Goal: Information Seeking & Learning: Learn about a topic

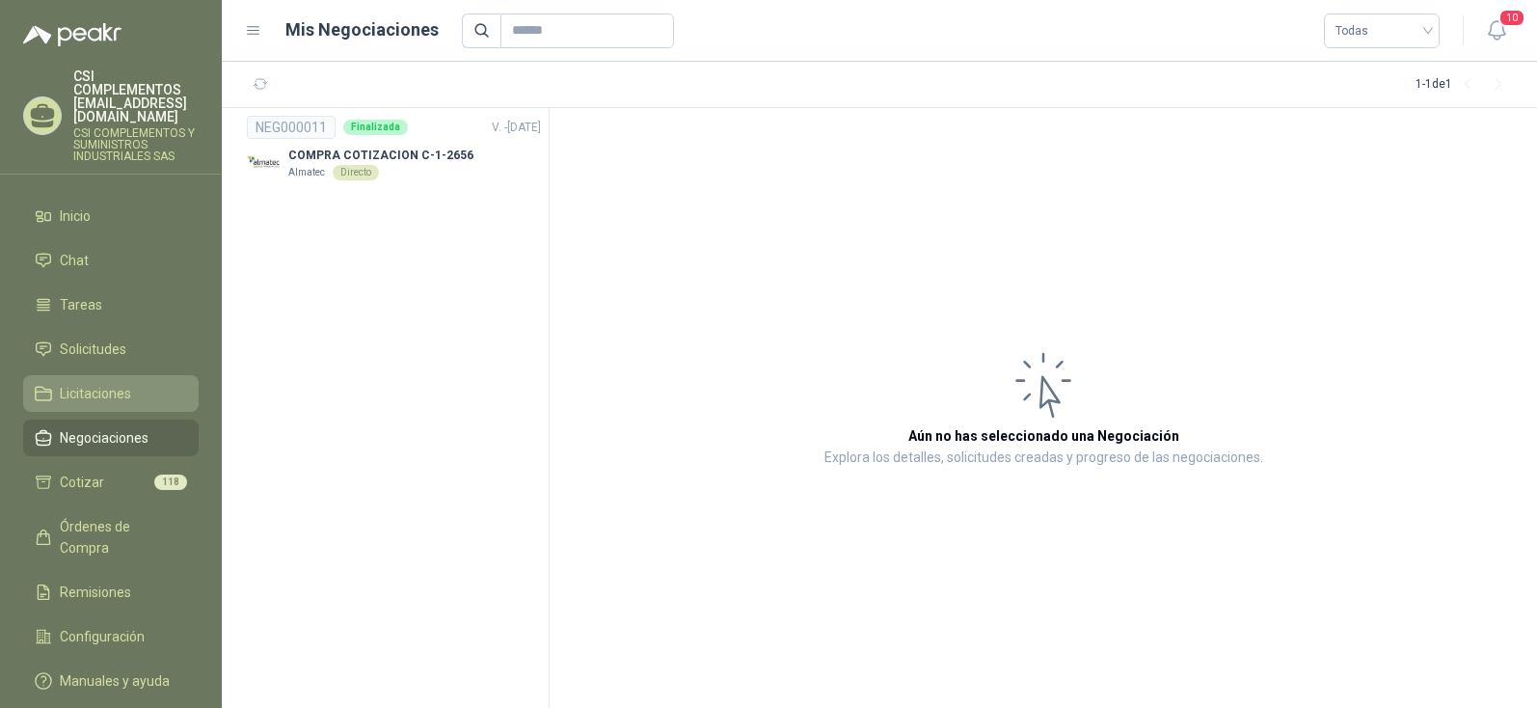
click at [96, 383] on span "Licitaciones" at bounding box center [95, 393] width 71 height 21
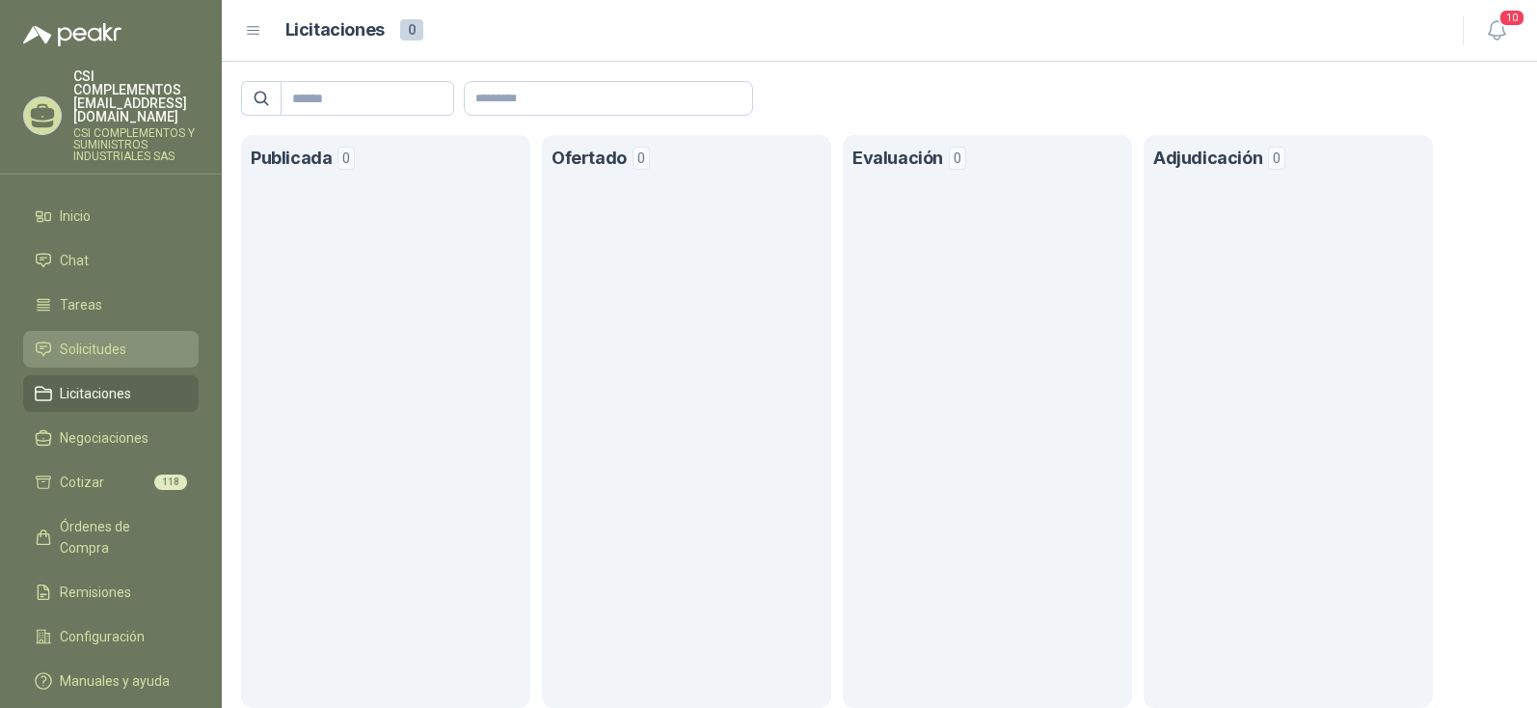
click at [89, 338] on span "Solicitudes" at bounding box center [93, 348] width 67 height 21
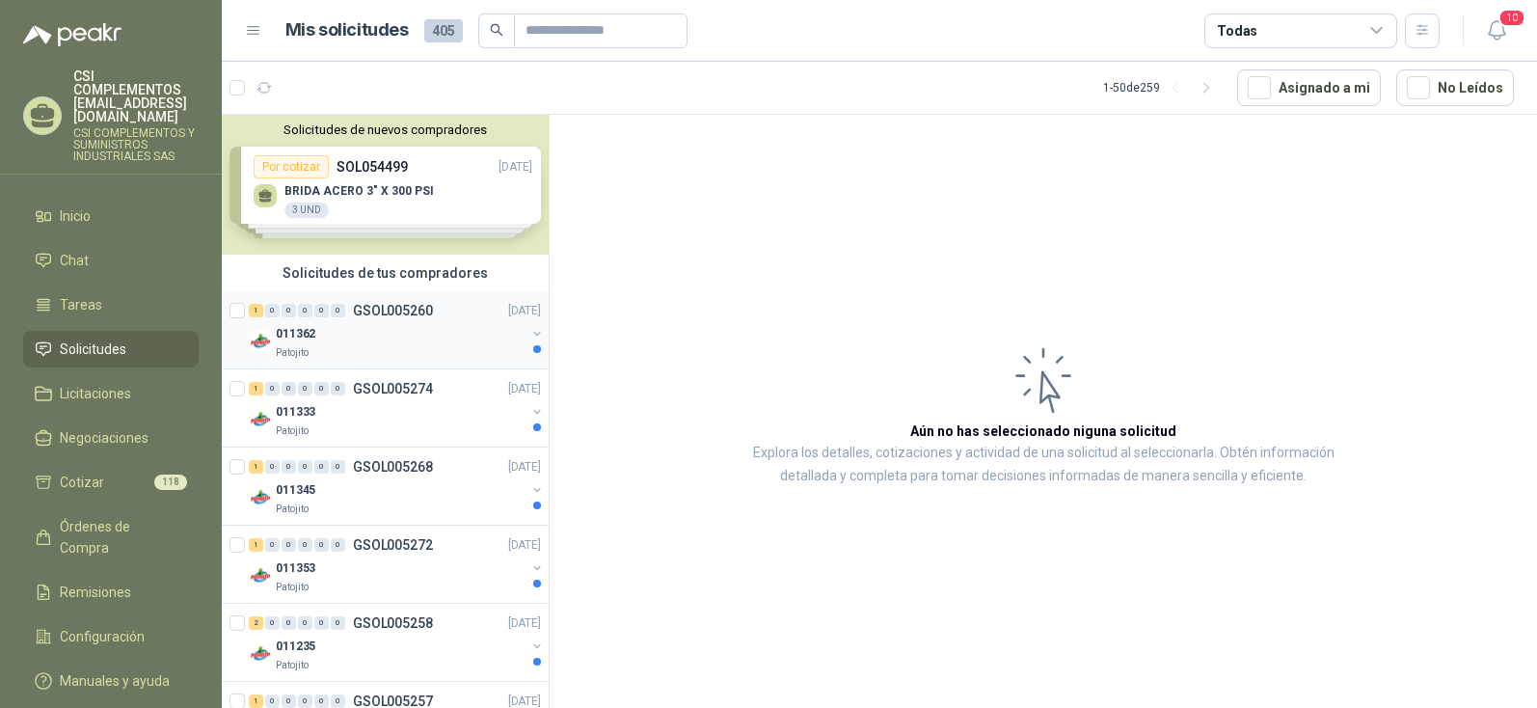
click at [299, 323] on div "011362" at bounding box center [401, 333] width 250 height 23
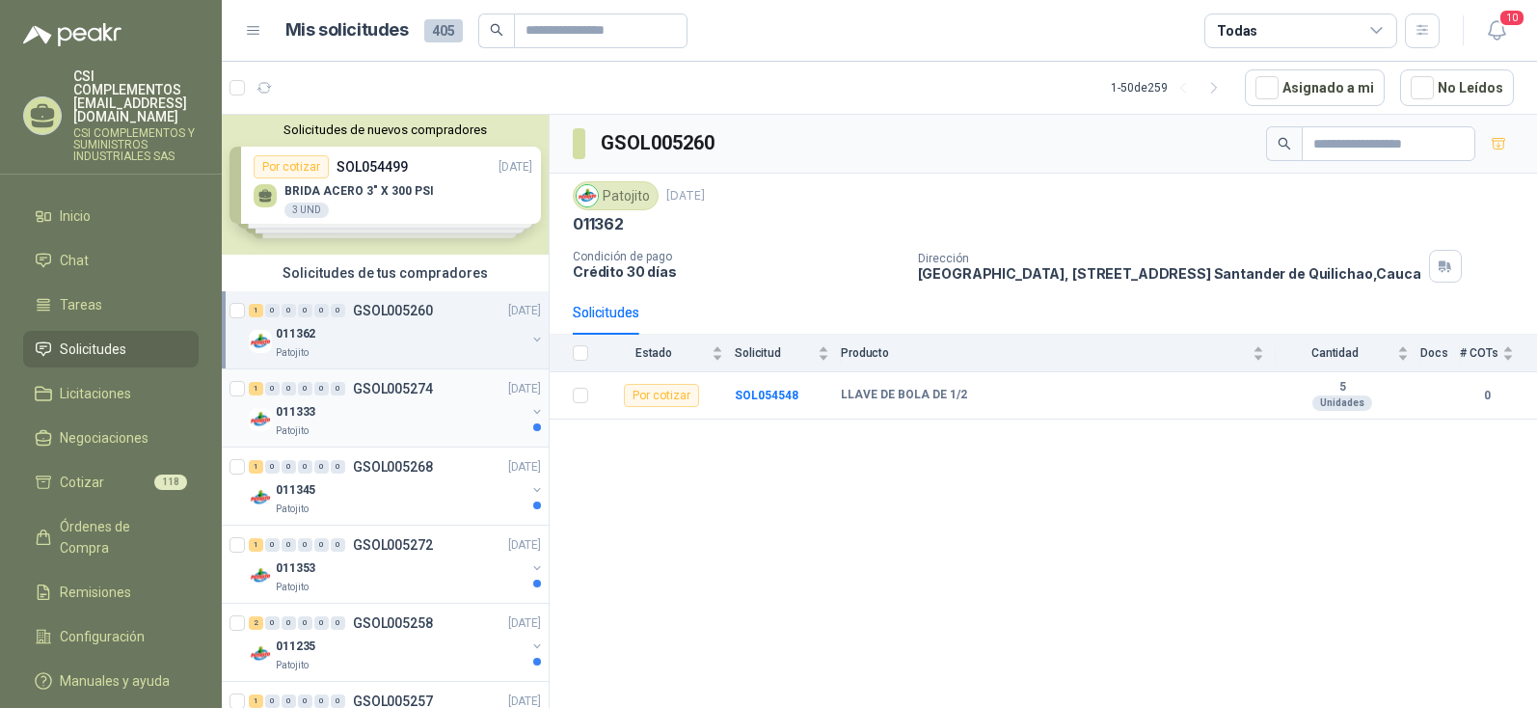
click at [414, 397] on div "1 0 0 0 0 0 GSOL005274 [DATE]" at bounding box center [397, 388] width 296 height 23
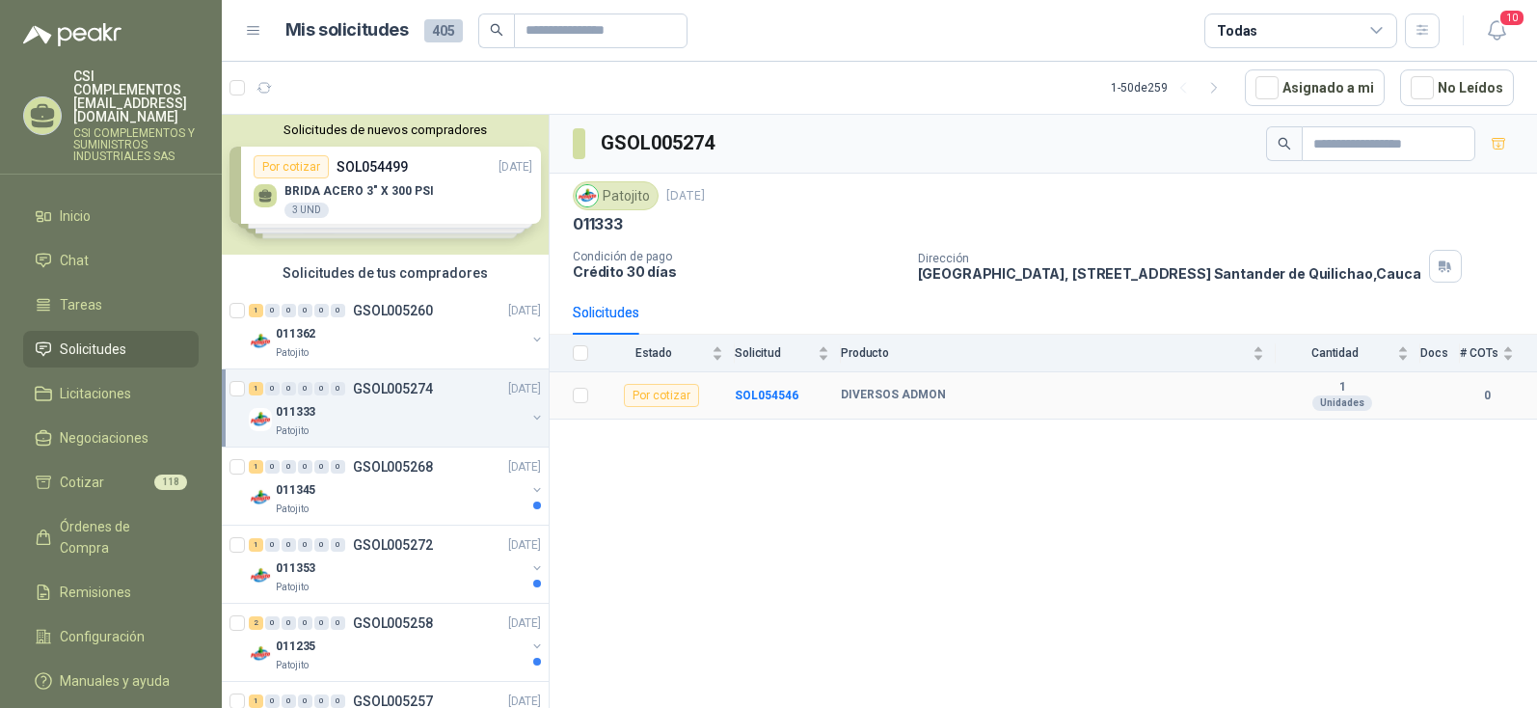
click at [845, 386] on td "DIVERSOS ADMON" at bounding box center [1058, 395] width 435 height 47
click at [842, 388] on b "DIVERSOS ADMON" at bounding box center [893, 395] width 105 height 15
click at [856, 388] on b "DIVERSOS ADMON" at bounding box center [893, 395] width 105 height 15
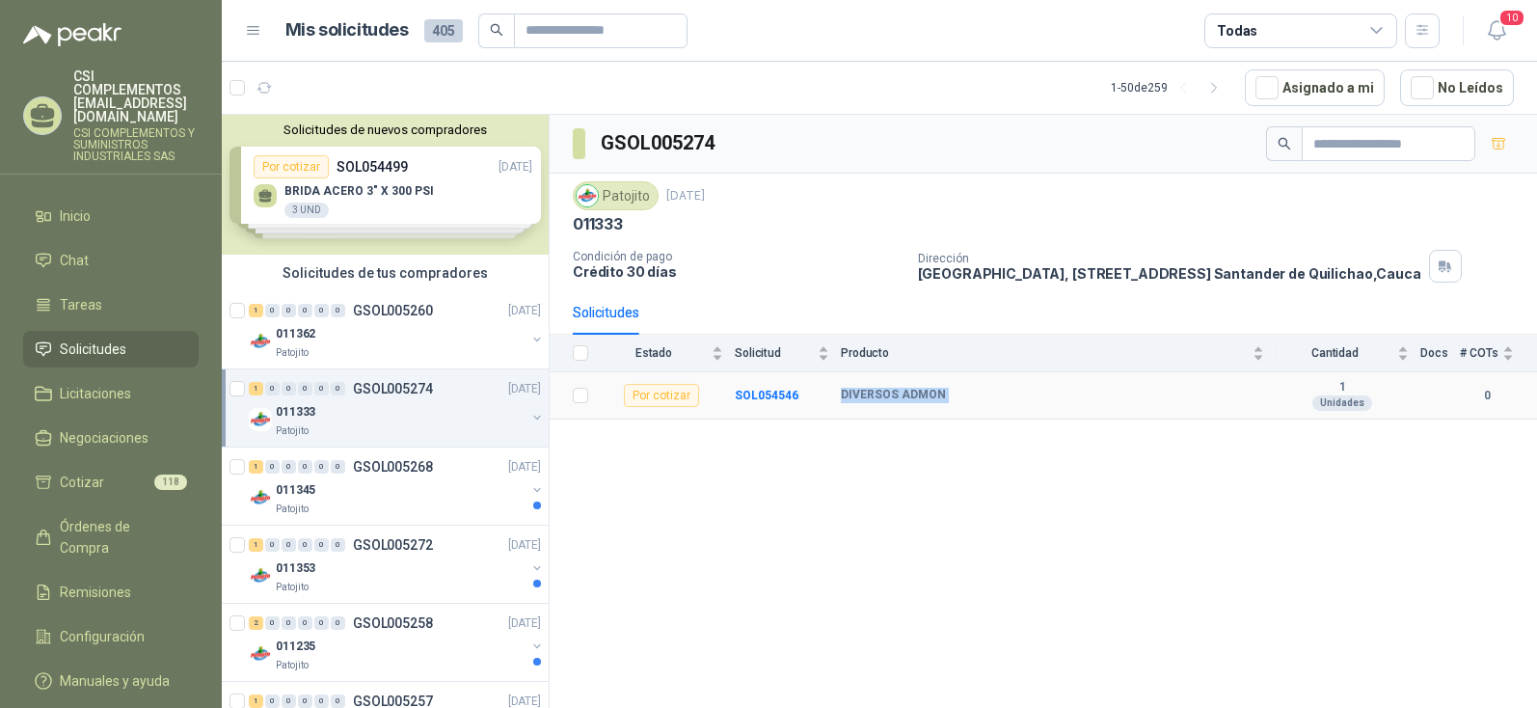
click at [861, 388] on b "DIVERSOS ADMON" at bounding box center [893, 395] width 105 height 15
copy b "DIVERSOS ADMON"
click at [304, 510] on p "Patojito" at bounding box center [292, 508] width 33 height 15
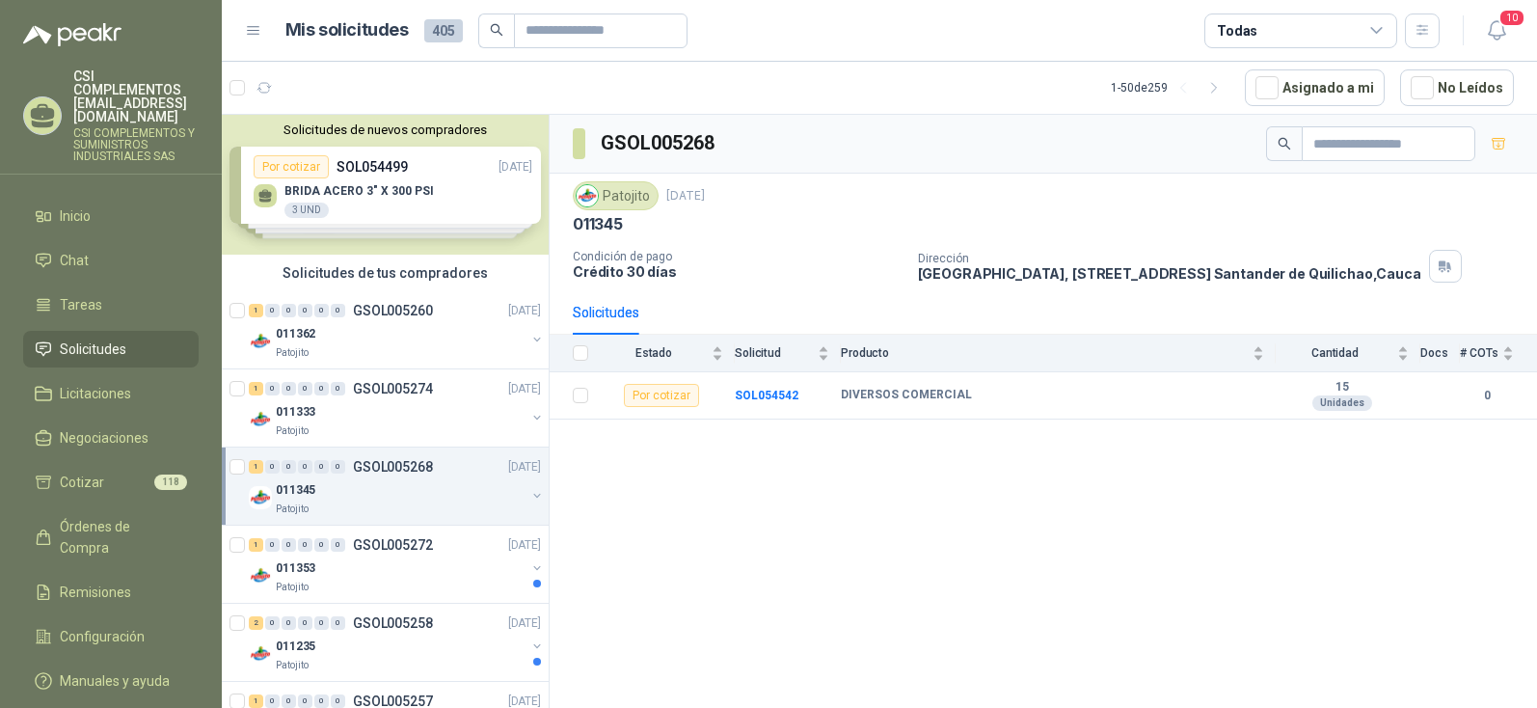
scroll to position [96, 0]
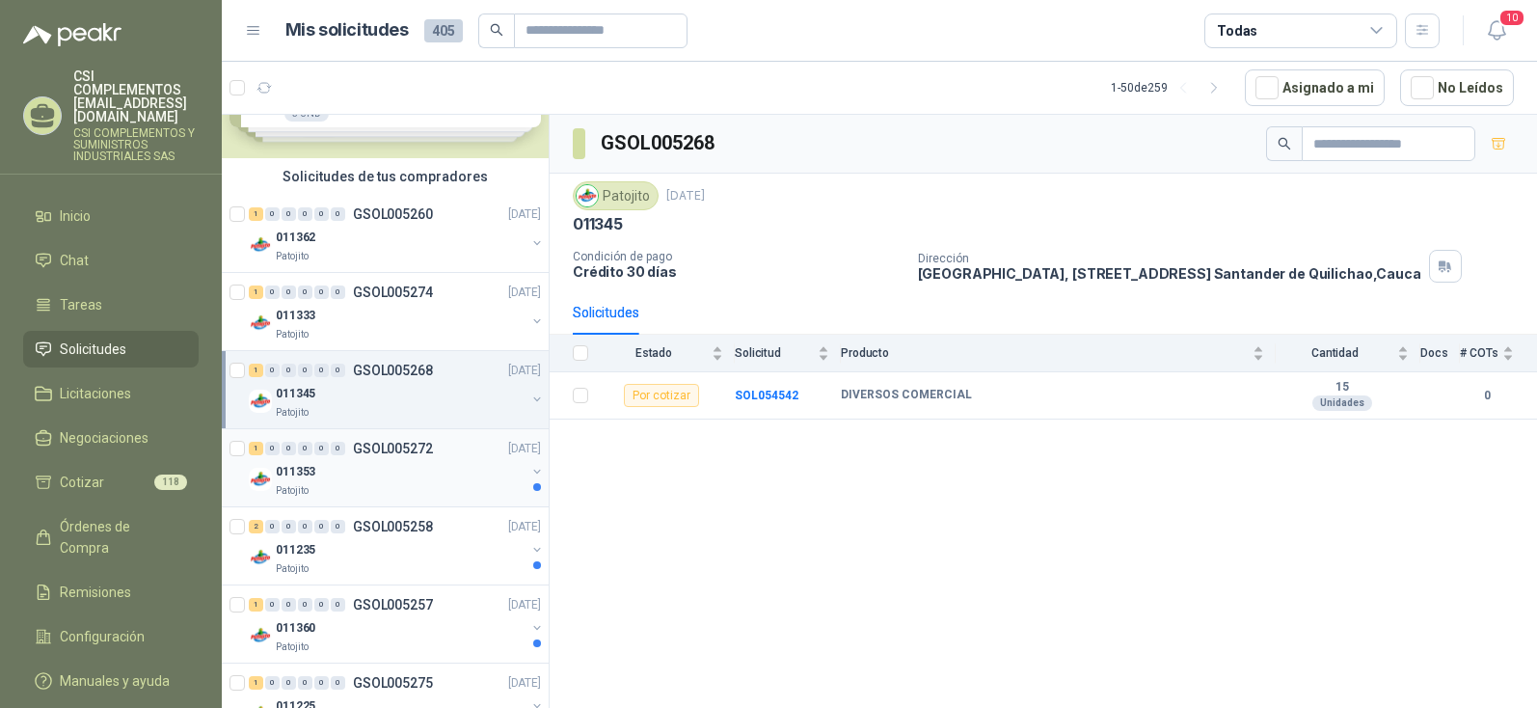
click at [303, 475] on p "011353" at bounding box center [296, 472] width 40 height 18
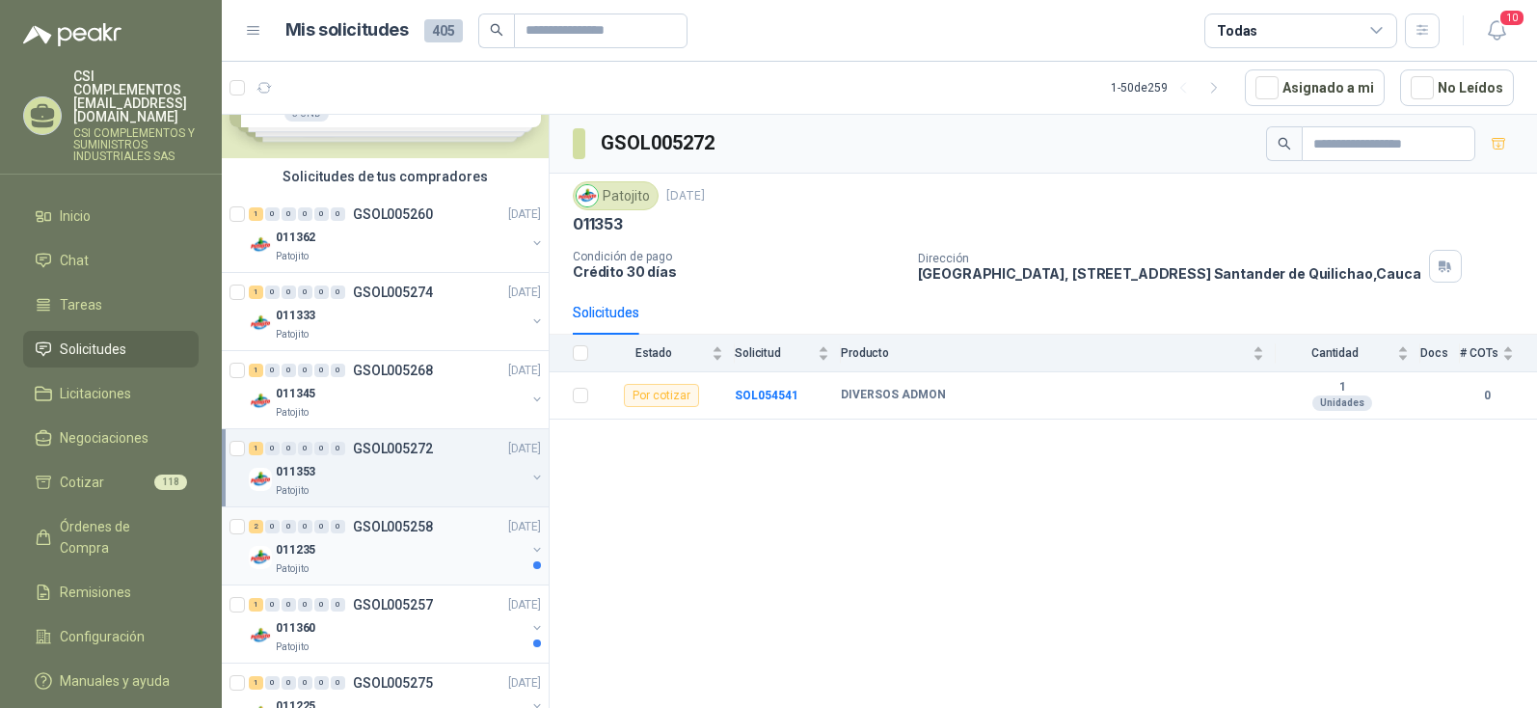
click at [321, 550] on div "011235" at bounding box center [401, 549] width 250 height 23
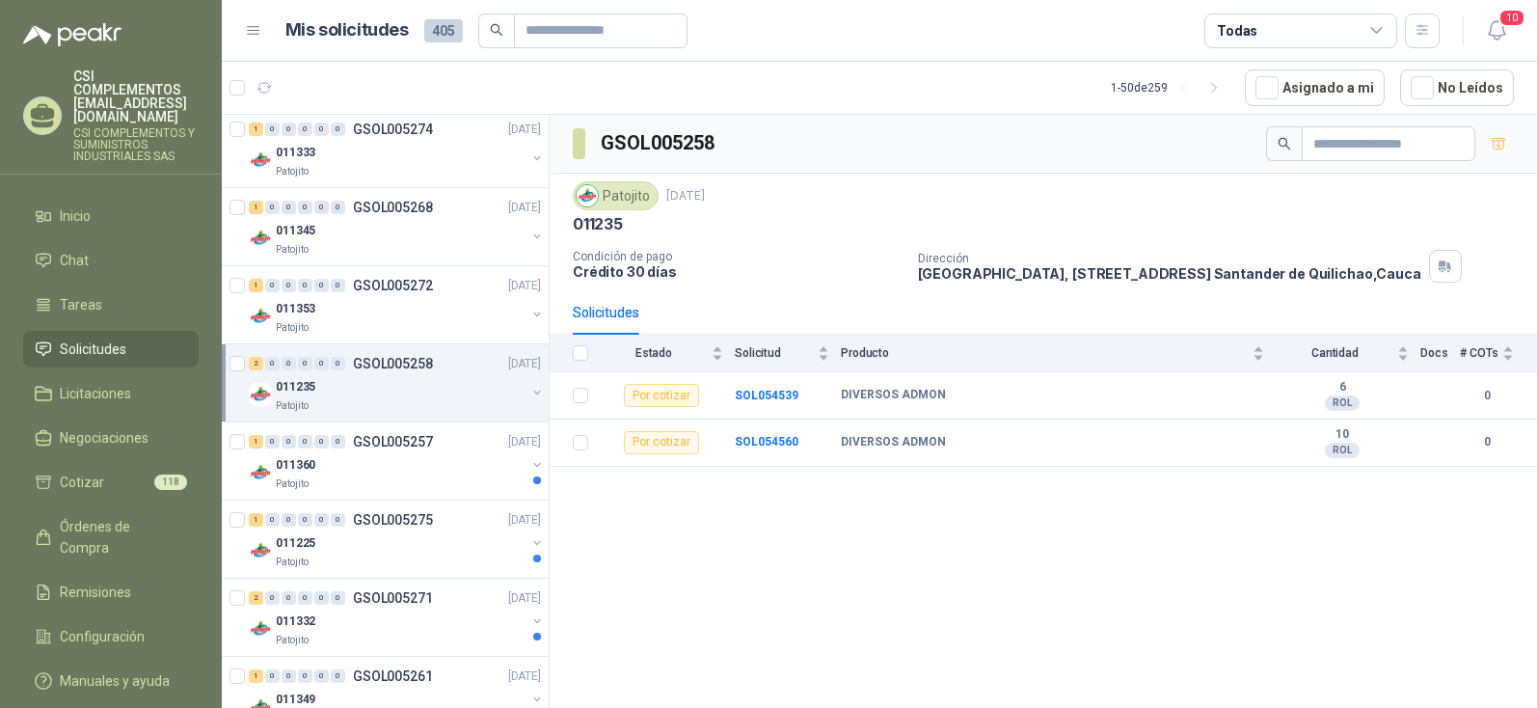
scroll to position [289, 0]
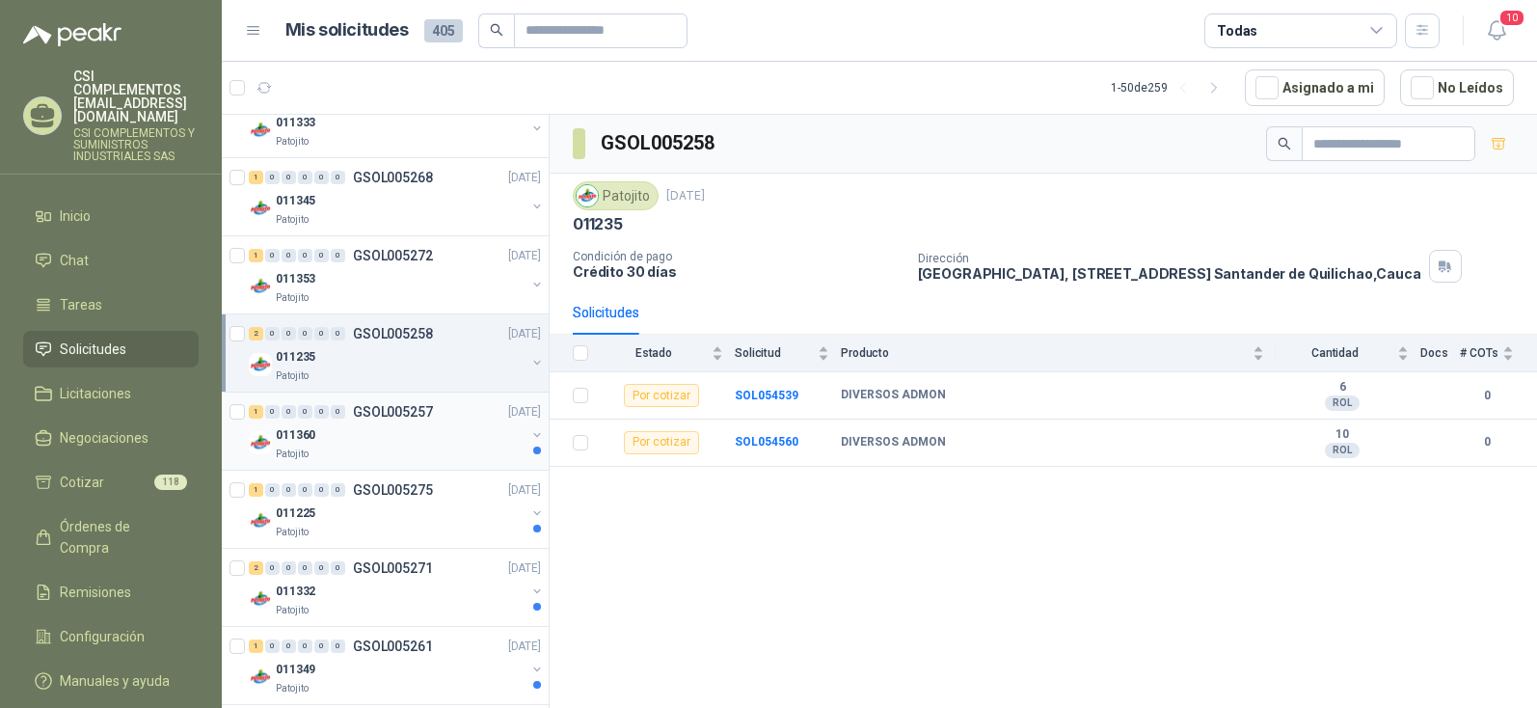
click at [342, 454] on div "Patojito" at bounding box center [401, 453] width 250 height 15
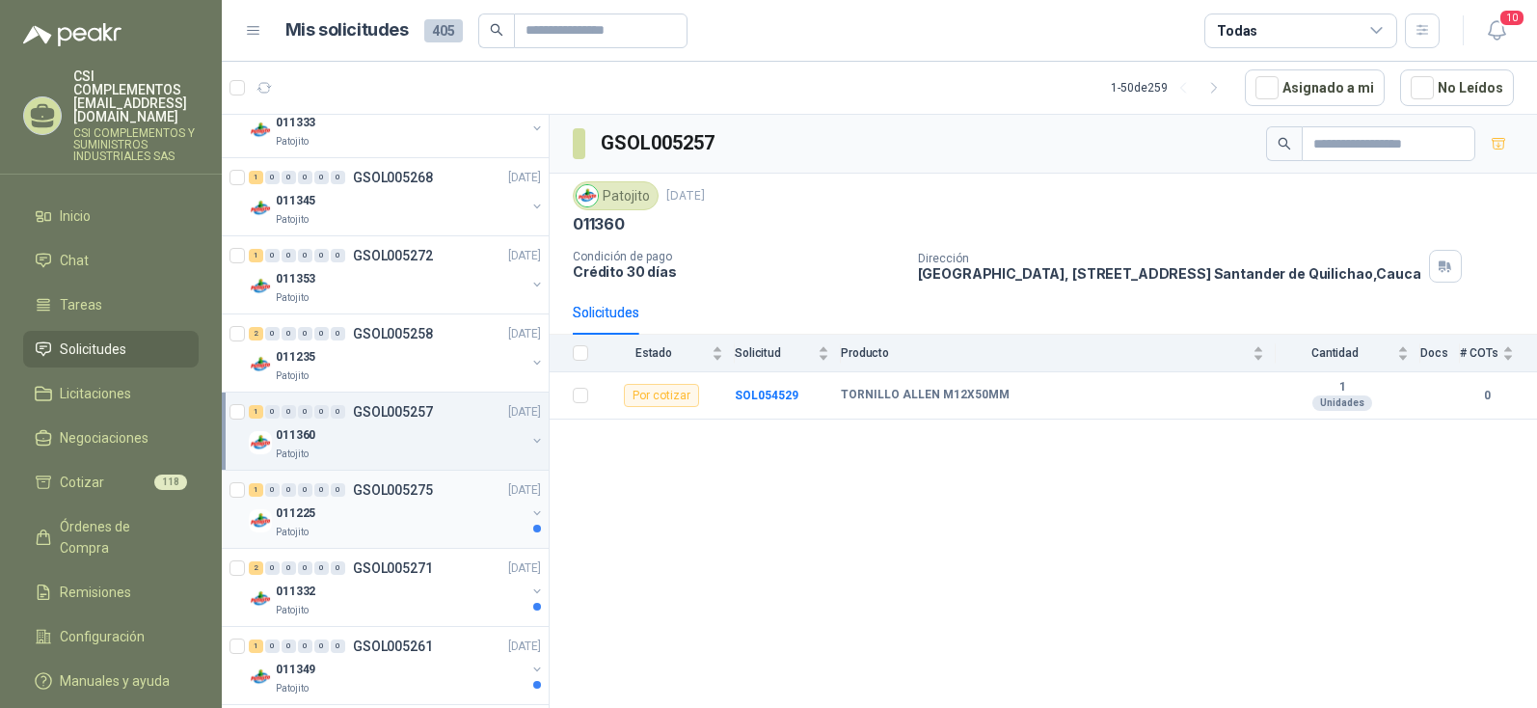
click at [342, 537] on div "Patojito" at bounding box center [401, 531] width 250 height 15
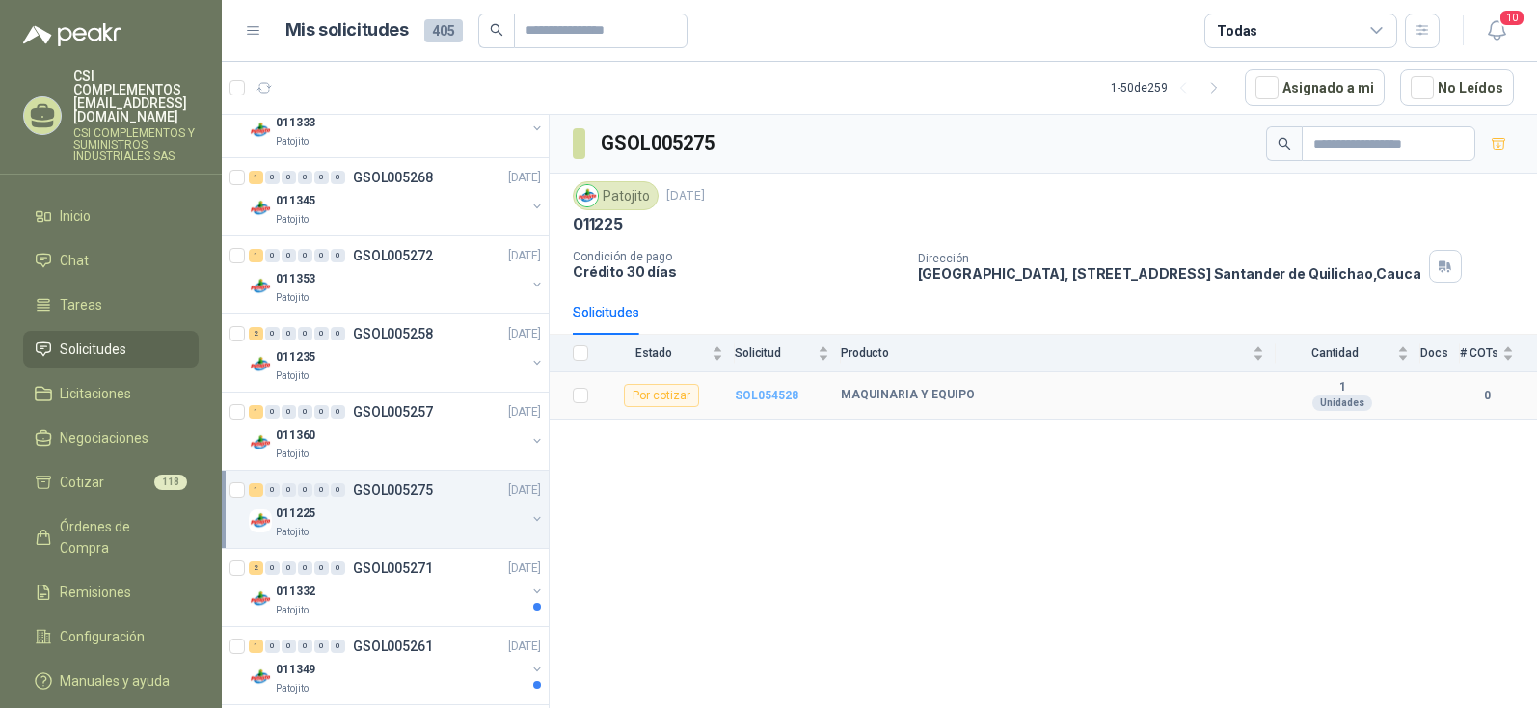
click at [766, 397] on b "SOL054528" at bounding box center [767, 395] width 64 height 13
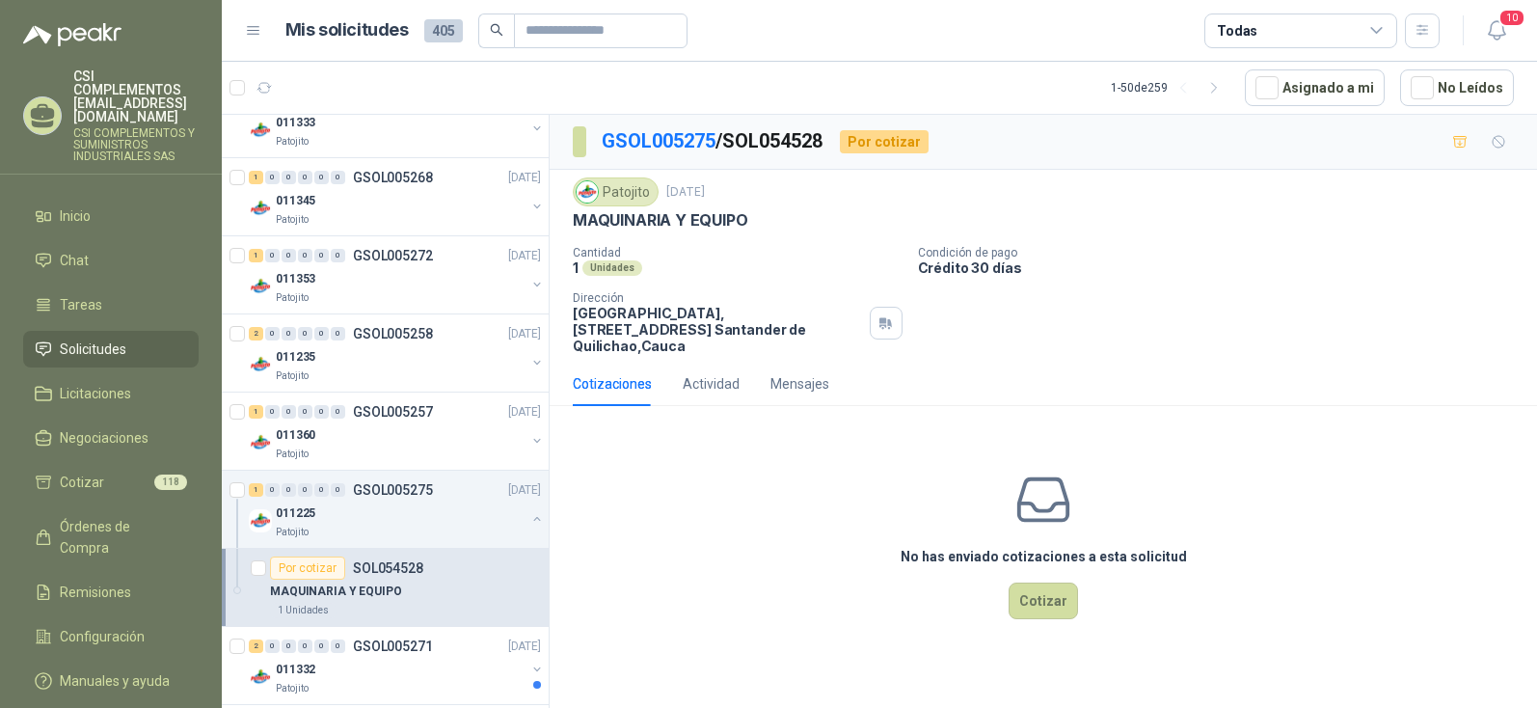
click at [394, 585] on div "MAQUINARIA Y EQUIPO" at bounding box center [405, 590] width 271 height 23
click at [354, 584] on p "MAQUINARIA Y EQUIPO" at bounding box center [336, 591] width 132 height 18
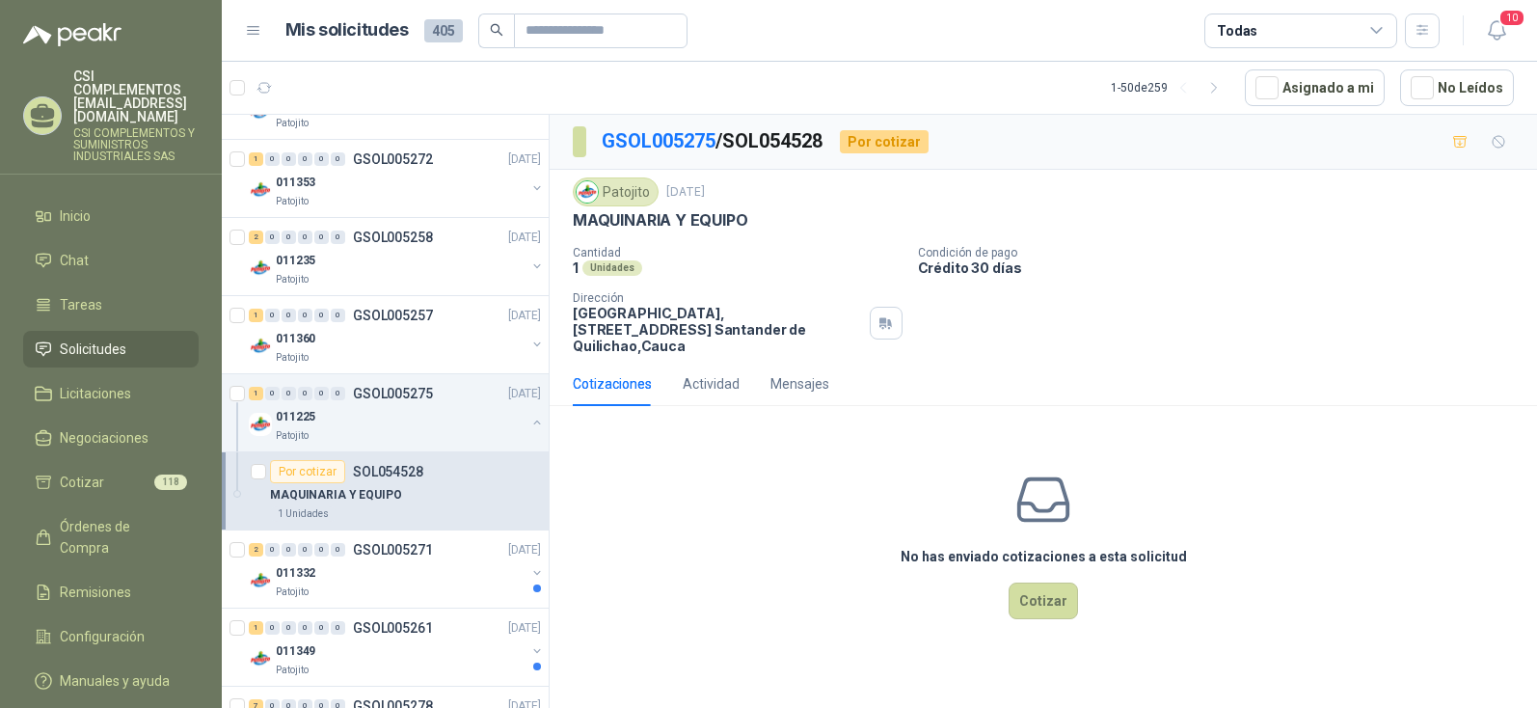
scroll to position [482, 0]
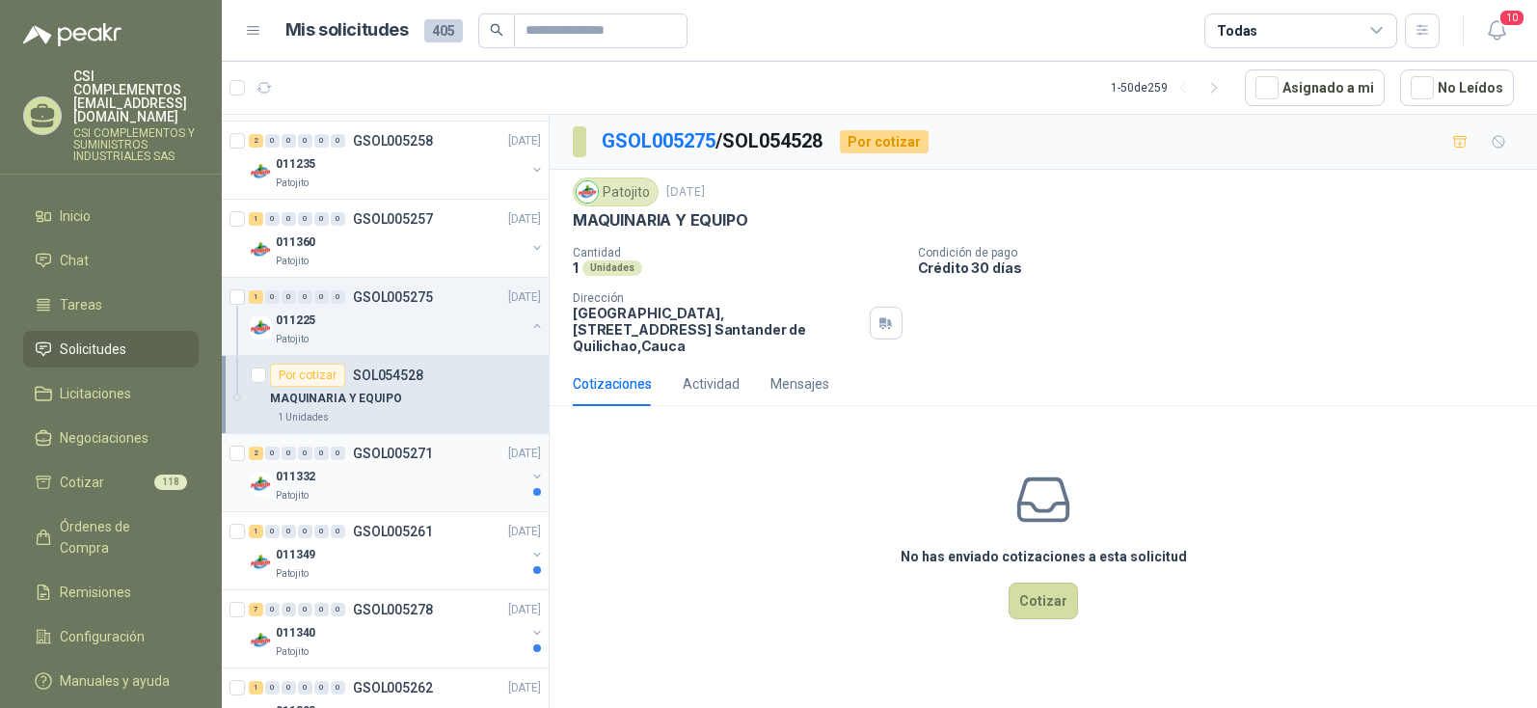
click at [316, 479] on div "011332" at bounding box center [401, 476] width 250 height 23
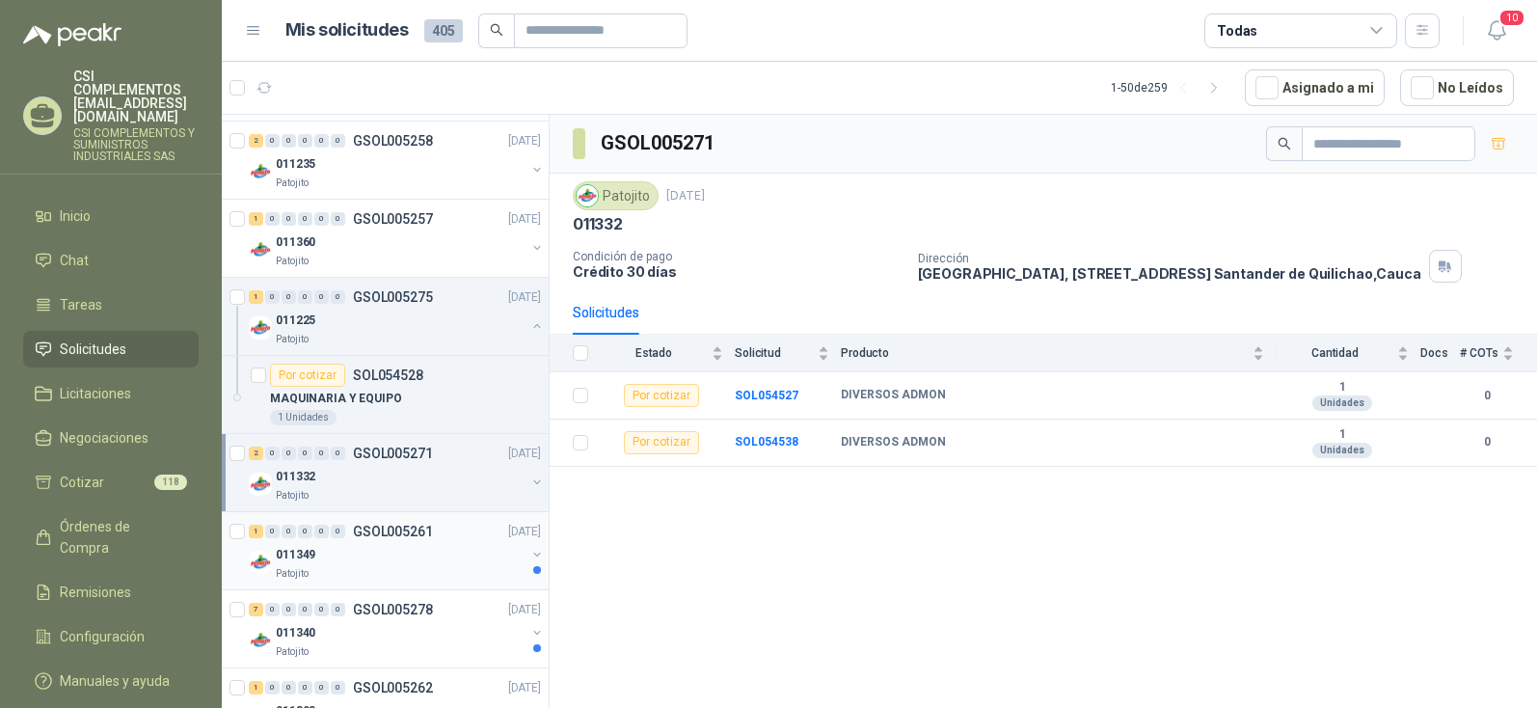
click at [313, 562] on p "011349" at bounding box center [296, 555] width 40 height 18
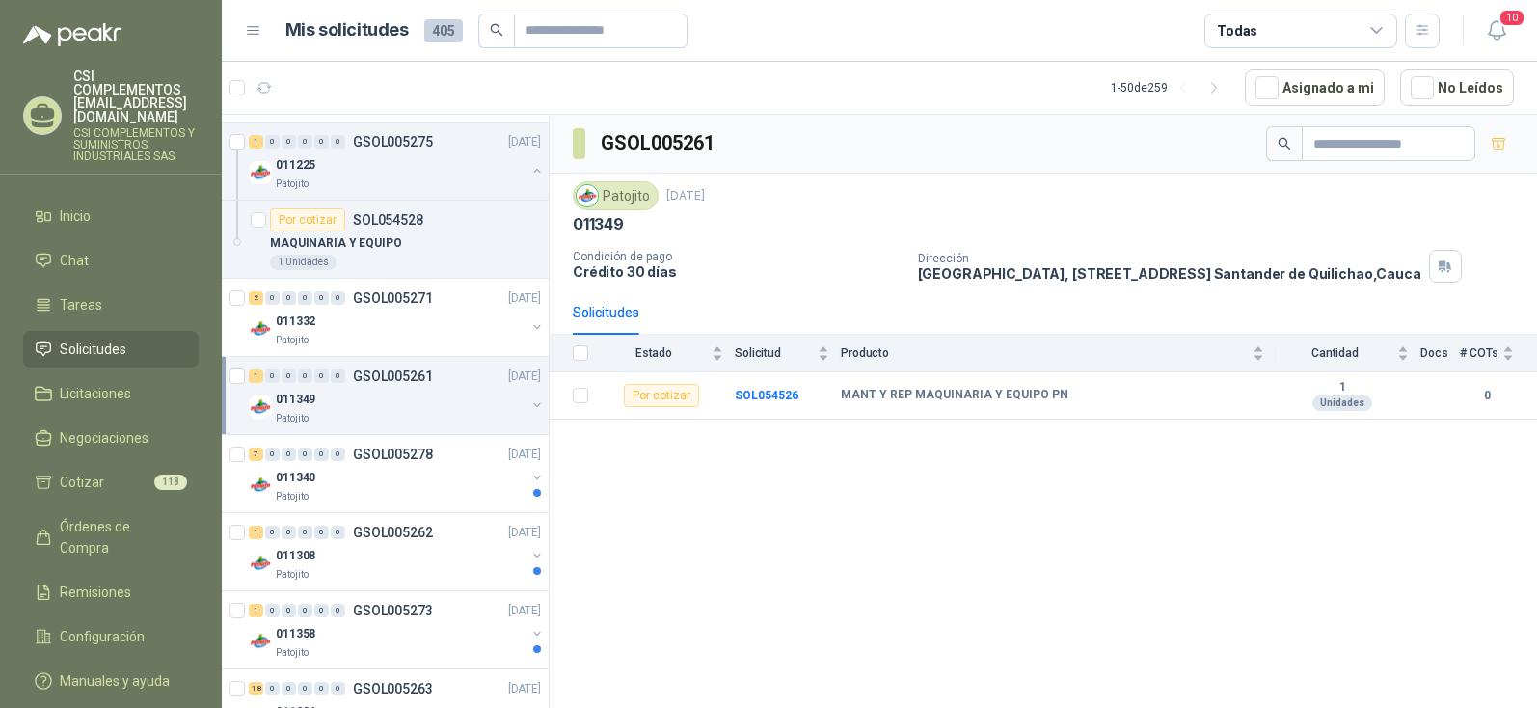
scroll to position [675, 0]
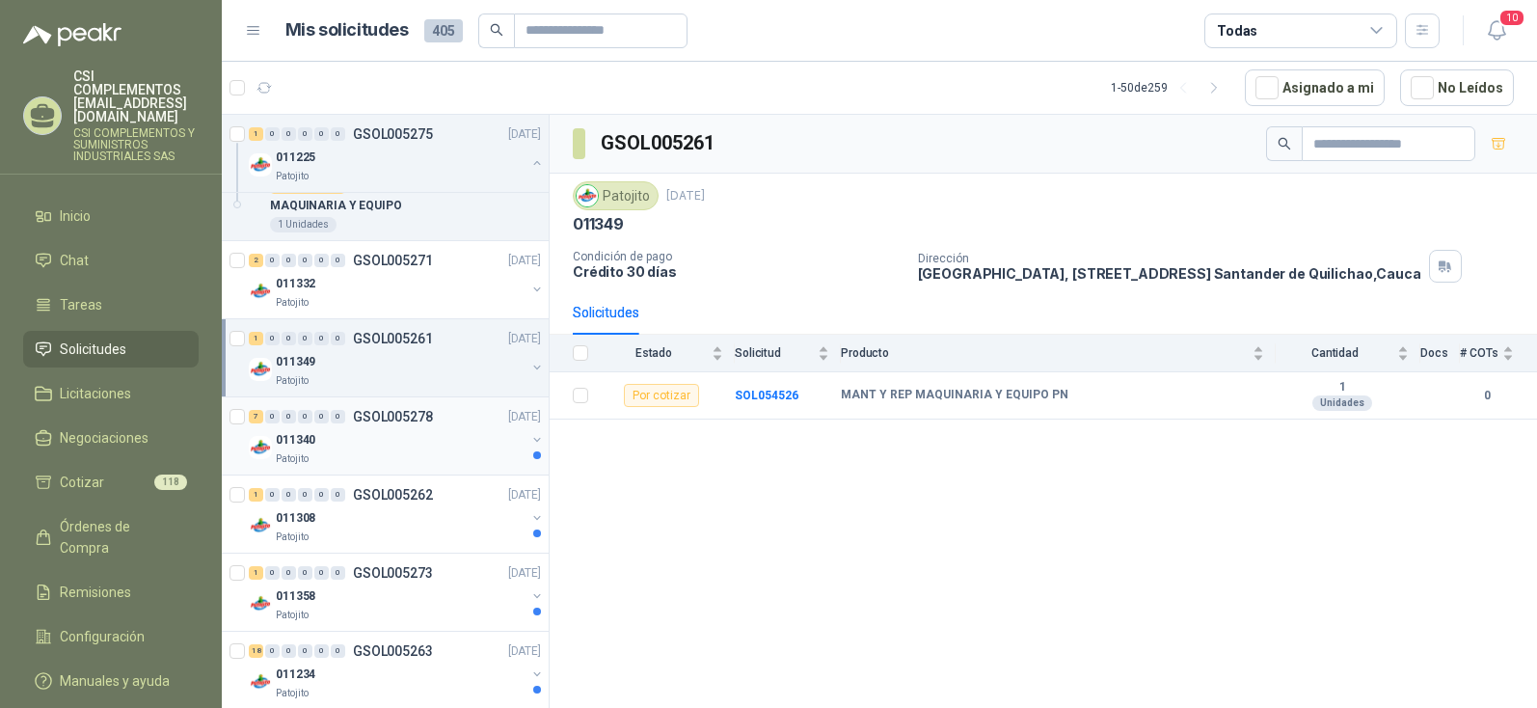
click at [328, 441] on div "011340" at bounding box center [401, 439] width 250 height 23
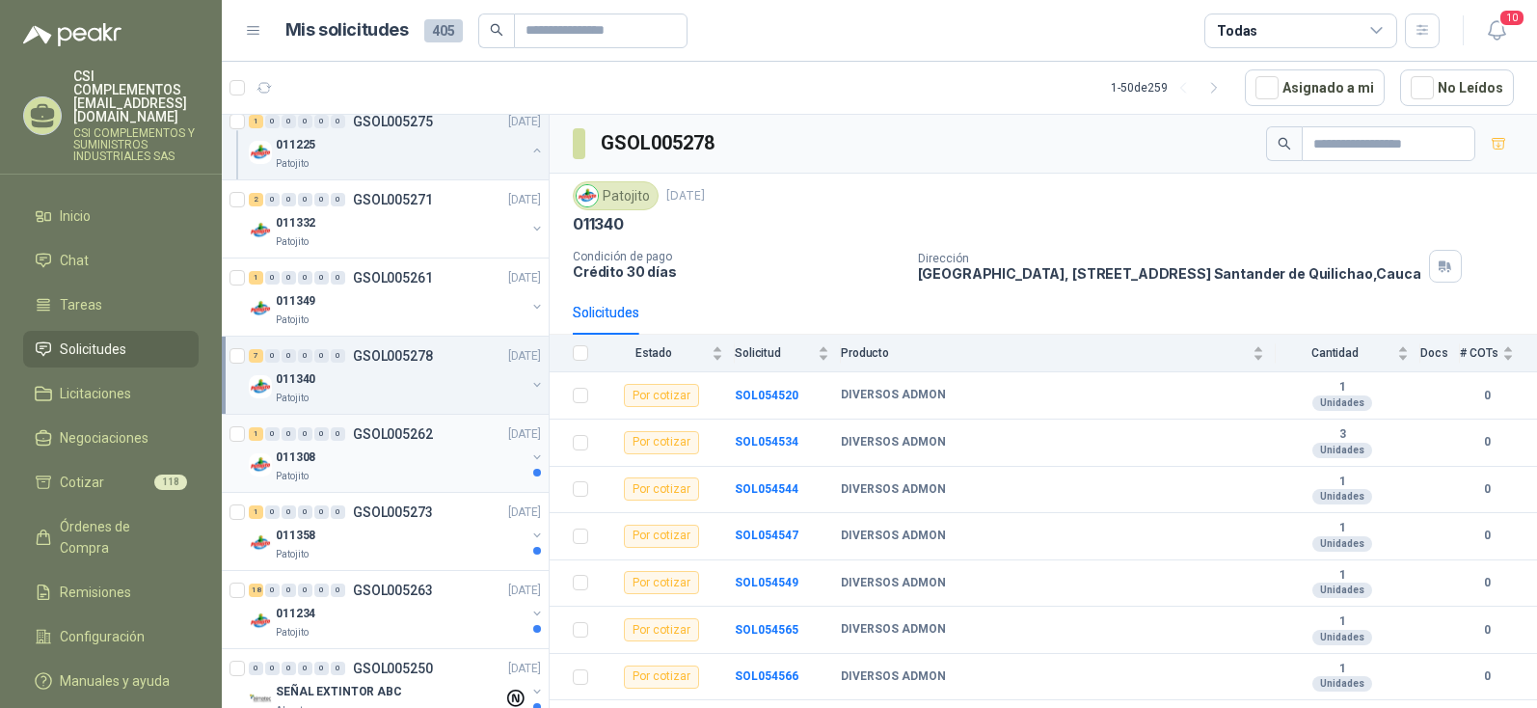
scroll to position [771, 0]
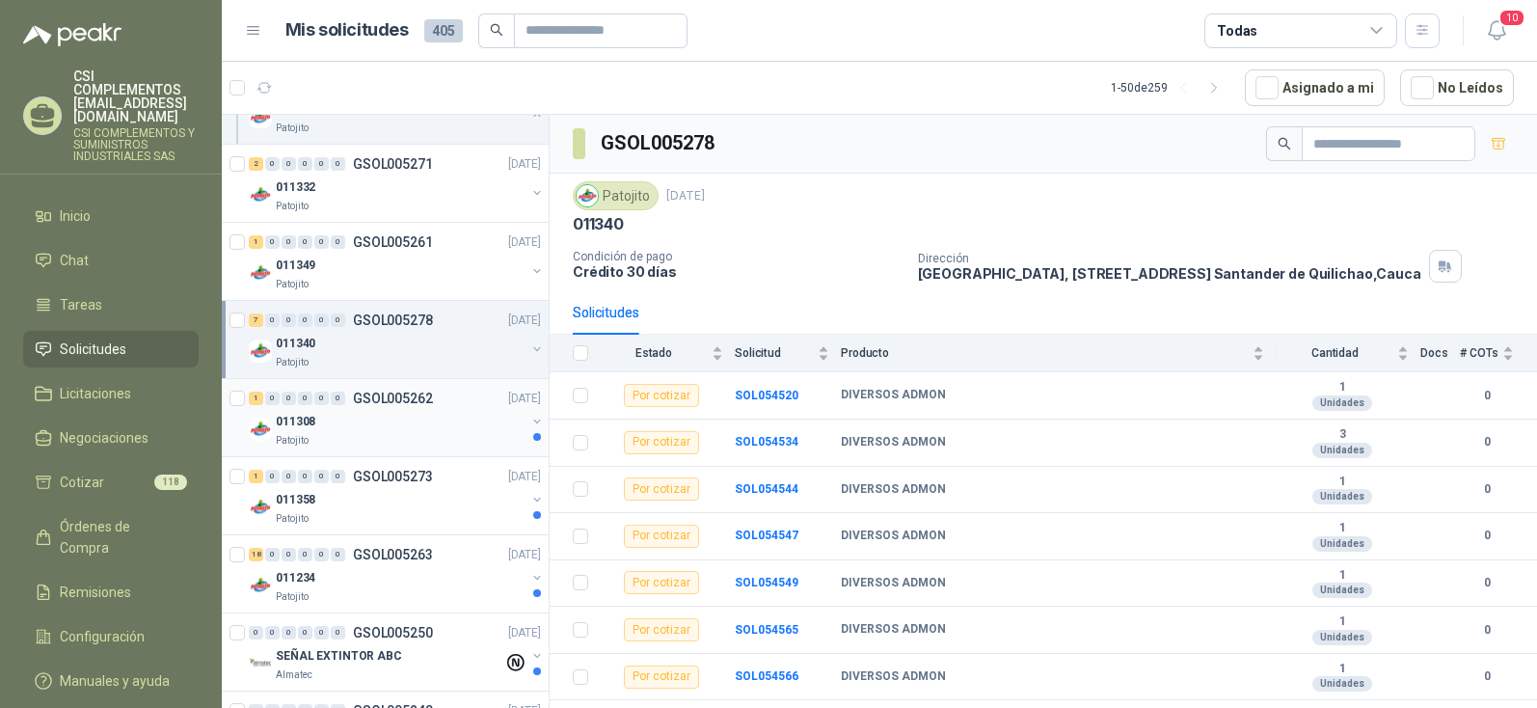
click at [359, 427] on div "011308" at bounding box center [401, 421] width 250 height 23
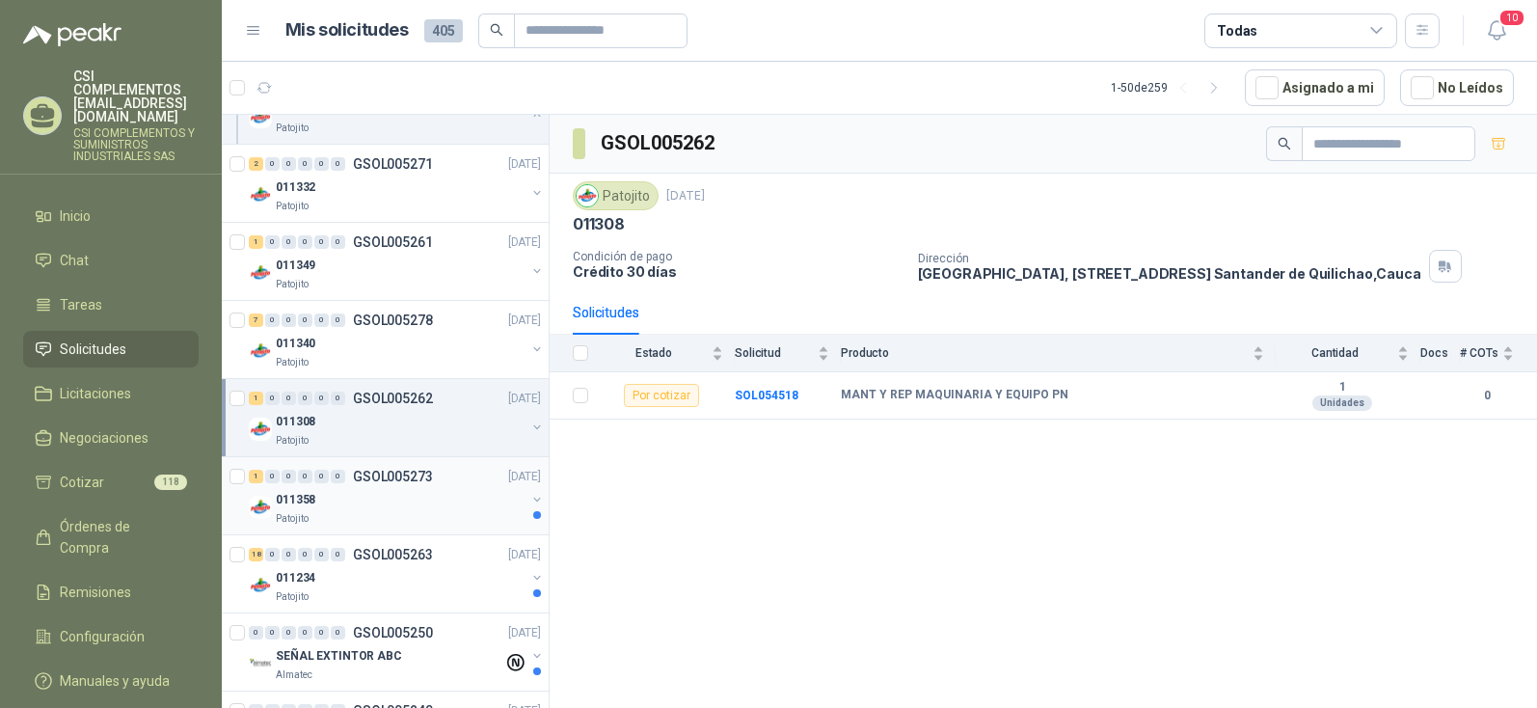
click at [357, 490] on div "011358" at bounding box center [401, 499] width 250 height 23
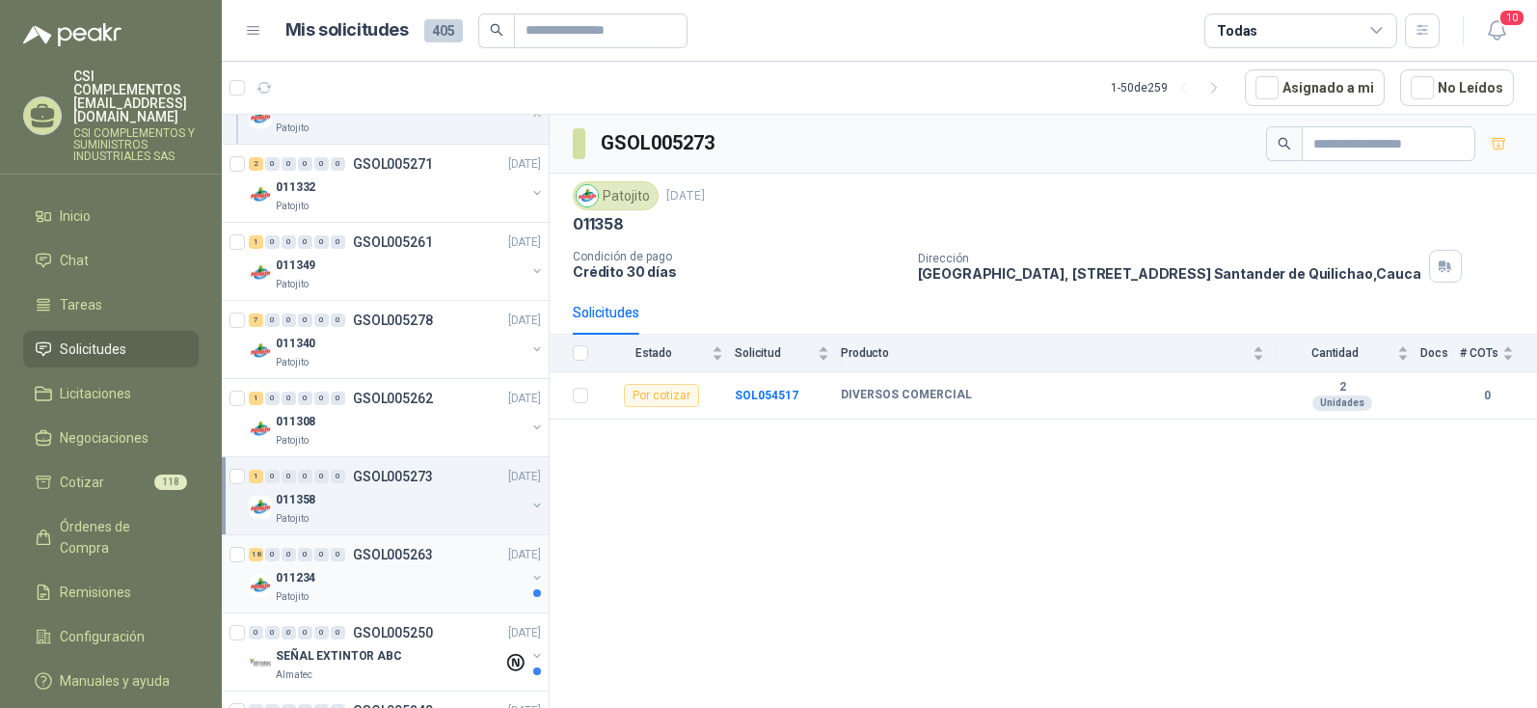
click at [299, 579] on p "011234" at bounding box center [296, 578] width 40 height 18
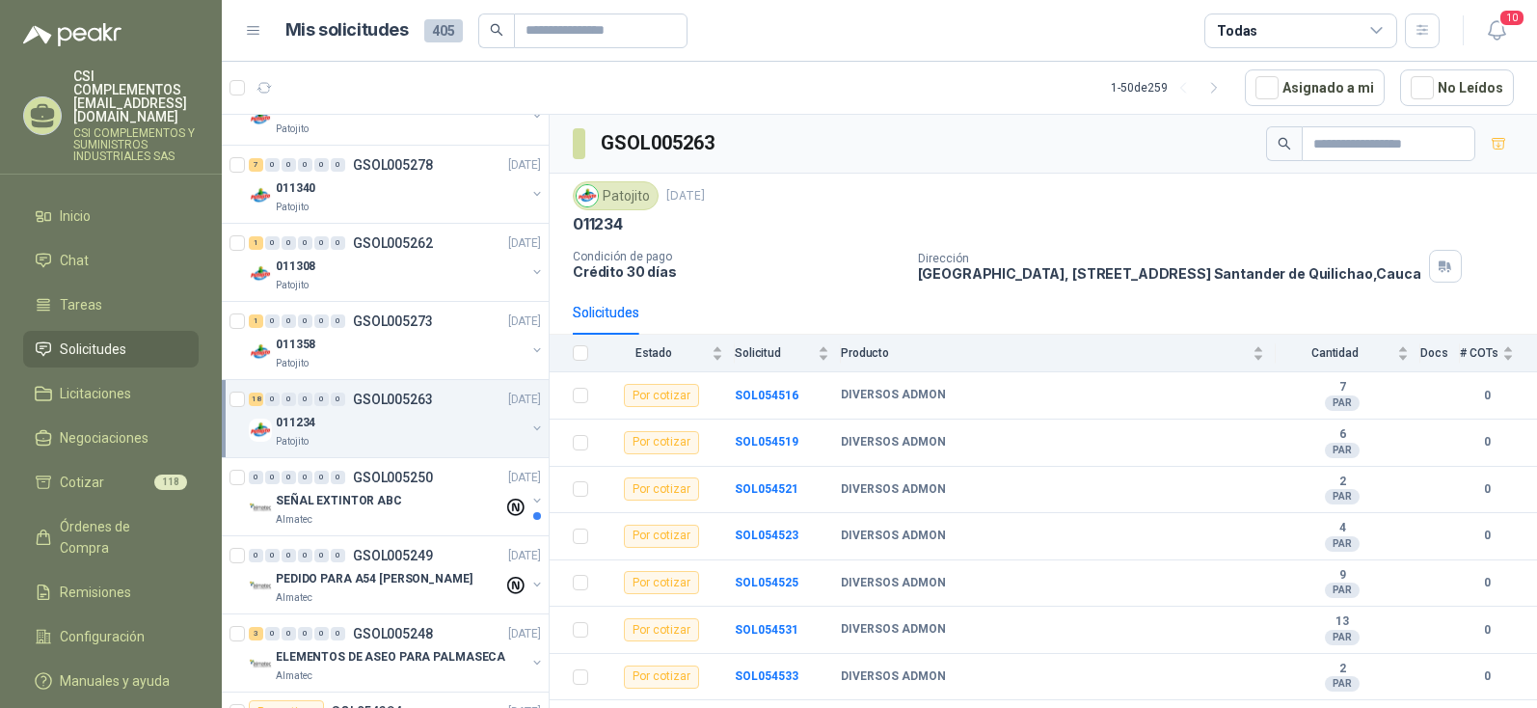
scroll to position [964, 0]
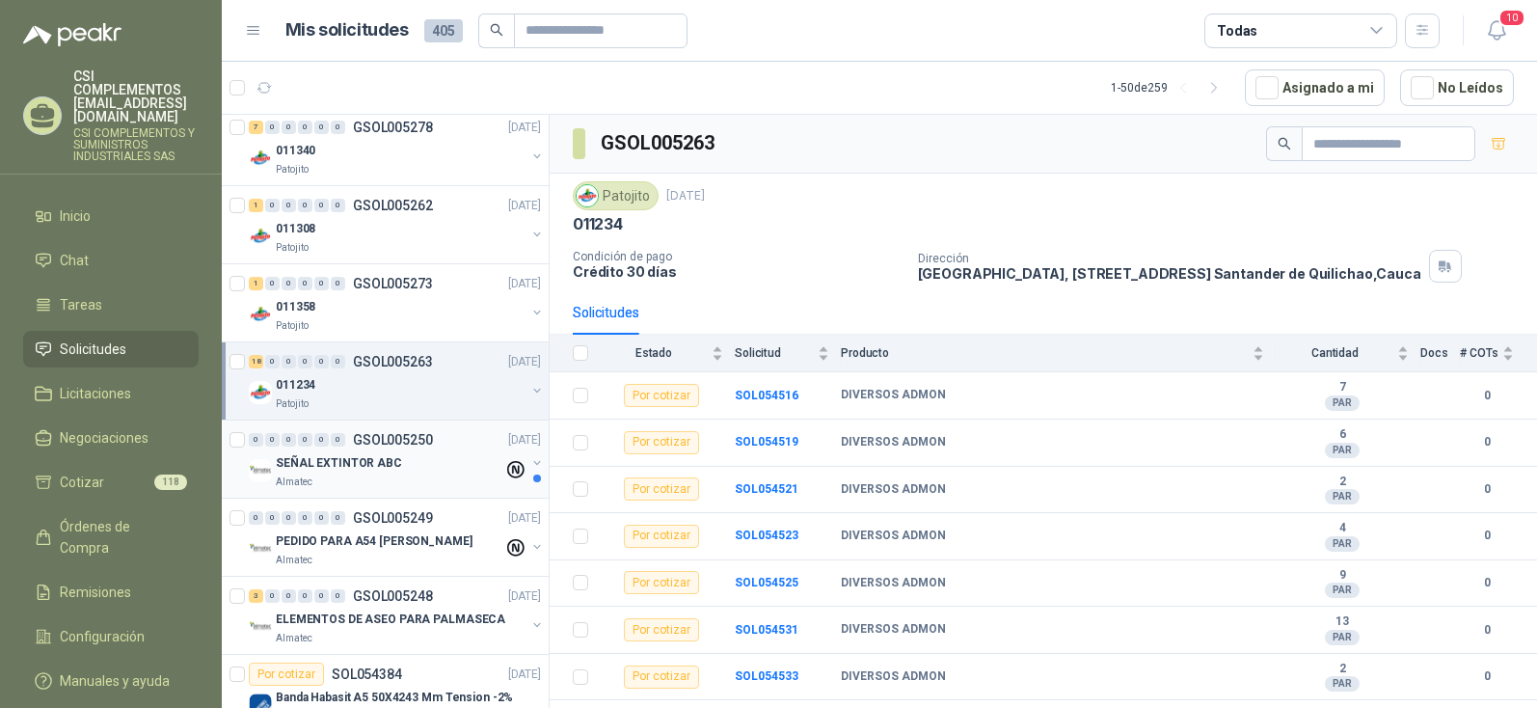
click at [335, 462] on p "SEÑAL EXTINTOR ABC" at bounding box center [339, 463] width 126 height 18
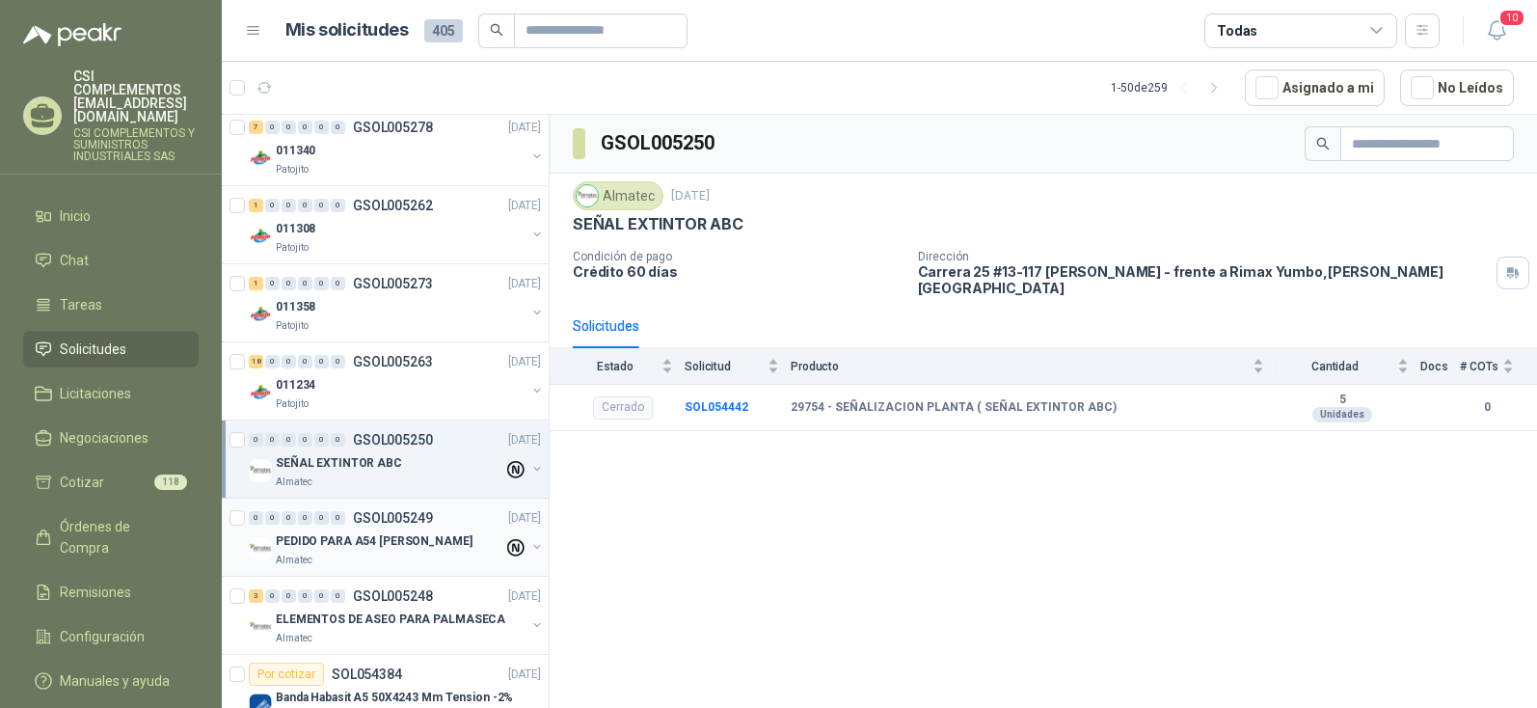
click at [338, 548] on p "PEDIDO PARA A54 [PERSON_NAME]" at bounding box center [374, 541] width 197 height 18
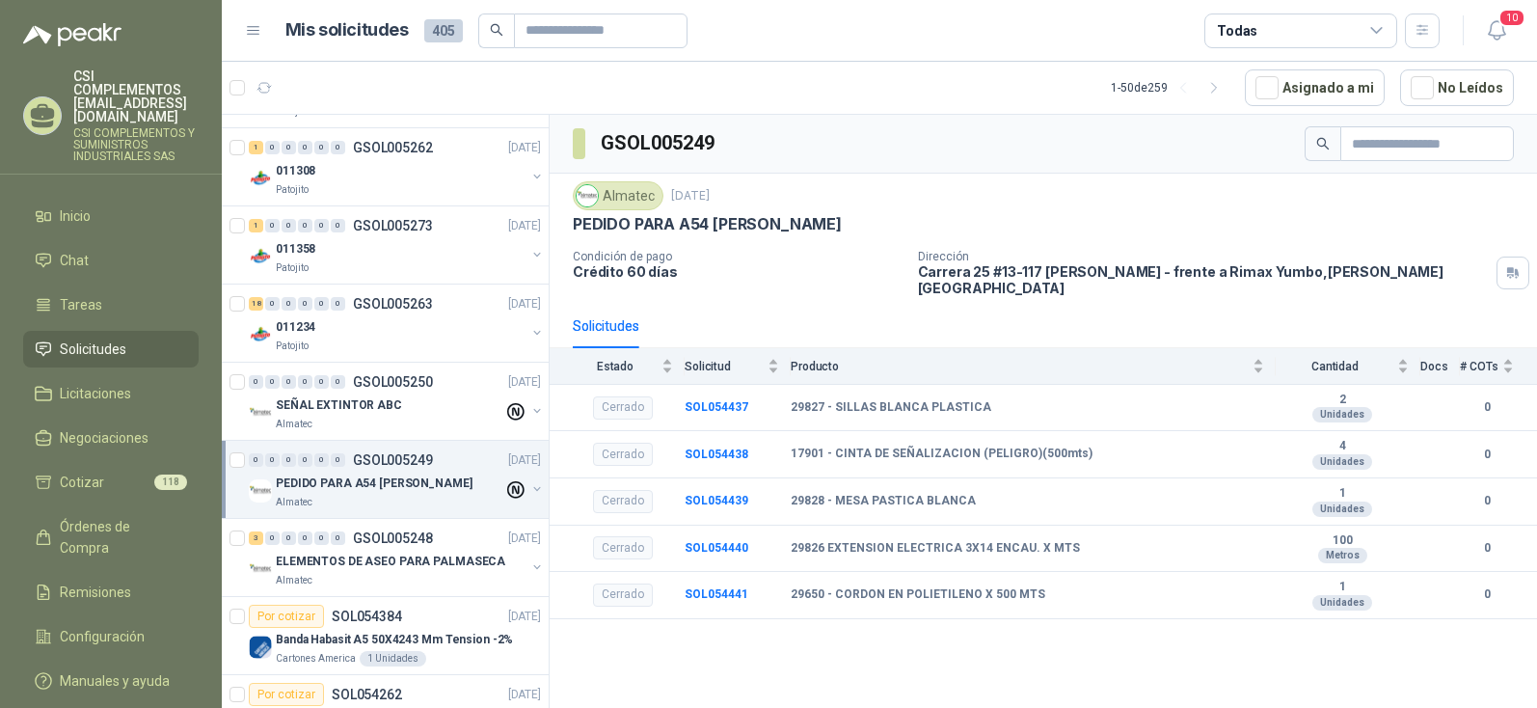
scroll to position [1060, 0]
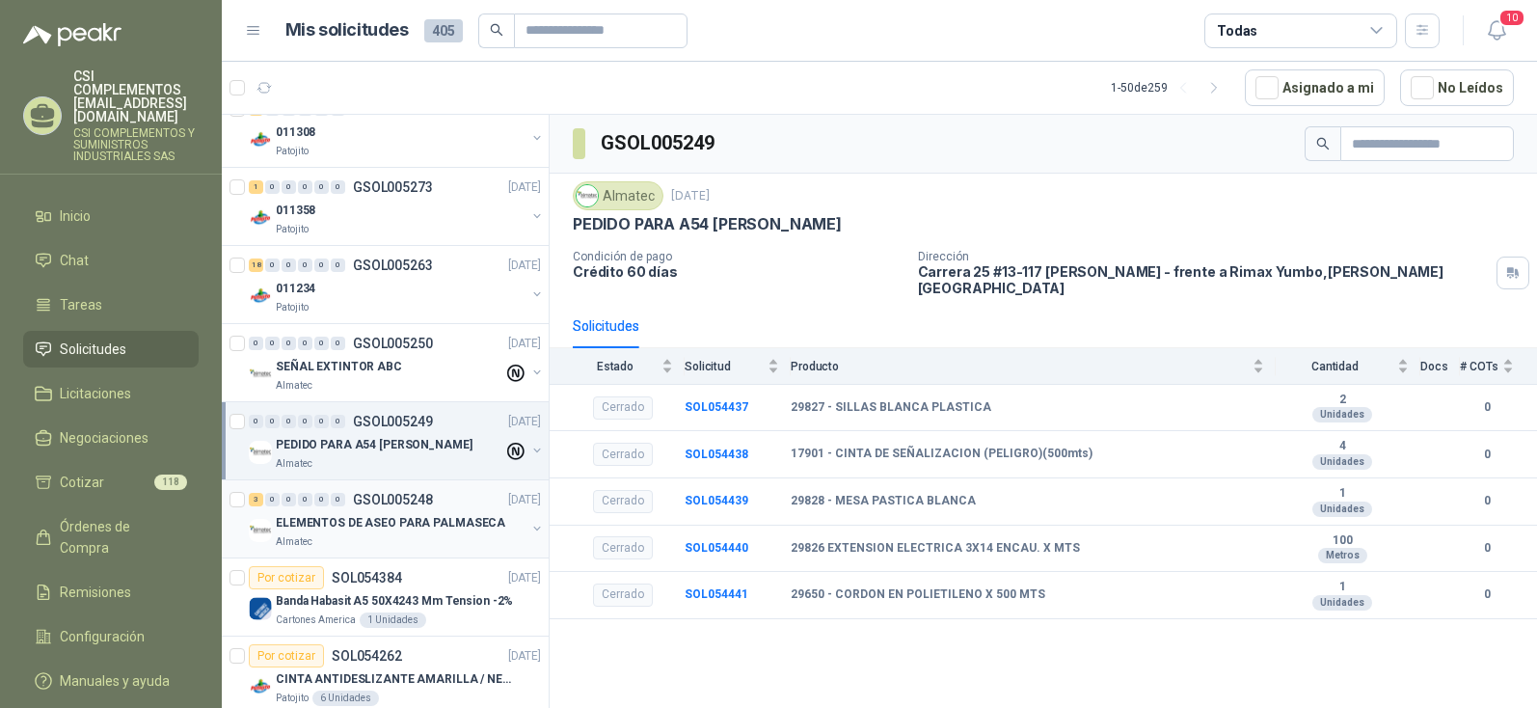
click at [342, 533] on div "ELEMENTOS DE ASEO PARA PALMASECA" at bounding box center [401, 522] width 250 height 23
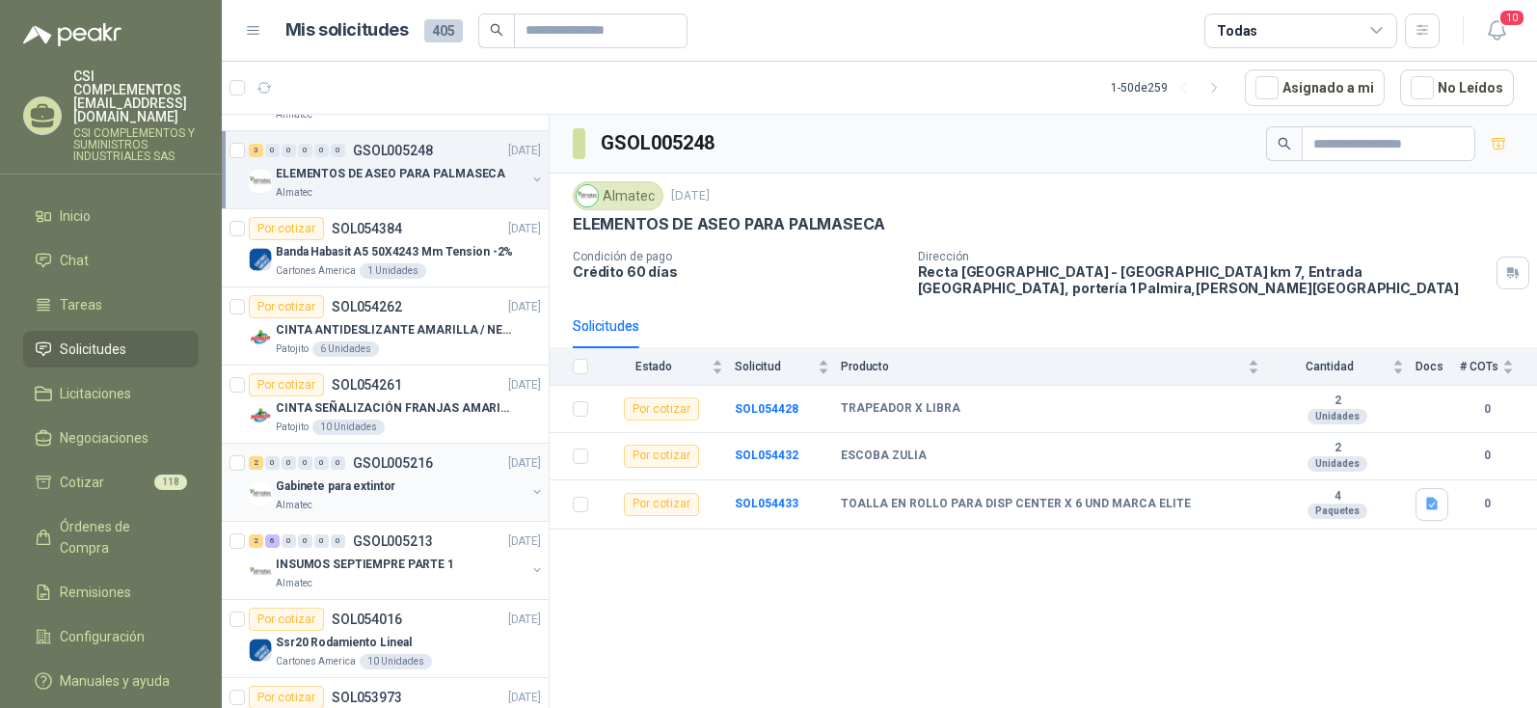
scroll to position [1446, 0]
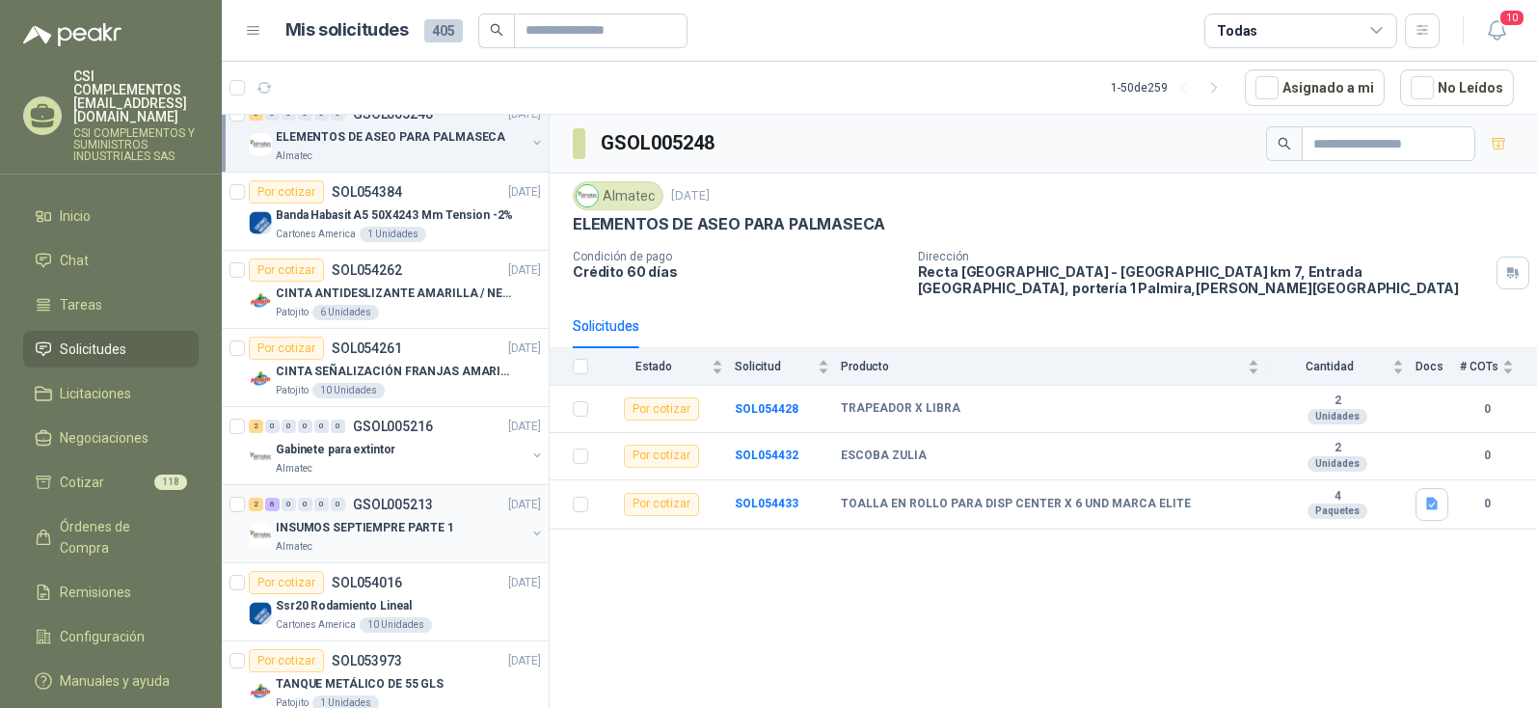
click at [344, 536] on p "INSUMOS SEPTIEMPRE PARTE 1" at bounding box center [365, 528] width 178 height 18
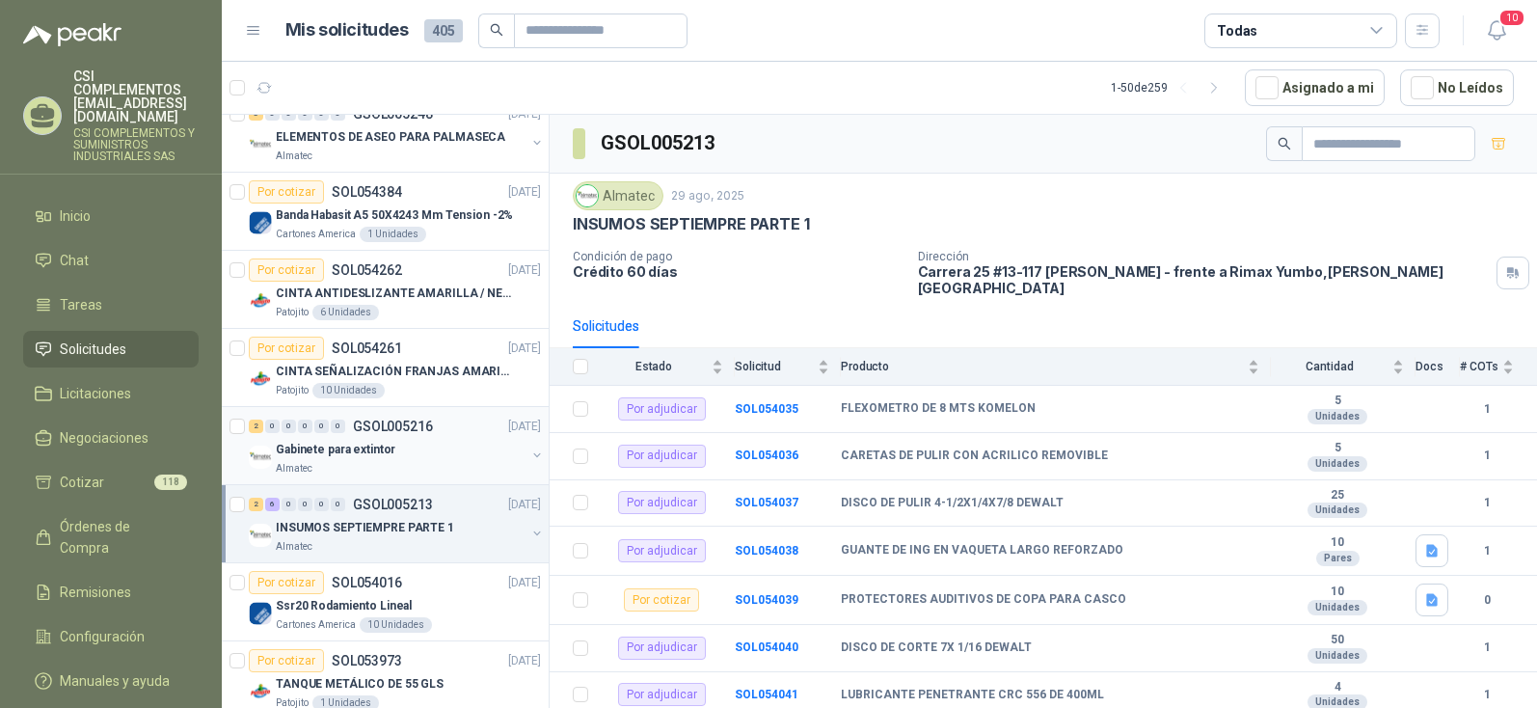
click at [304, 445] on p "Gabinete para extintor" at bounding box center [336, 450] width 120 height 18
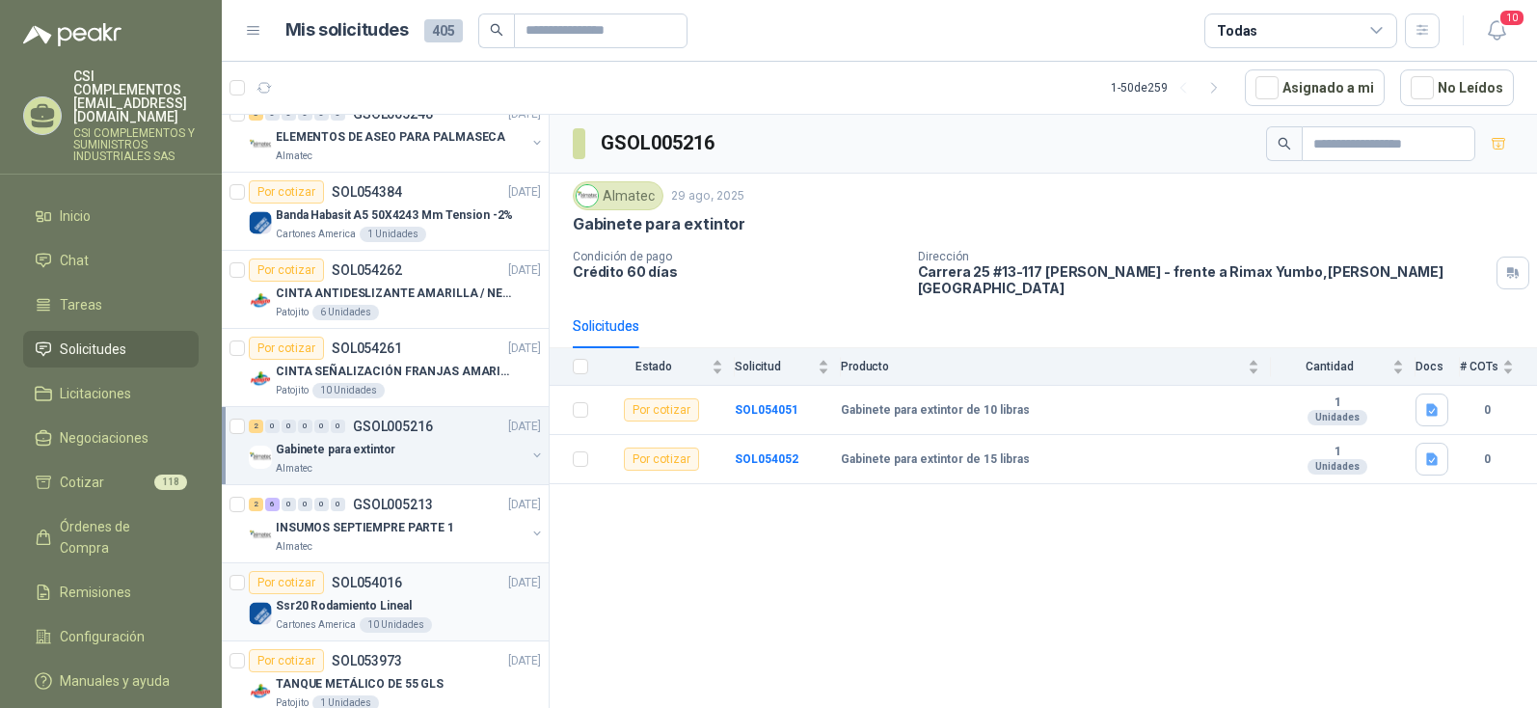
click at [366, 602] on p "Ssr20 Rodamiento Lineal" at bounding box center [344, 606] width 136 height 18
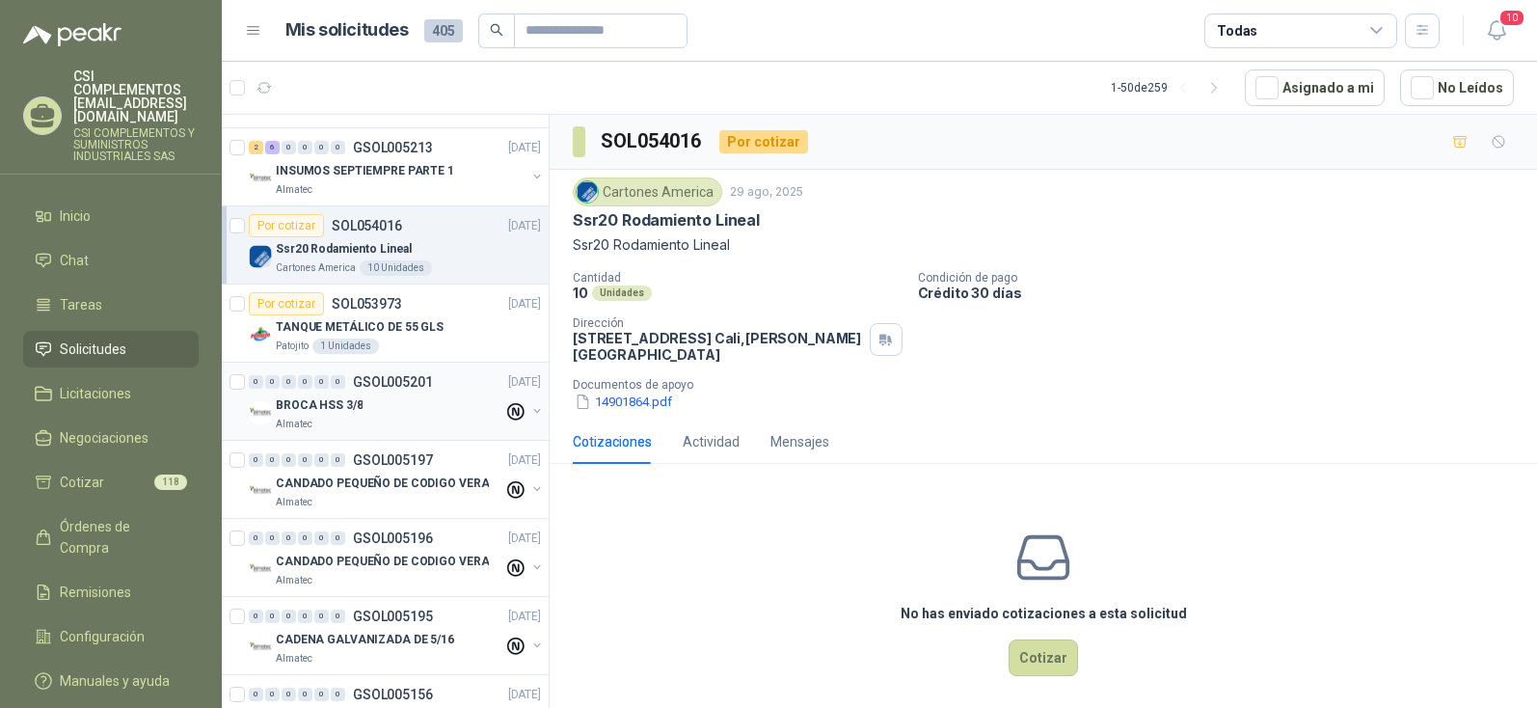
scroll to position [1832, 0]
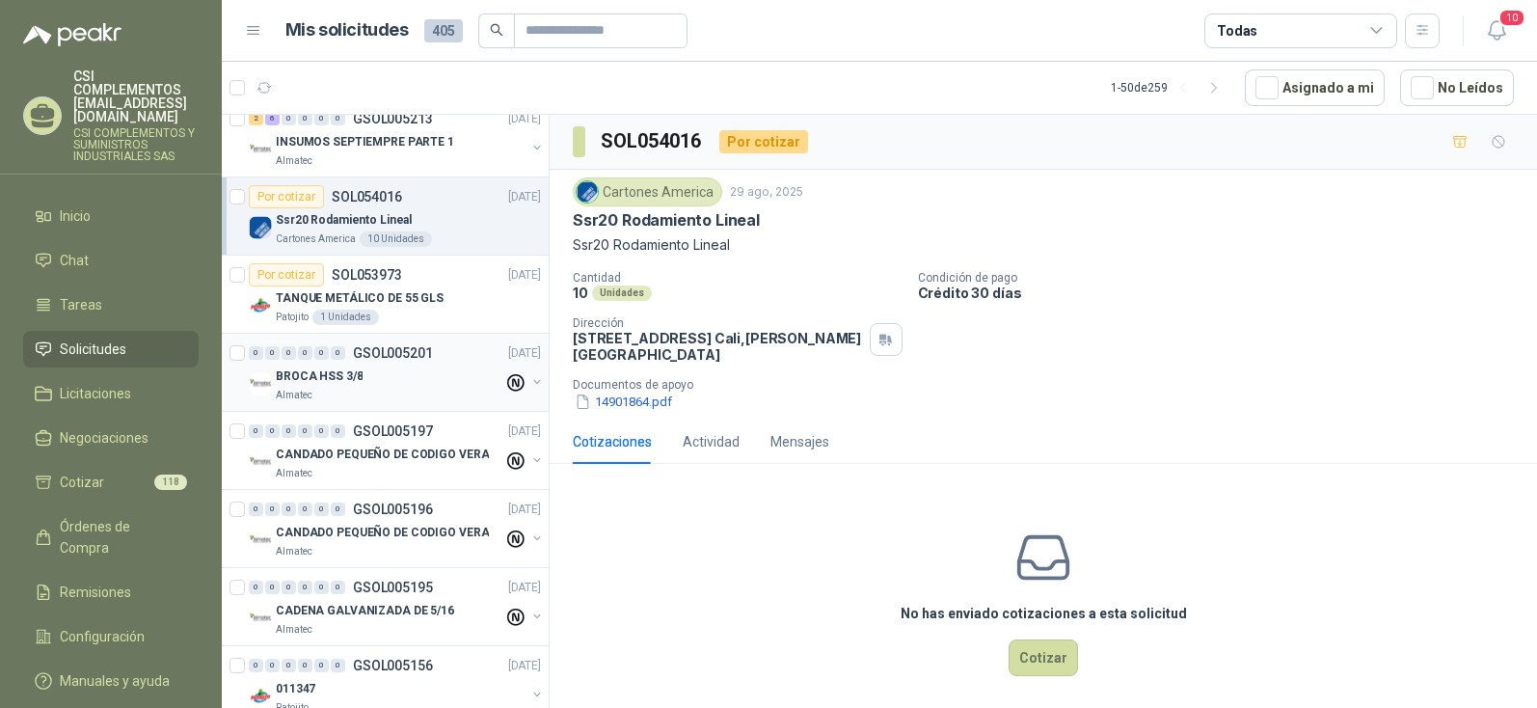
click at [291, 386] on div "BROCA HSS 3/8" at bounding box center [390, 375] width 228 height 23
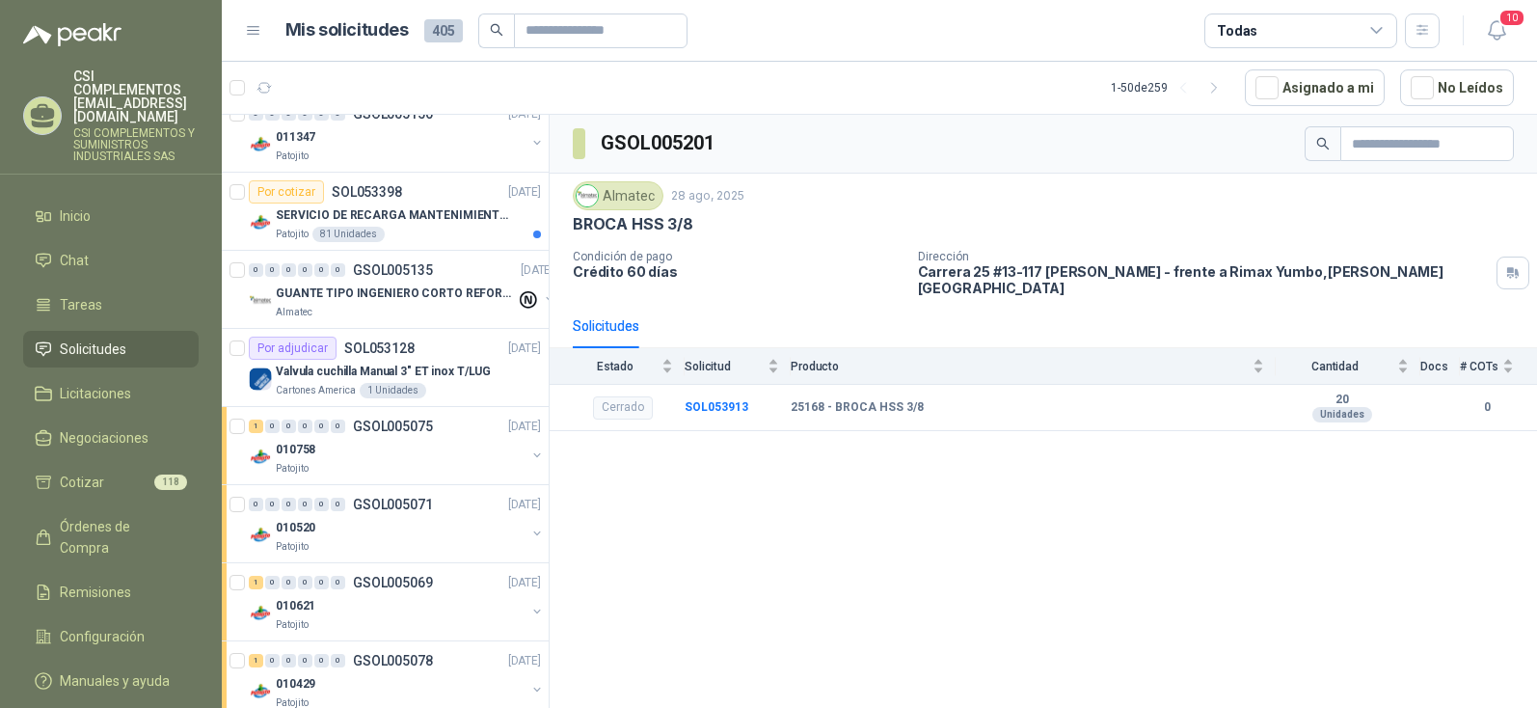
scroll to position [2410, 0]
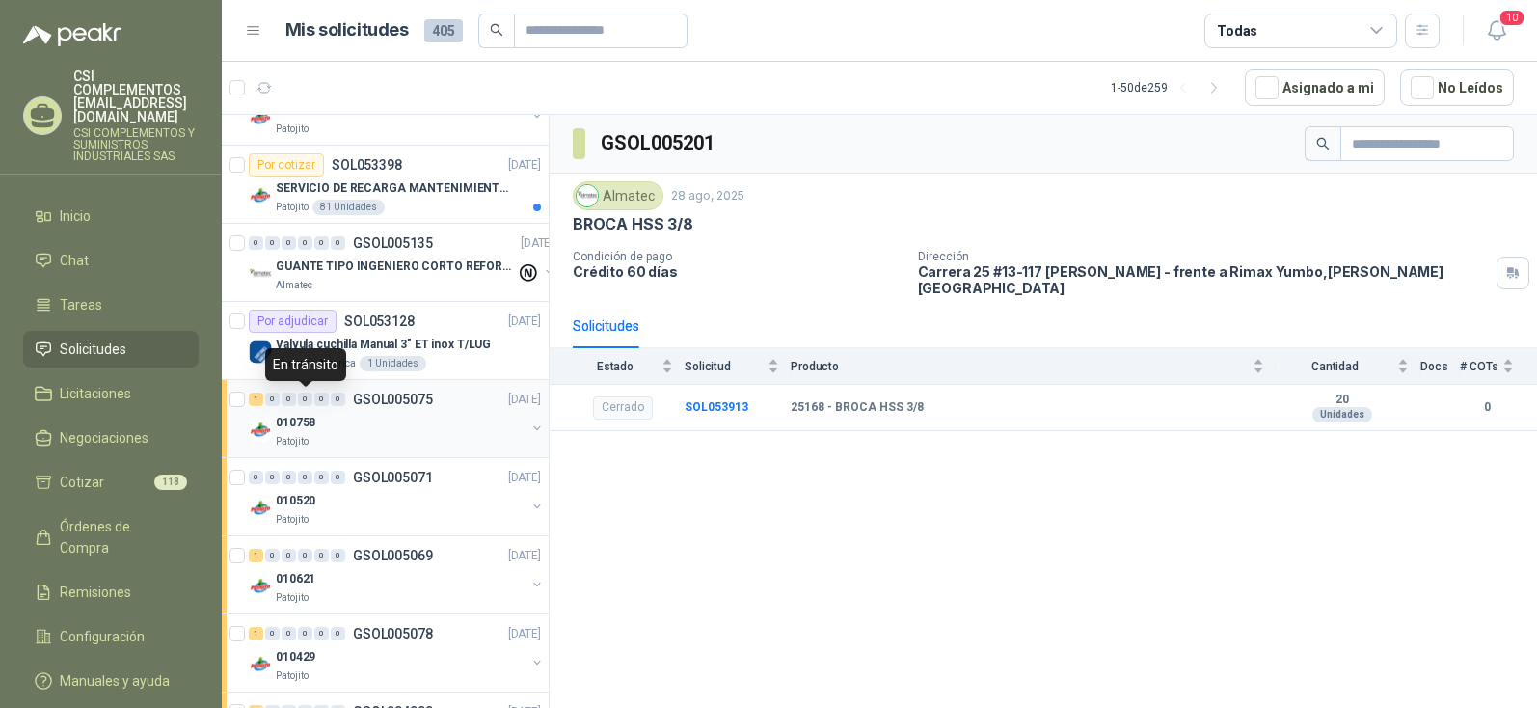
click at [303, 400] on div "0" at bounding box center [305, 398] width 14 height 13
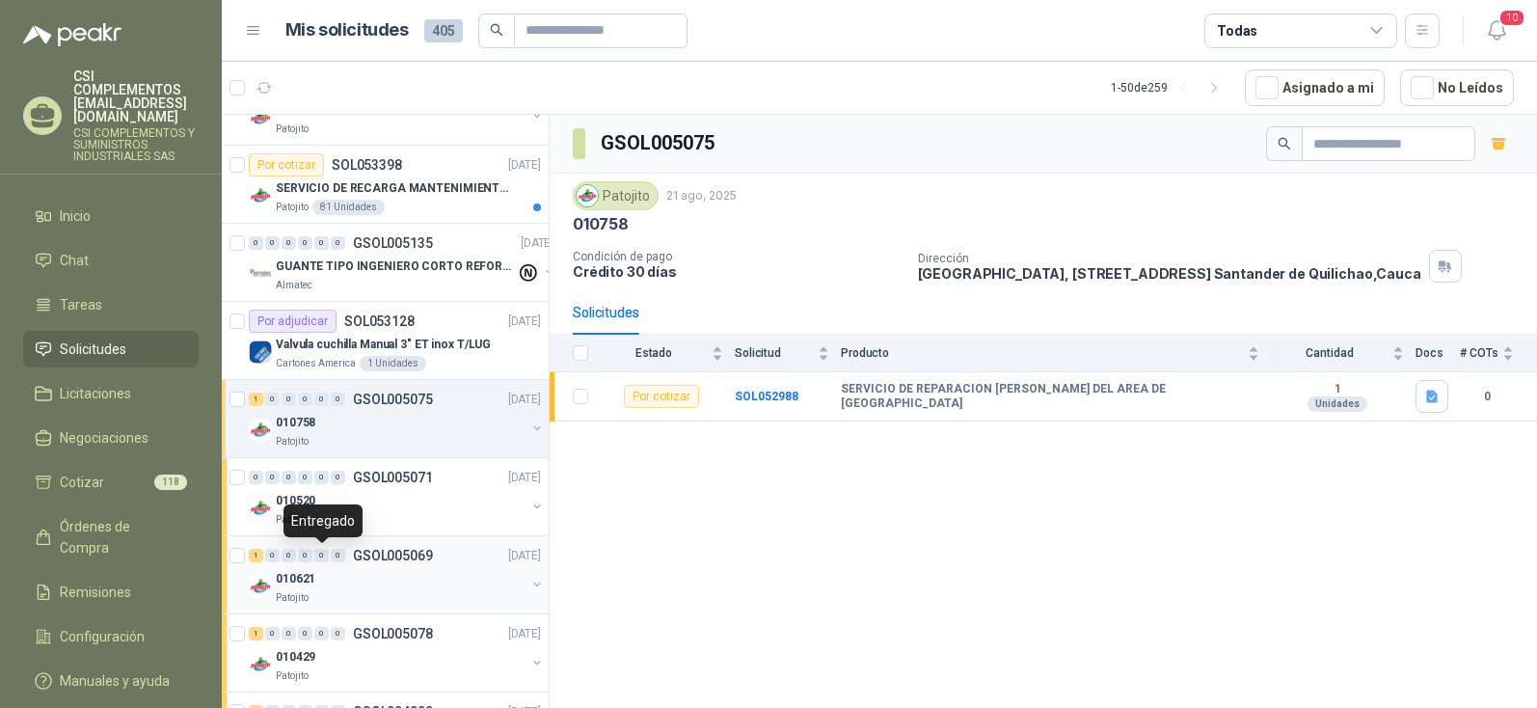
click at [325, 549] on div "0" at bounding box center [321, 555] width 14 height 13
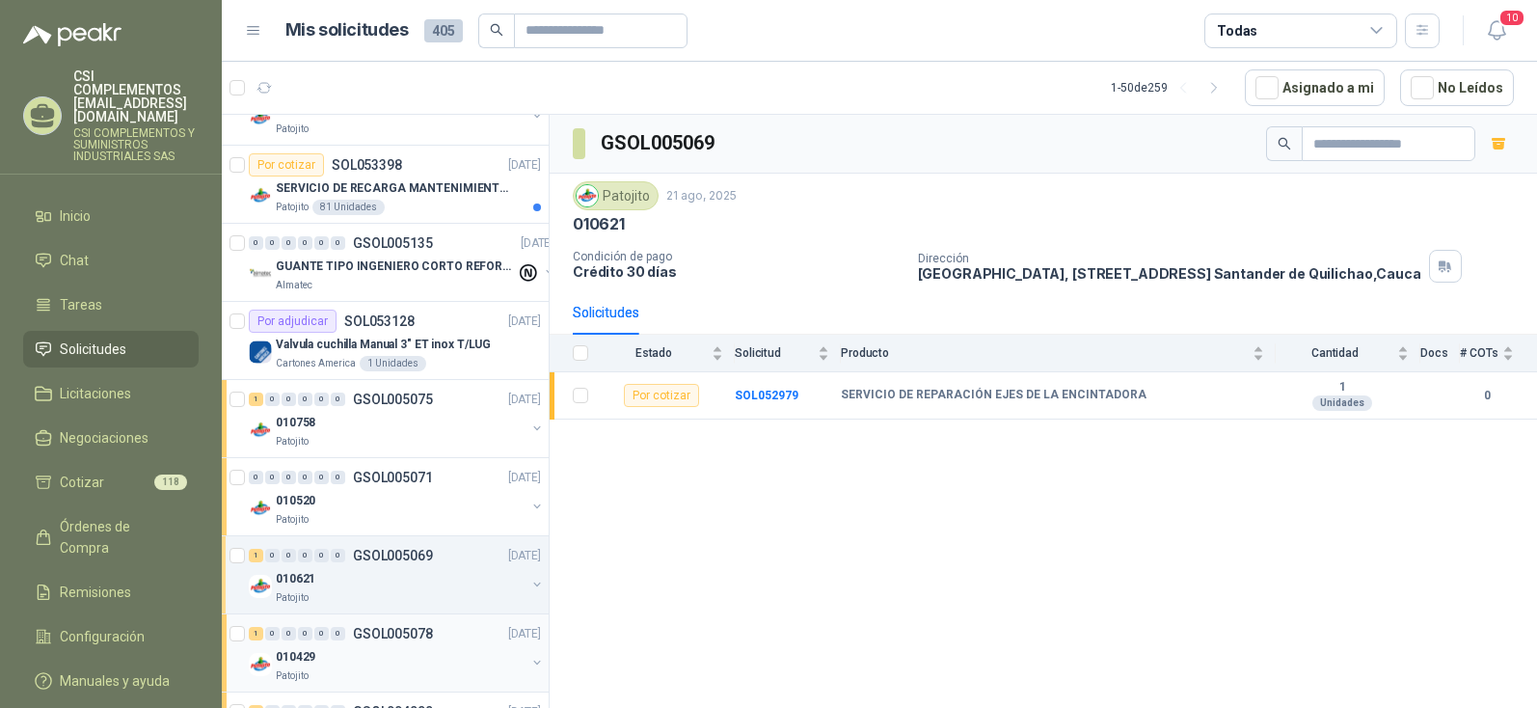
scroll to position [2507, 0]
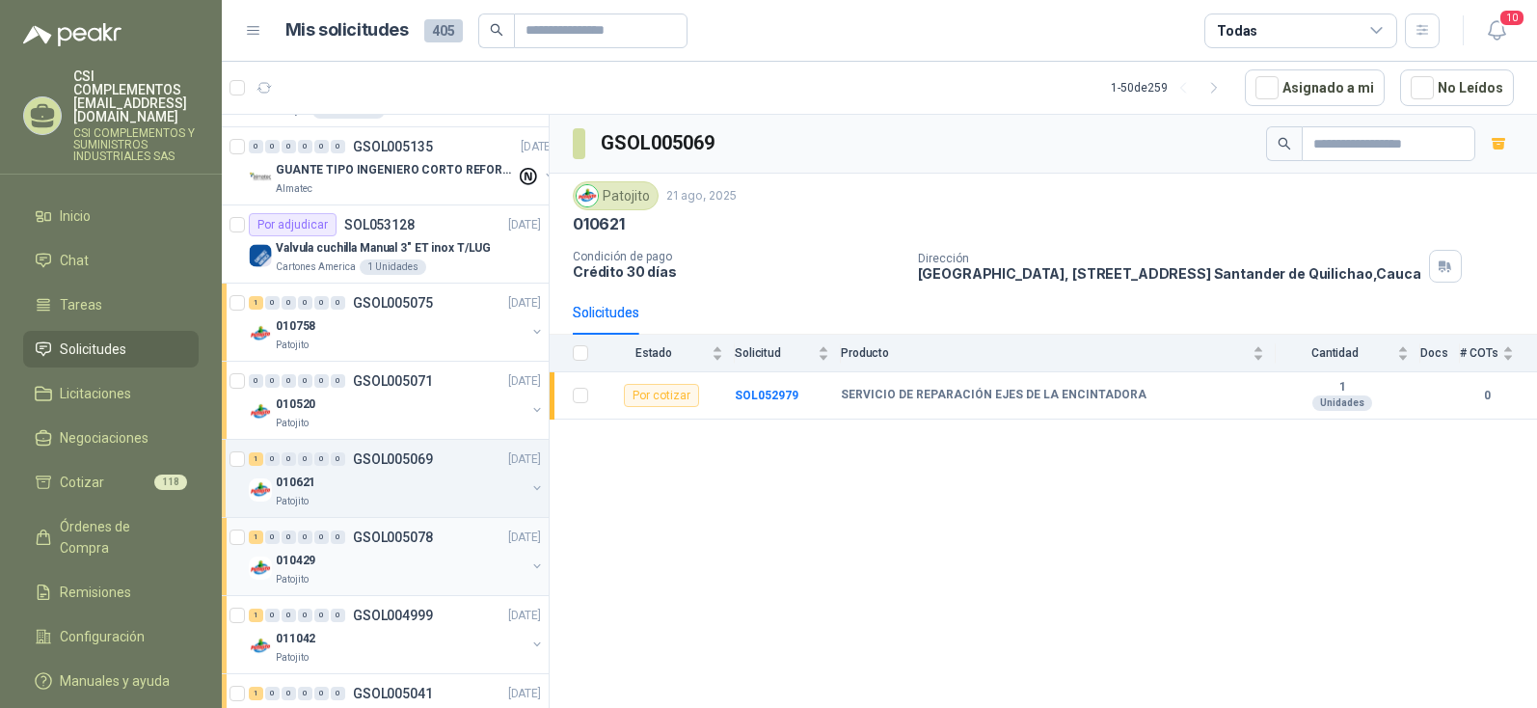
click at [309, 560] on p "010429" at bounding box center [296, 560] width 40 height 18
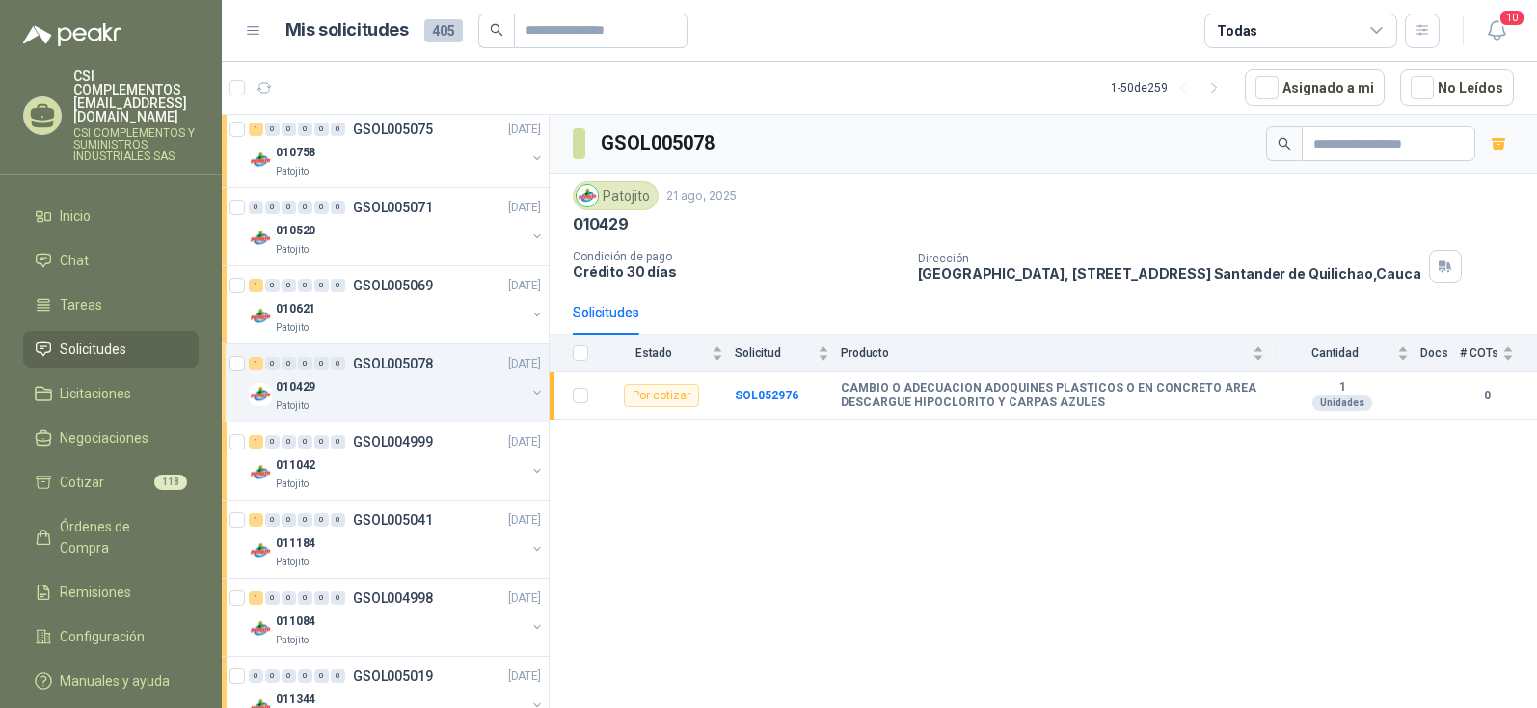
scroll to position [2699, 0]
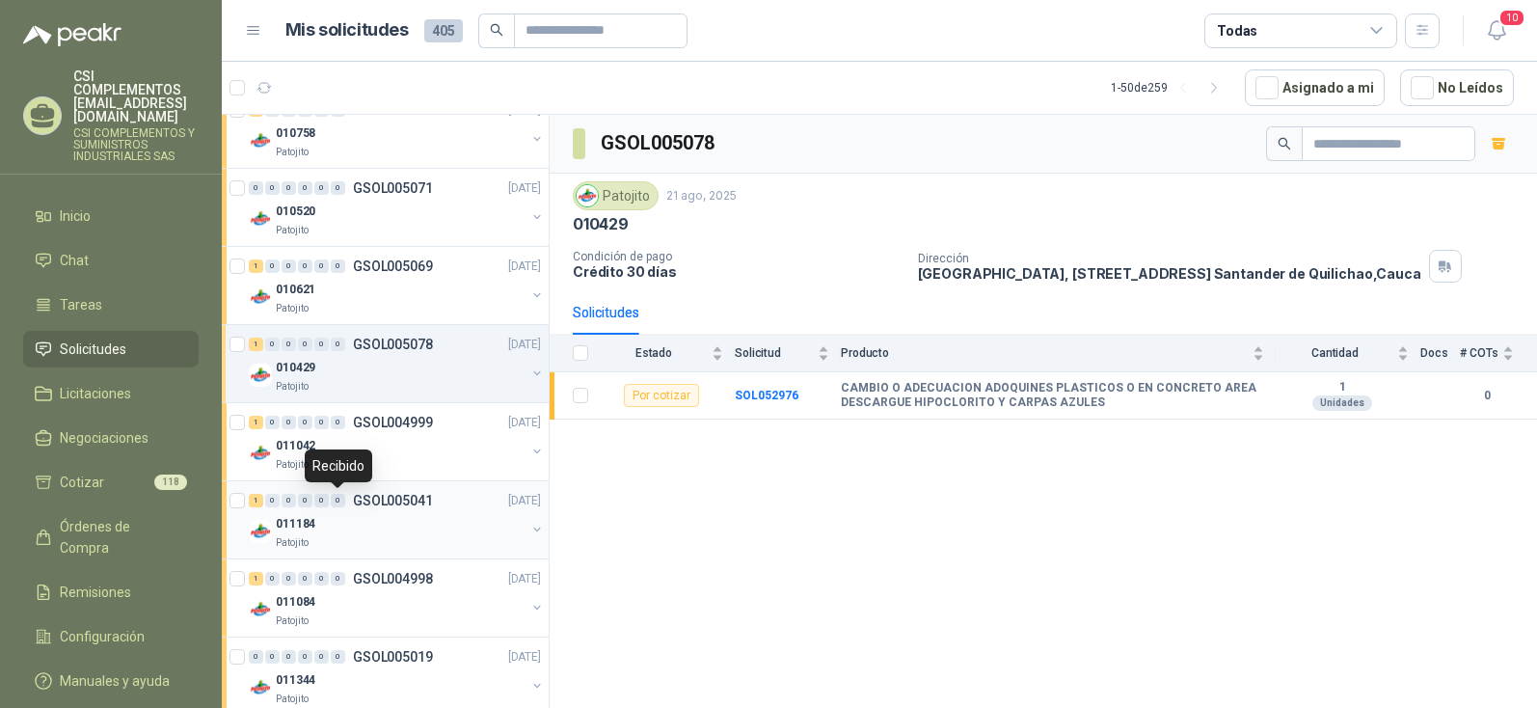
click at [336, 499] on div "0" at bounding box center [338, 500] width 14 height 13
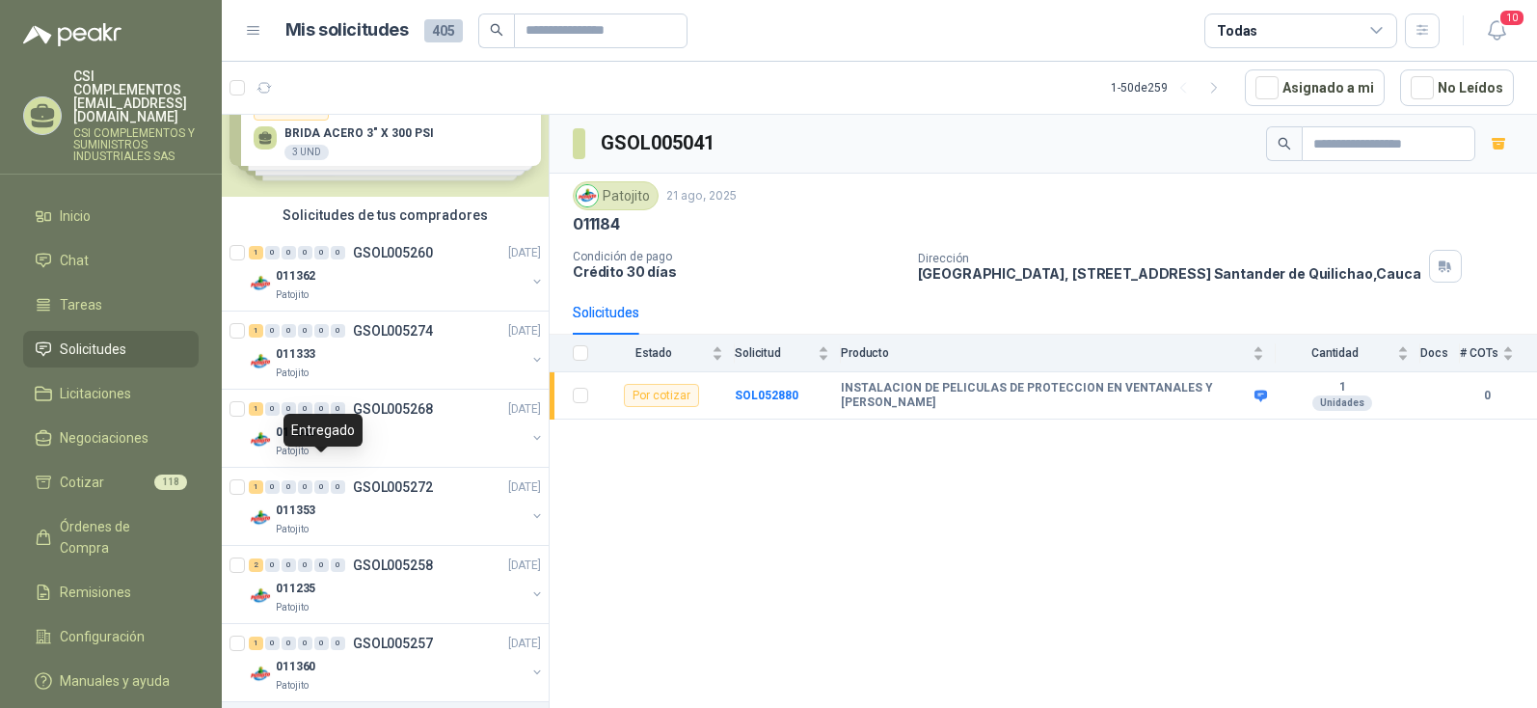
scroll to position [96, 0]
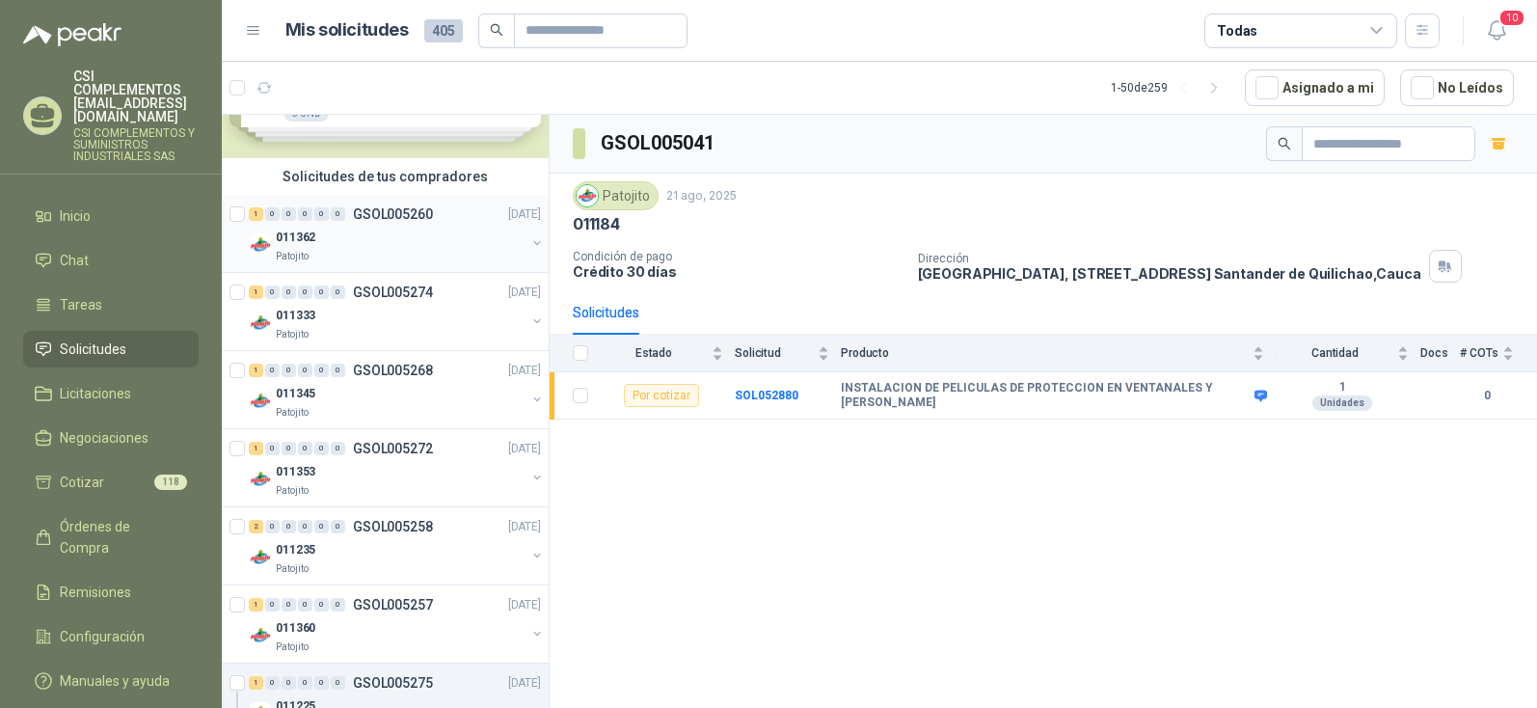
click at [320, 230] on div "011362" at bounding box center [401, 237] width 250 height 23
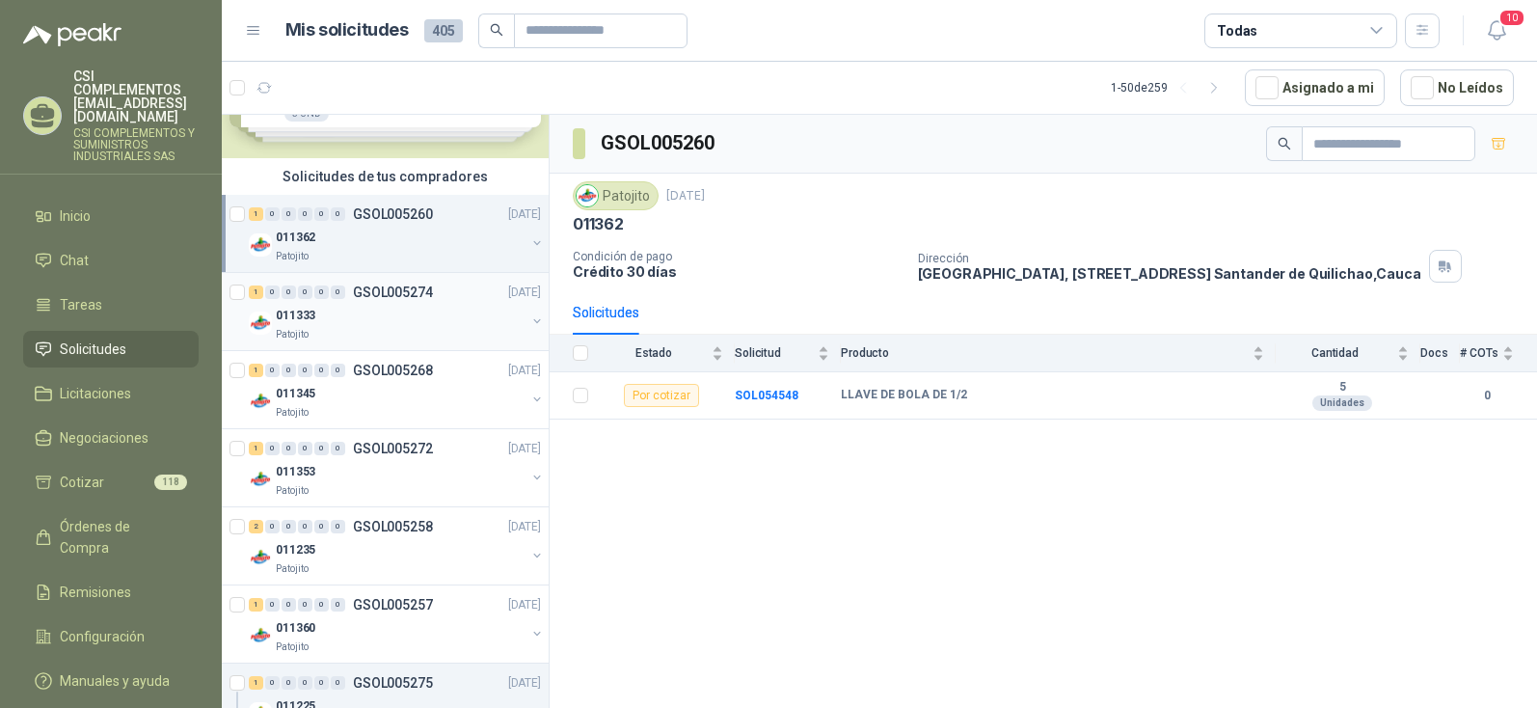
click at [297, 329] on p "Patojito" at bounding box center [292, 334] width 33 height 15
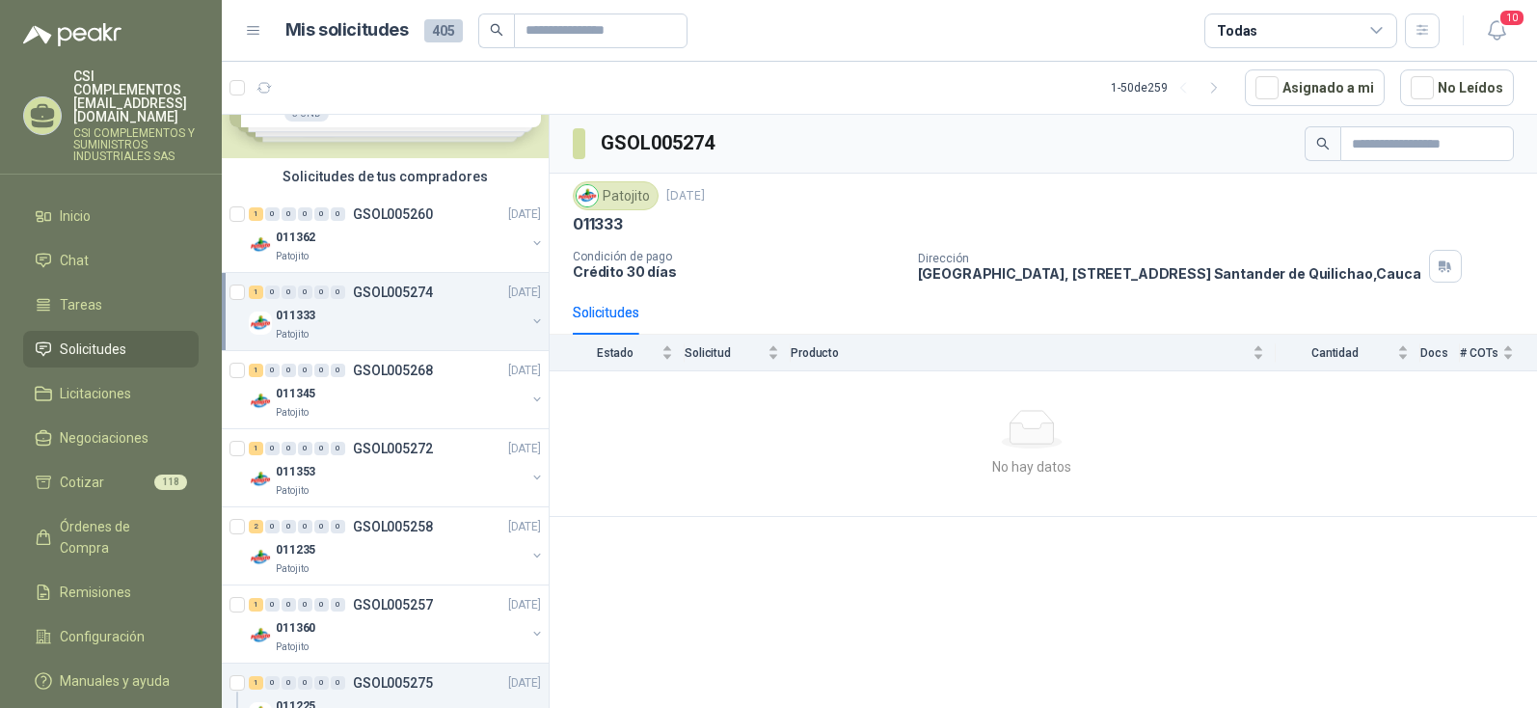
click at [298, 321] on p "011333" at bounding box center [296, 316] width 40 height 18
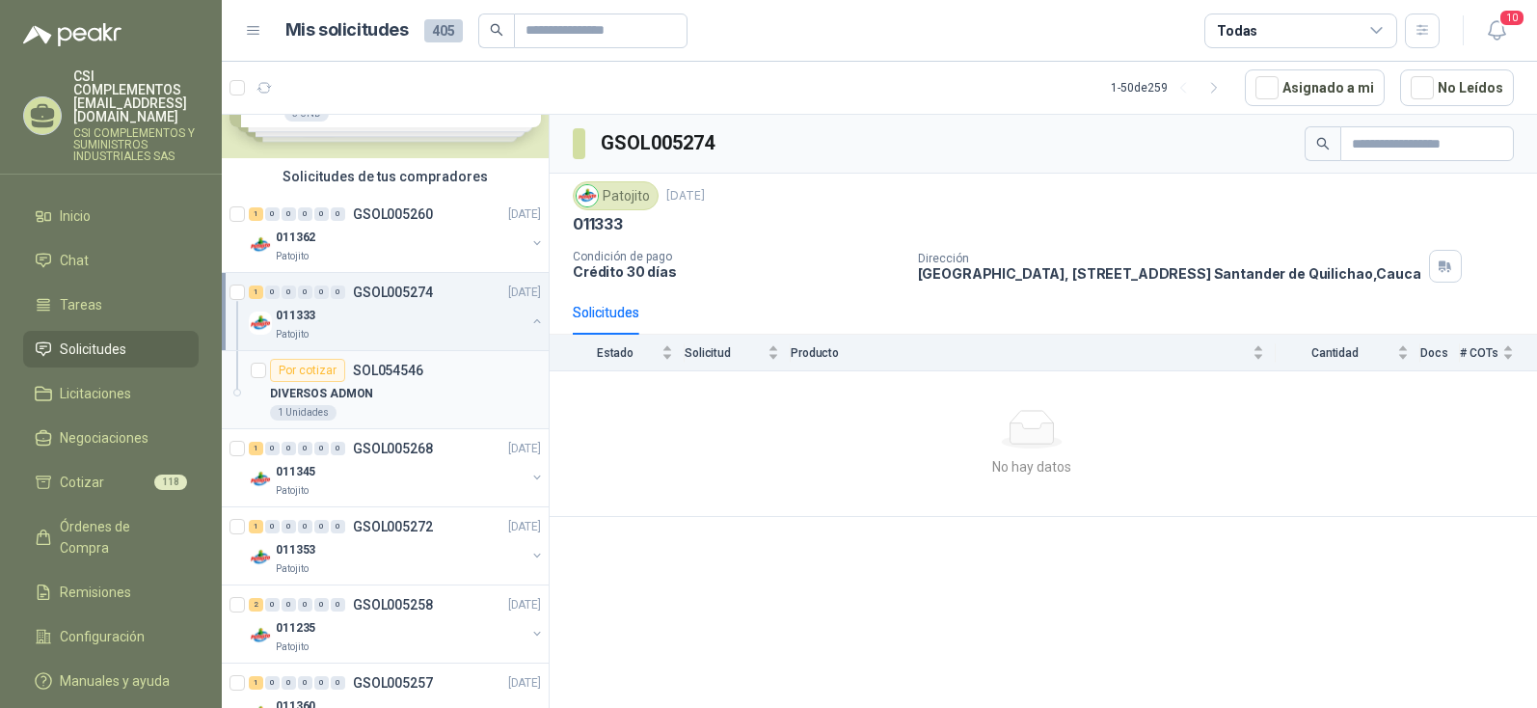
click at [315, 393] on p "DIVERSOS ADMON" at bounding box center [321, 394] width 103 height 18
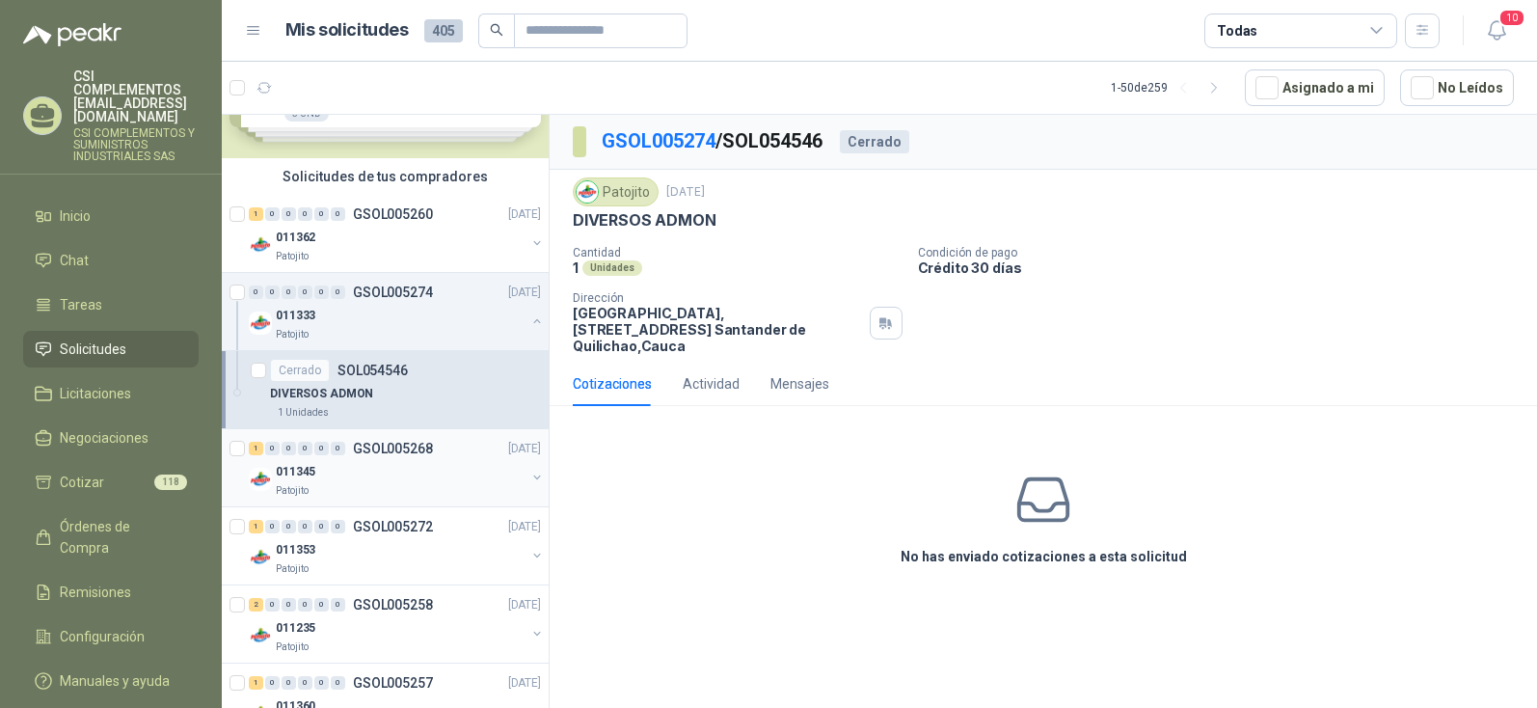
click at [315, 469] on div "011345" at bounding box center [401, 471] width 250 height 23
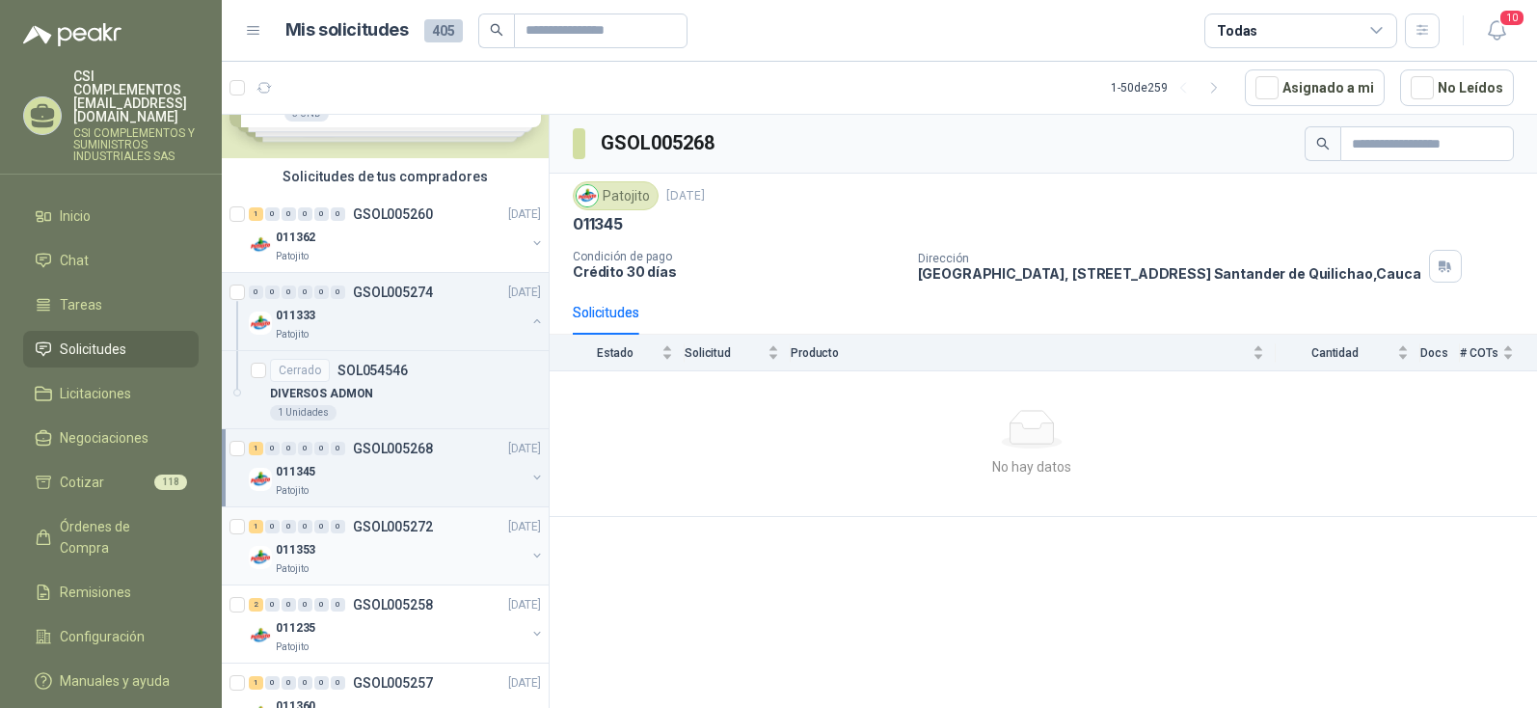
click at [309, 551] on p "011353" at bounding box center [296, 550] width 40 height 18
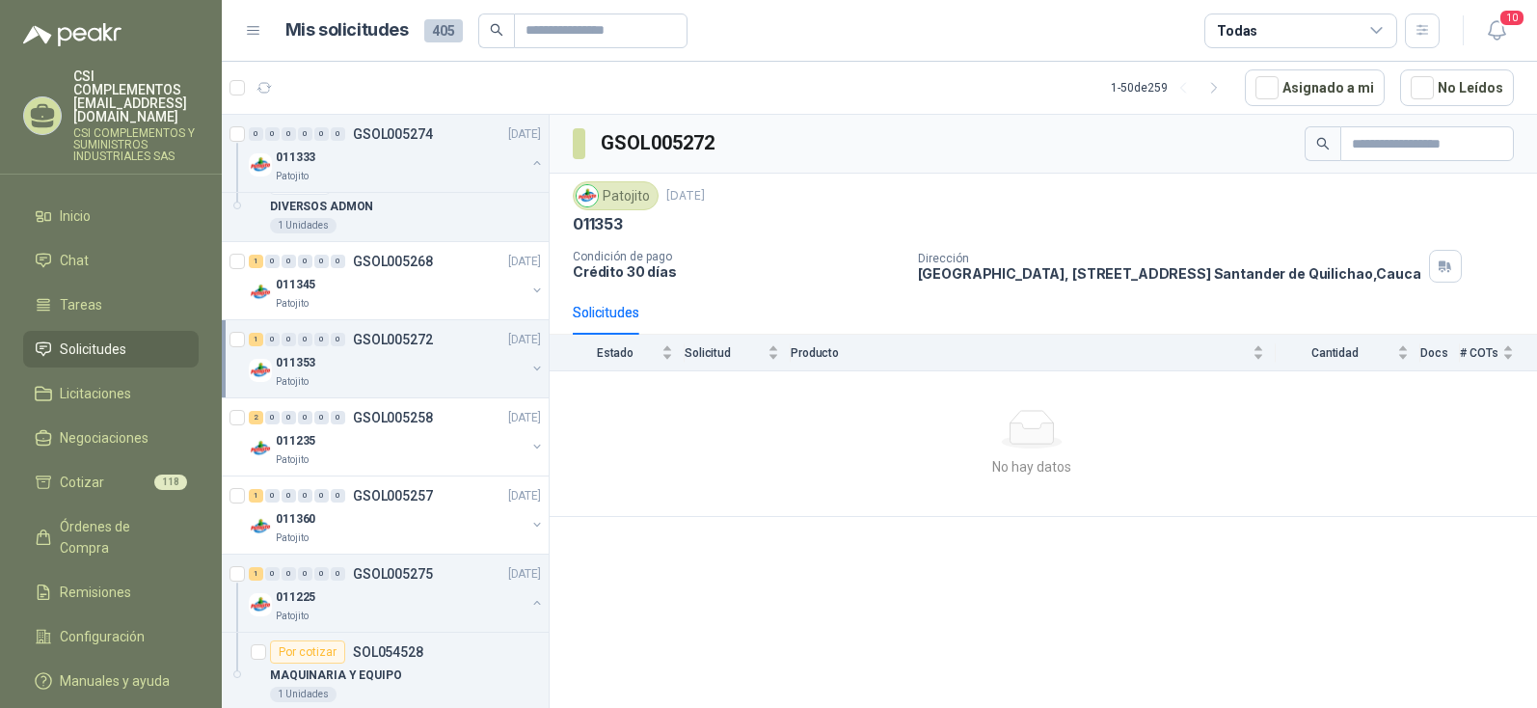
scroll to position [289, 0]
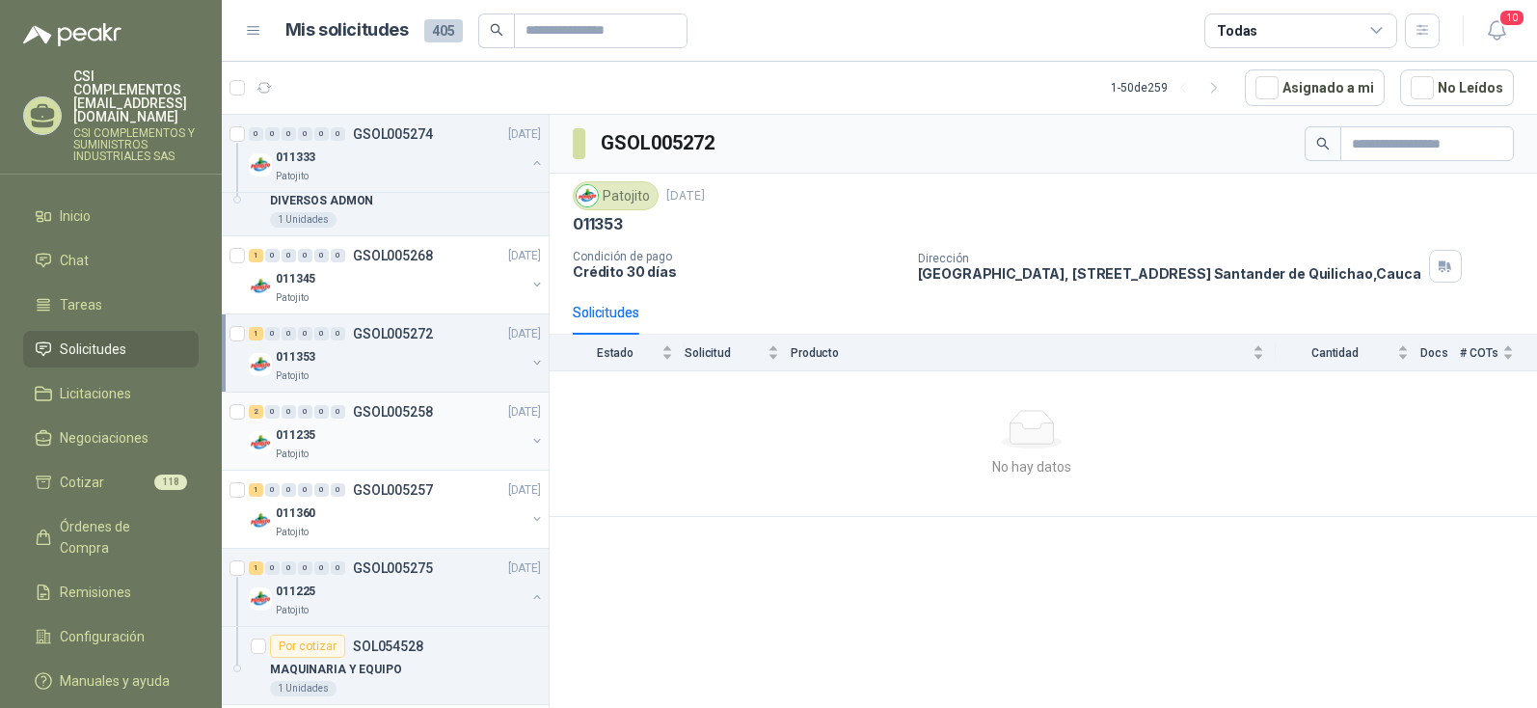
click at [343, 441] on div "011235" at bounding box center [401, 434] width 250 height 23
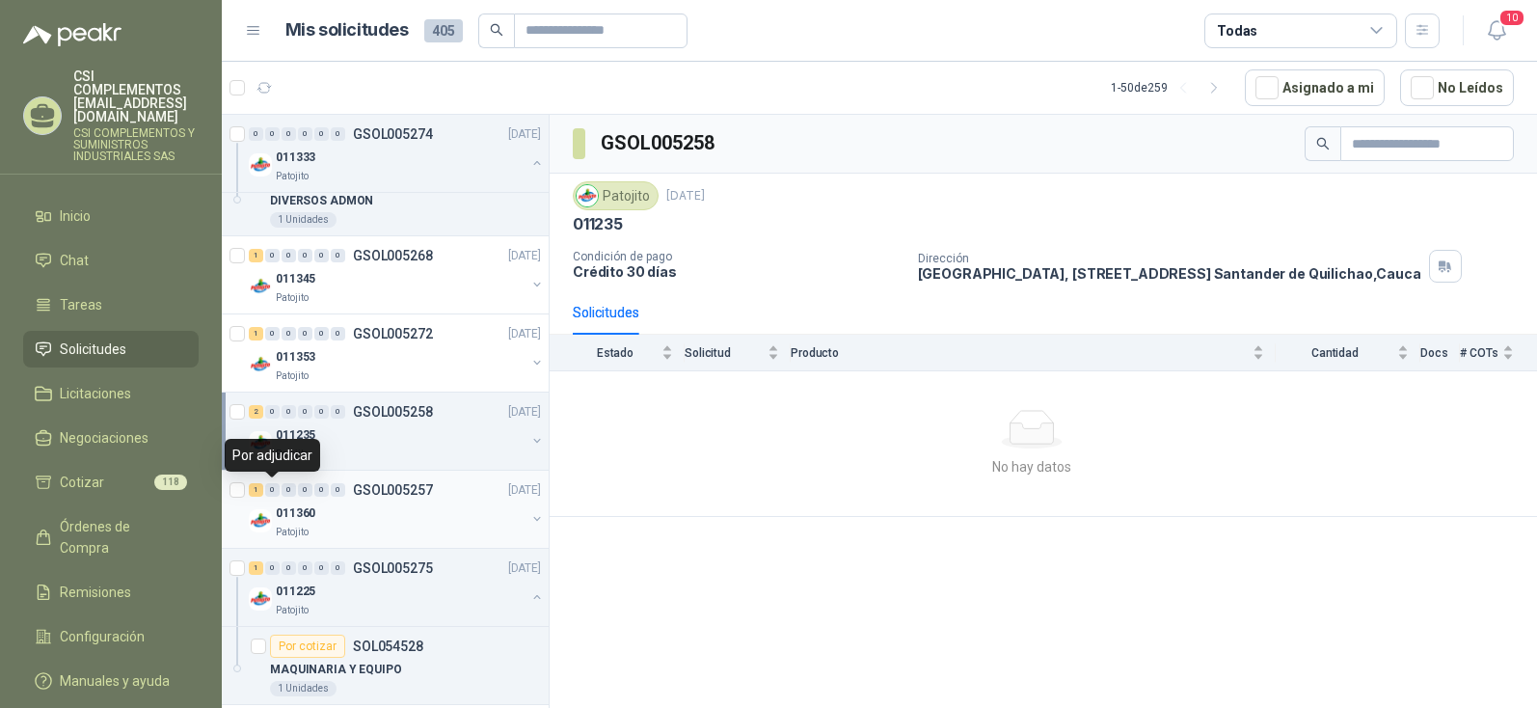
click at [270, 488] on div "0" at bounding box center [272, 489] width 14 height 13
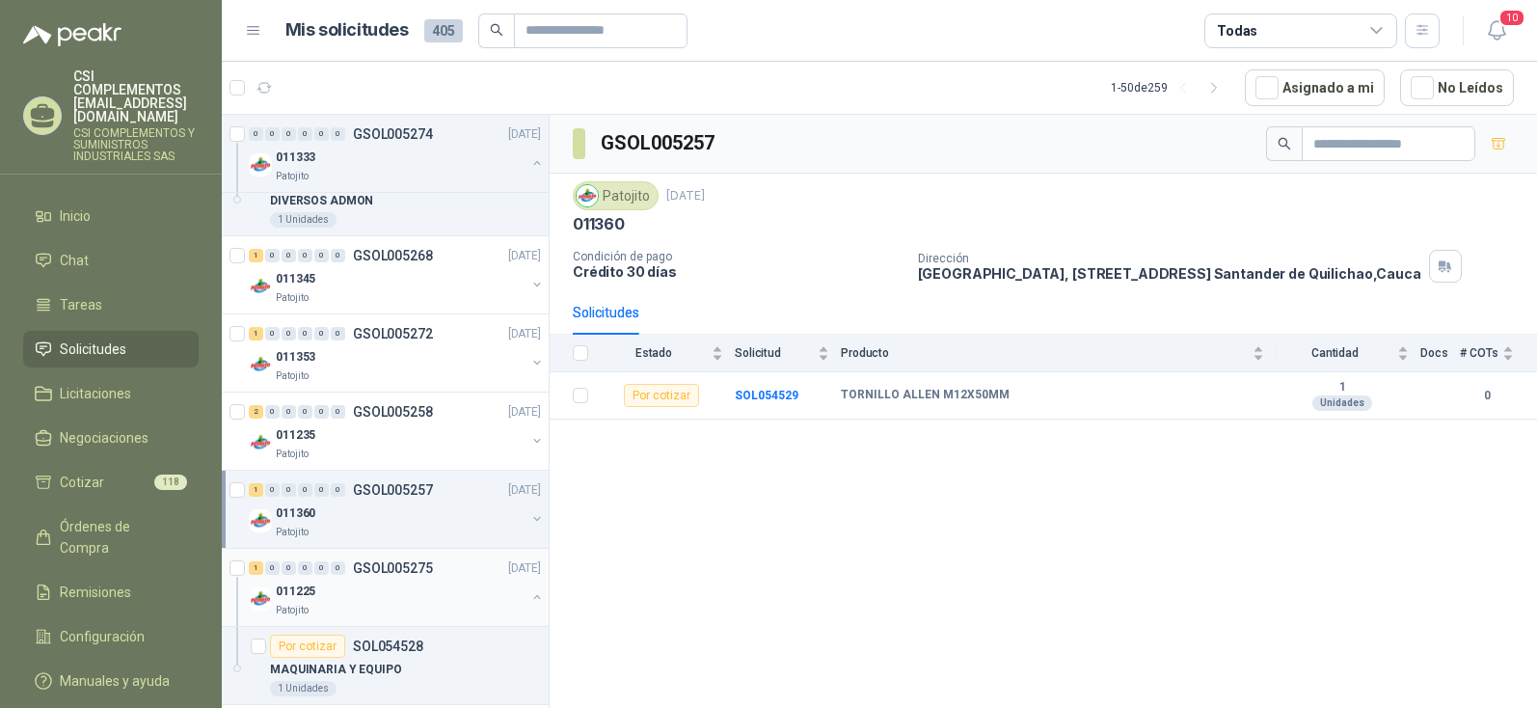
click at [280, 570] on div "1 0 0 0 0 0" at bounding box center [297, 567] width 96 height 13
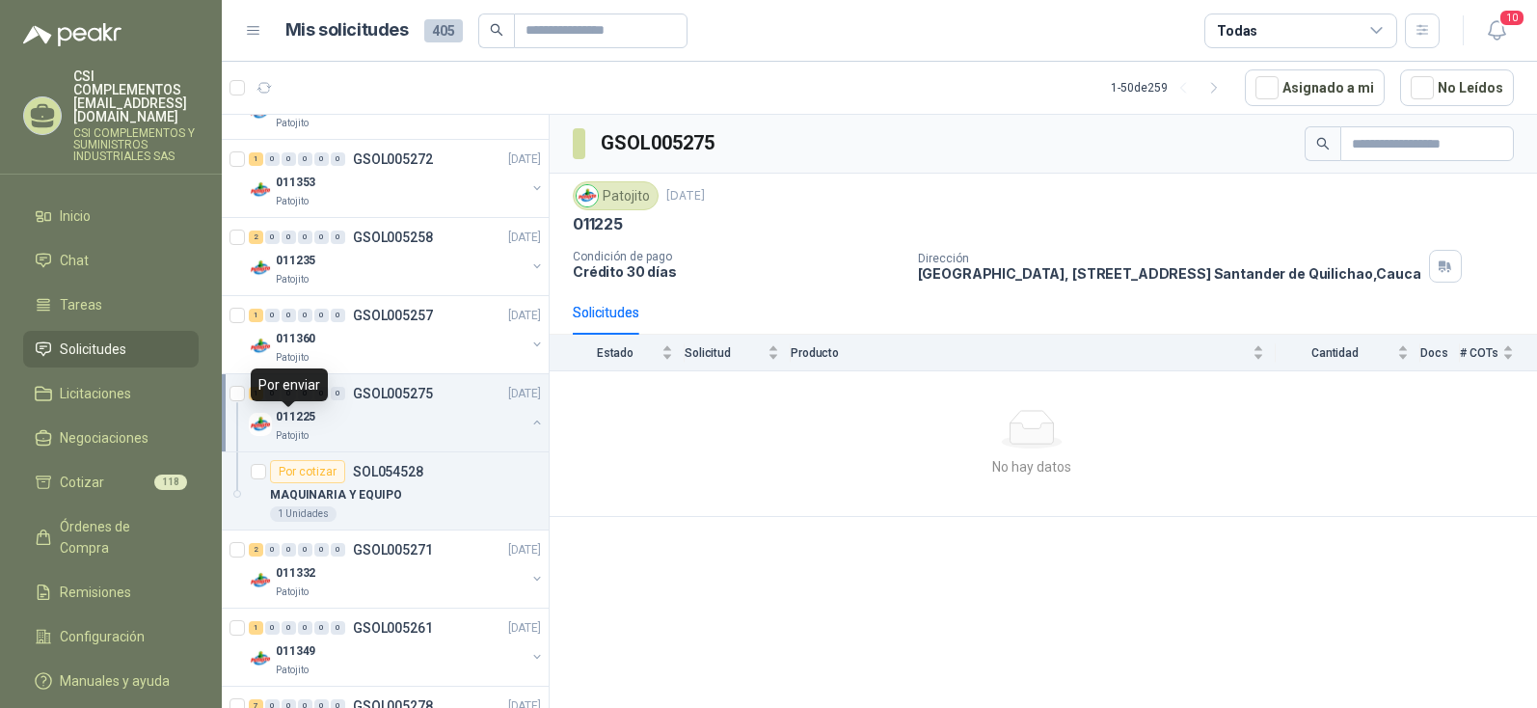
scroll to position [482, 0]
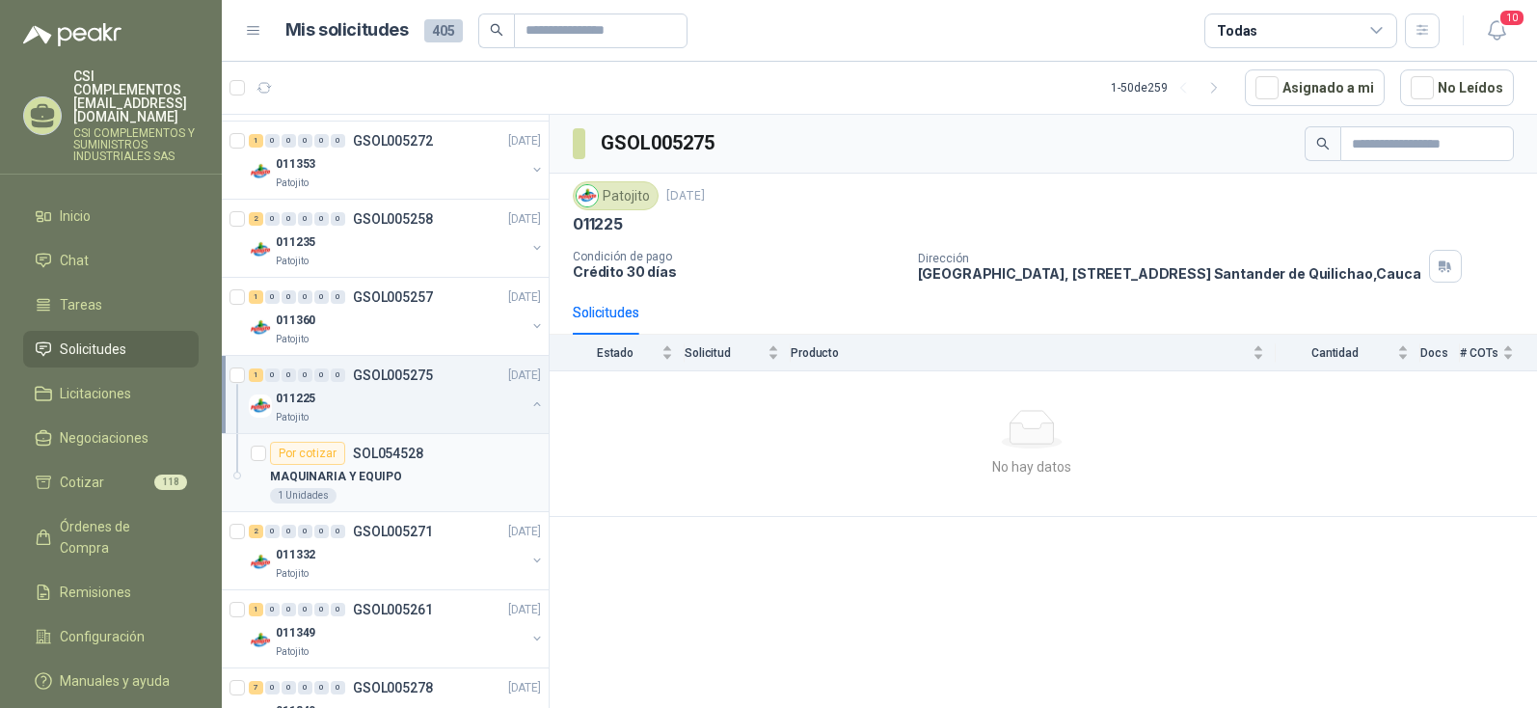
click at [310, 476] on p "MAQUINARIA Y EQUIPO" at bounding box center [336, 477] width 132 height 18
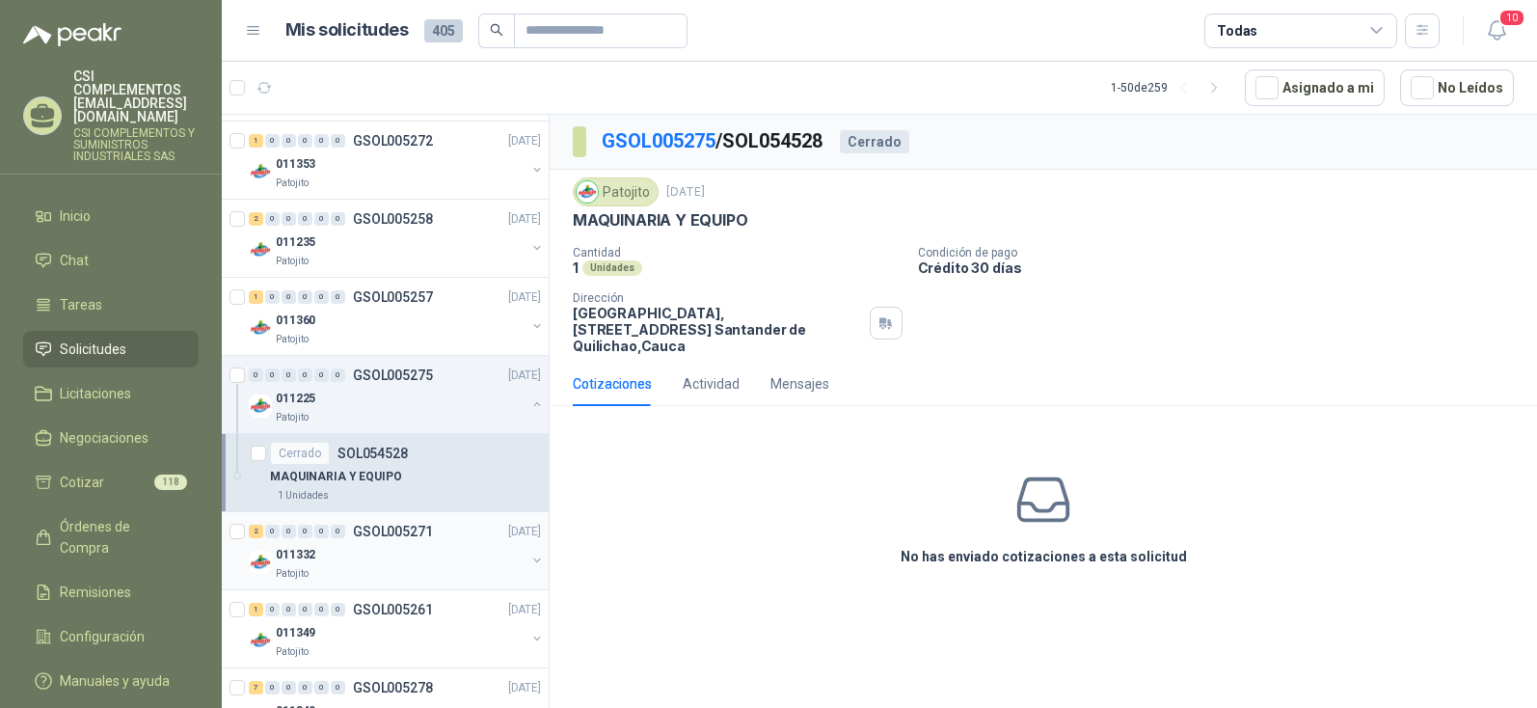
click at [291, 552] on p "011332" at bounding box center [296, 555] width 40 height 18
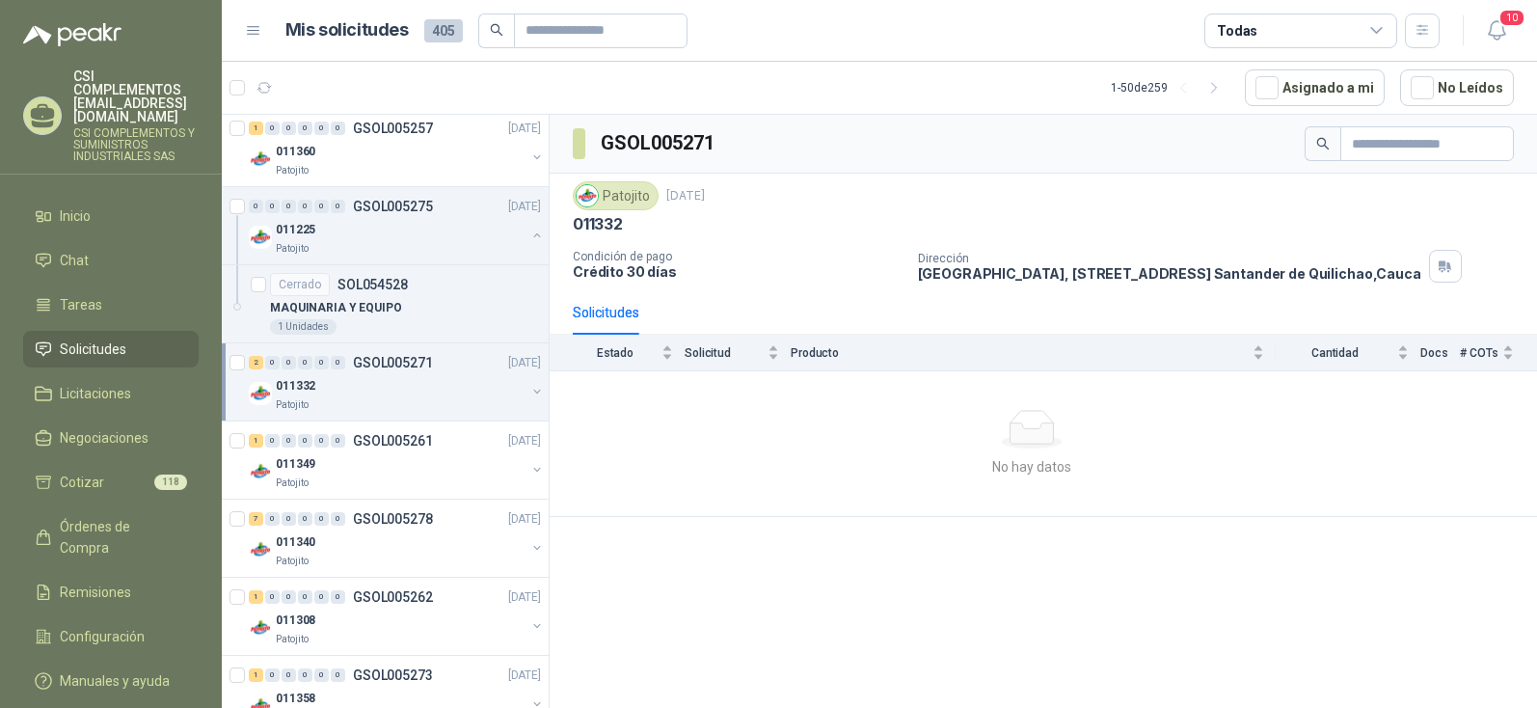
scroll to position [675, 0]
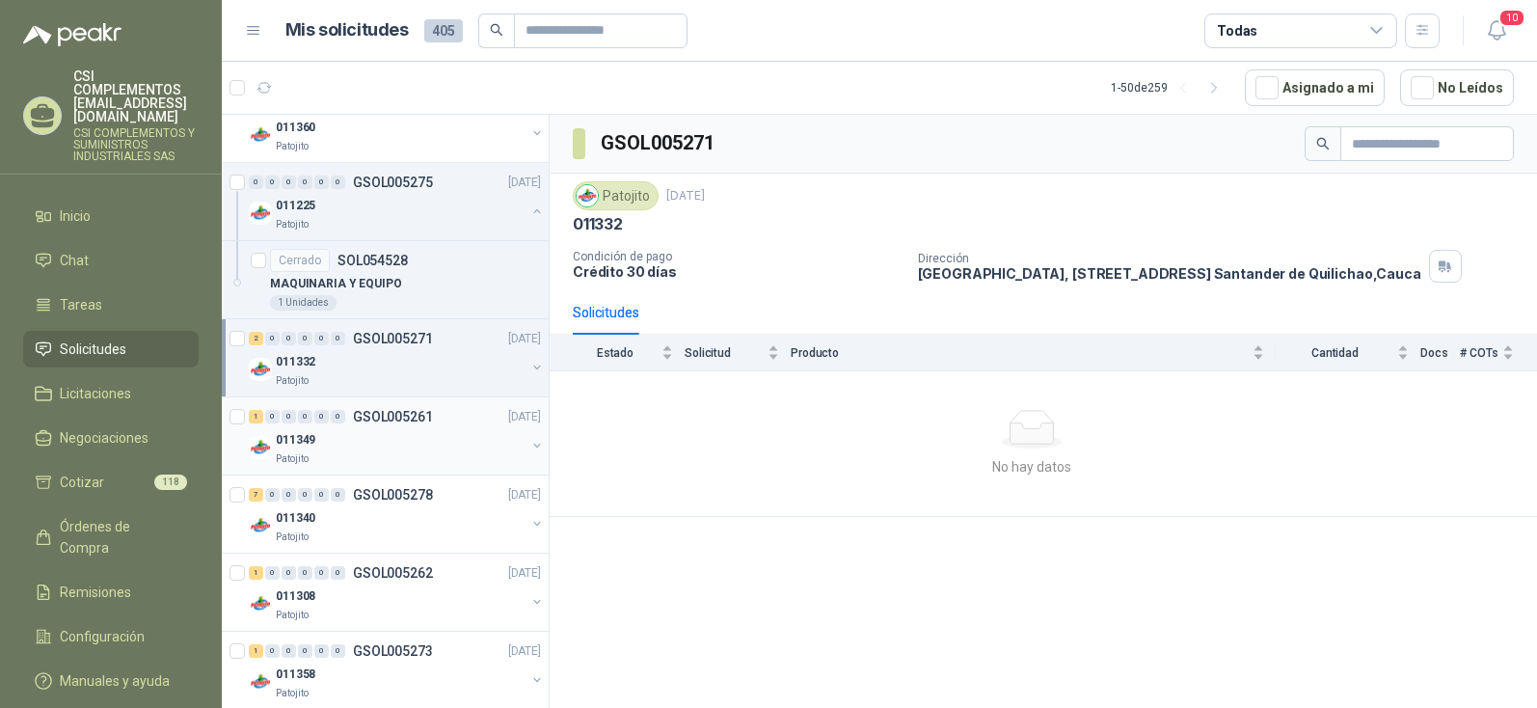
click at [301, 438] on p "011349" at bounding box center [296, 440] width 40 height 18
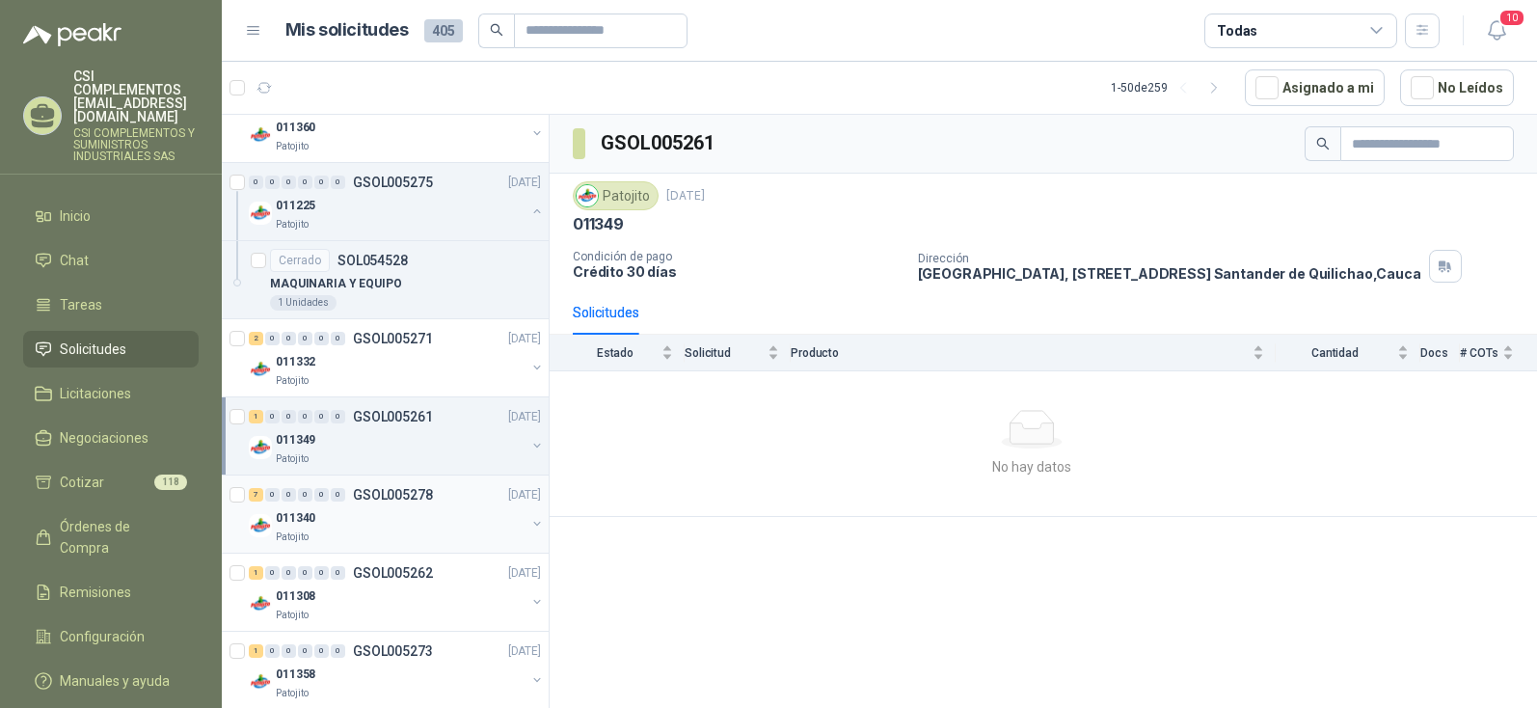
click at [290, 516] on p "011340" at bounding box center [296, 518] width 40 height 18
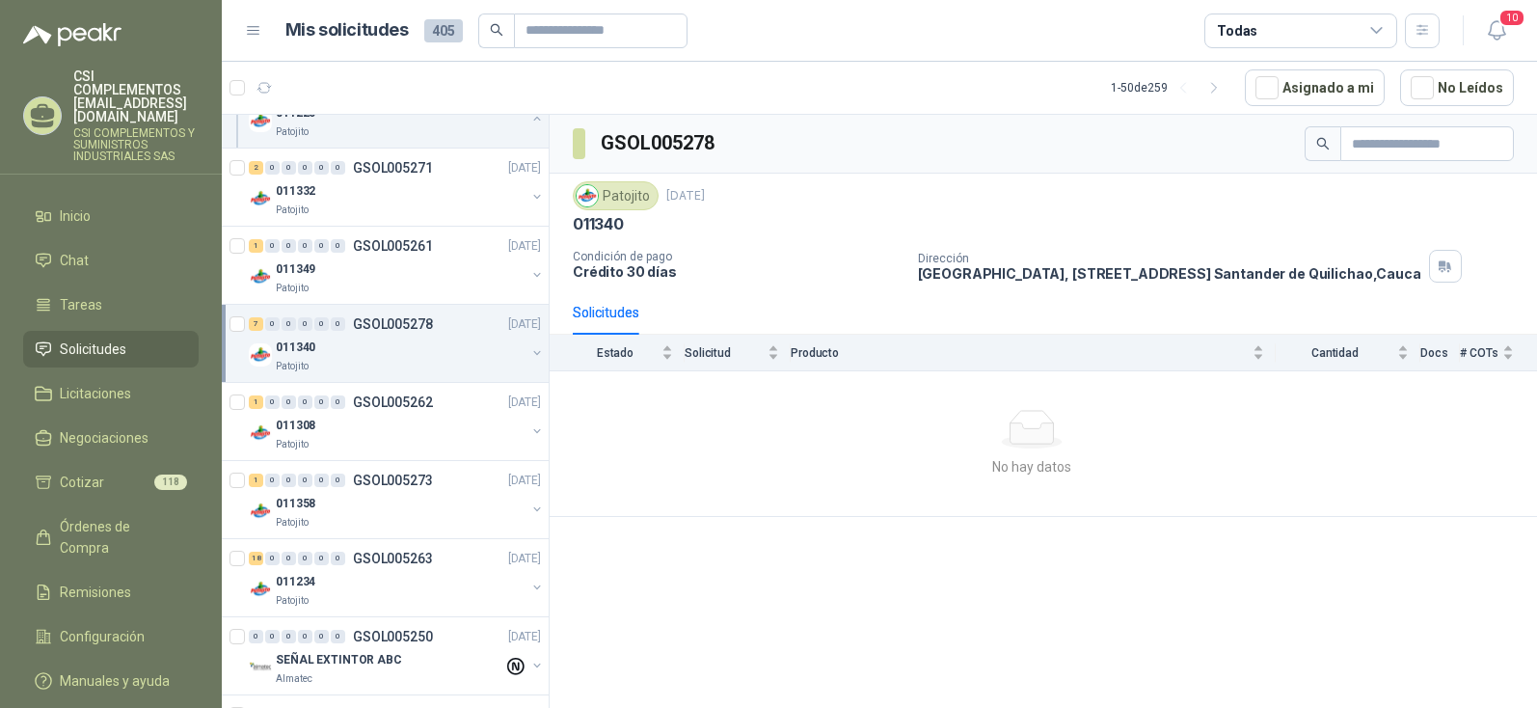
scroll to position [868, 0]
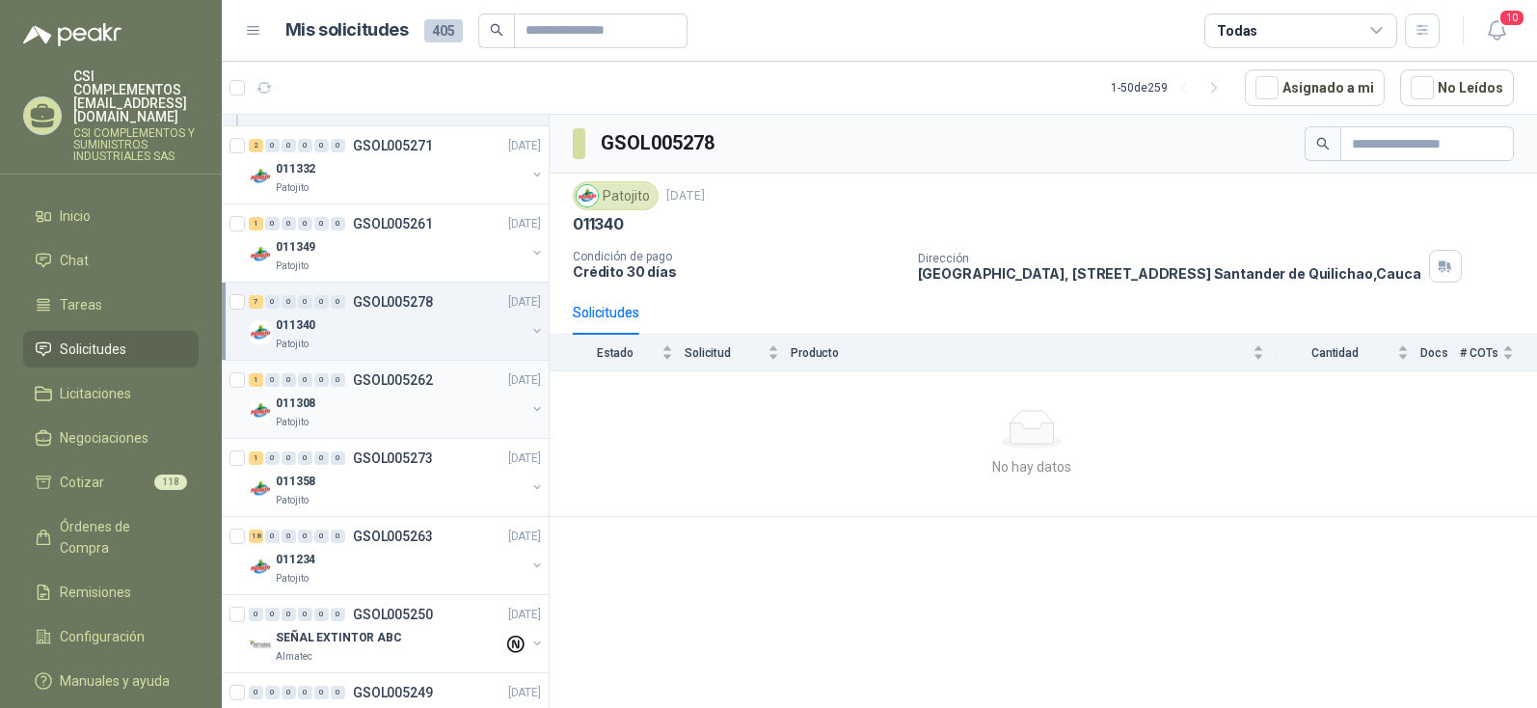
click at [301, 406] on p "011308" at bounding box center [296, 403] width 40 height 18
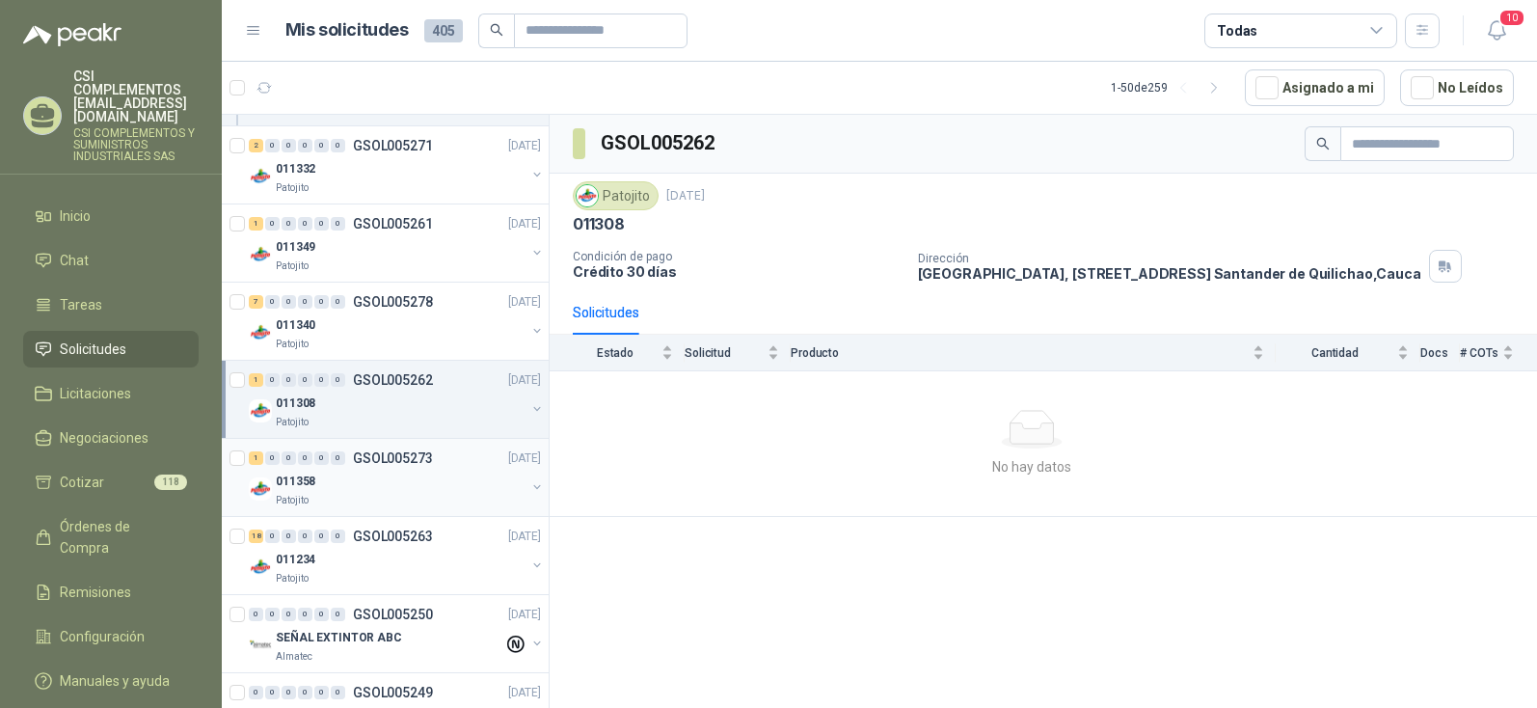
click at [294, 493] on p "Patojito" at bounding box center [292, 500] width 33 height 15
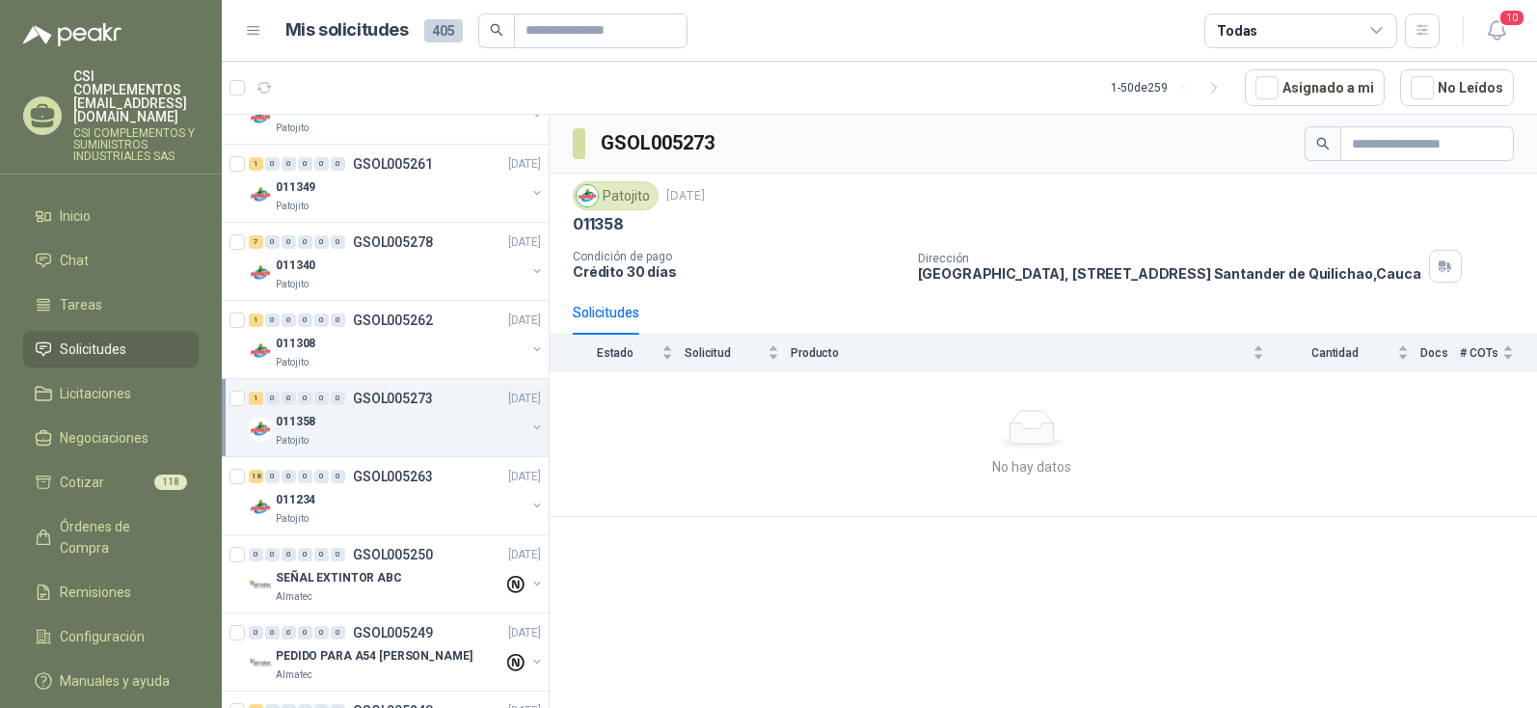
scroll to position [964, 0]
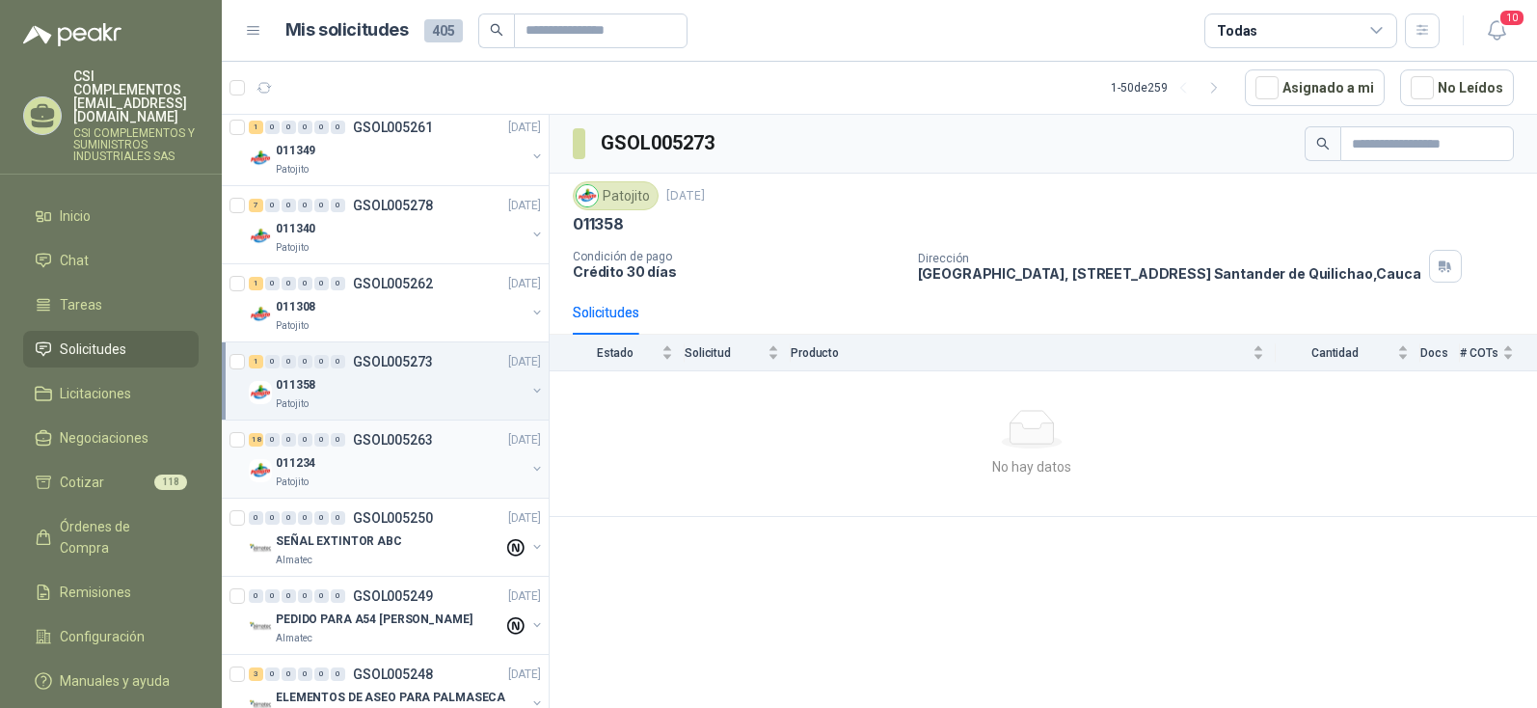
click at [296, 467] on p "011234" at bounding box center [296, 463] width 40 height 18
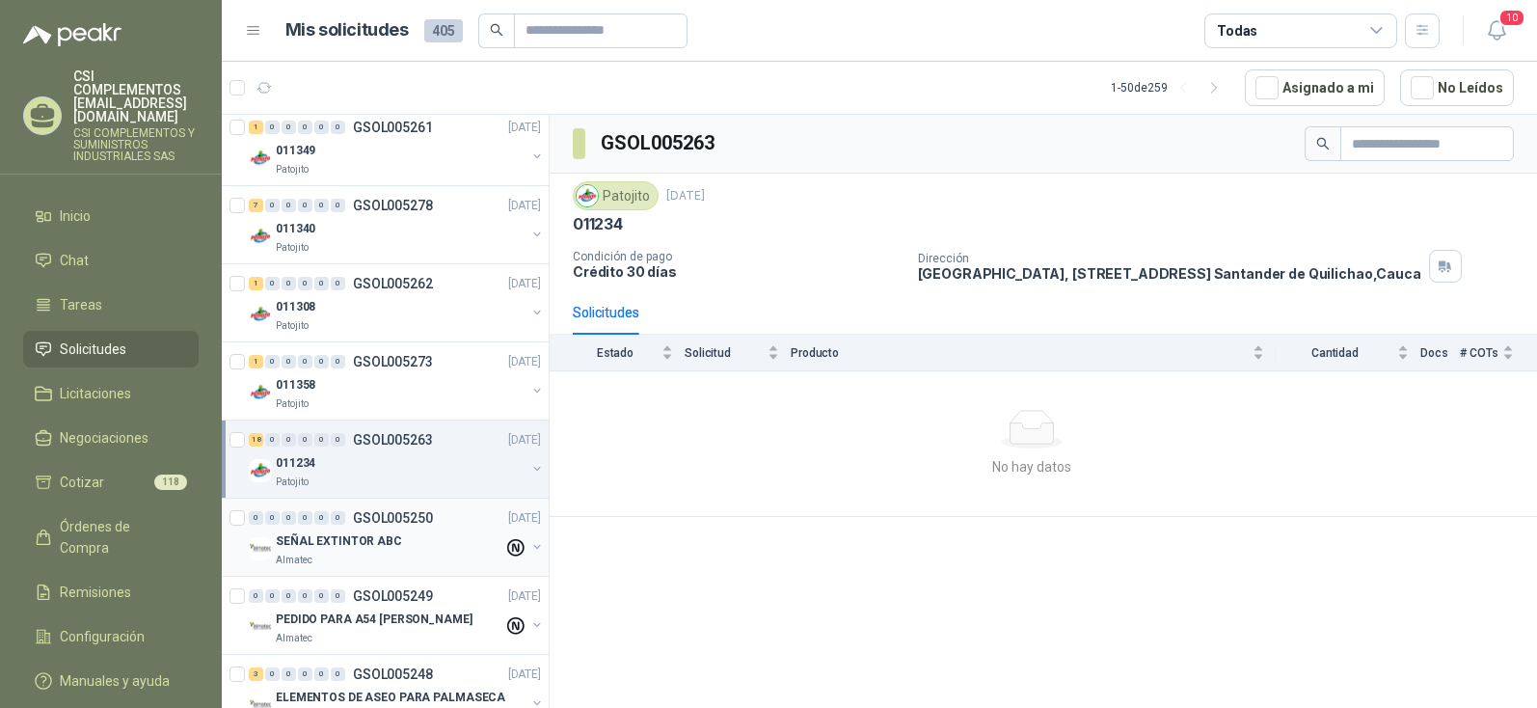
click at [292, 532] on p "SEÑAL EXTINTOR ABC" at bounding box center [339, 541] width 126 height 18
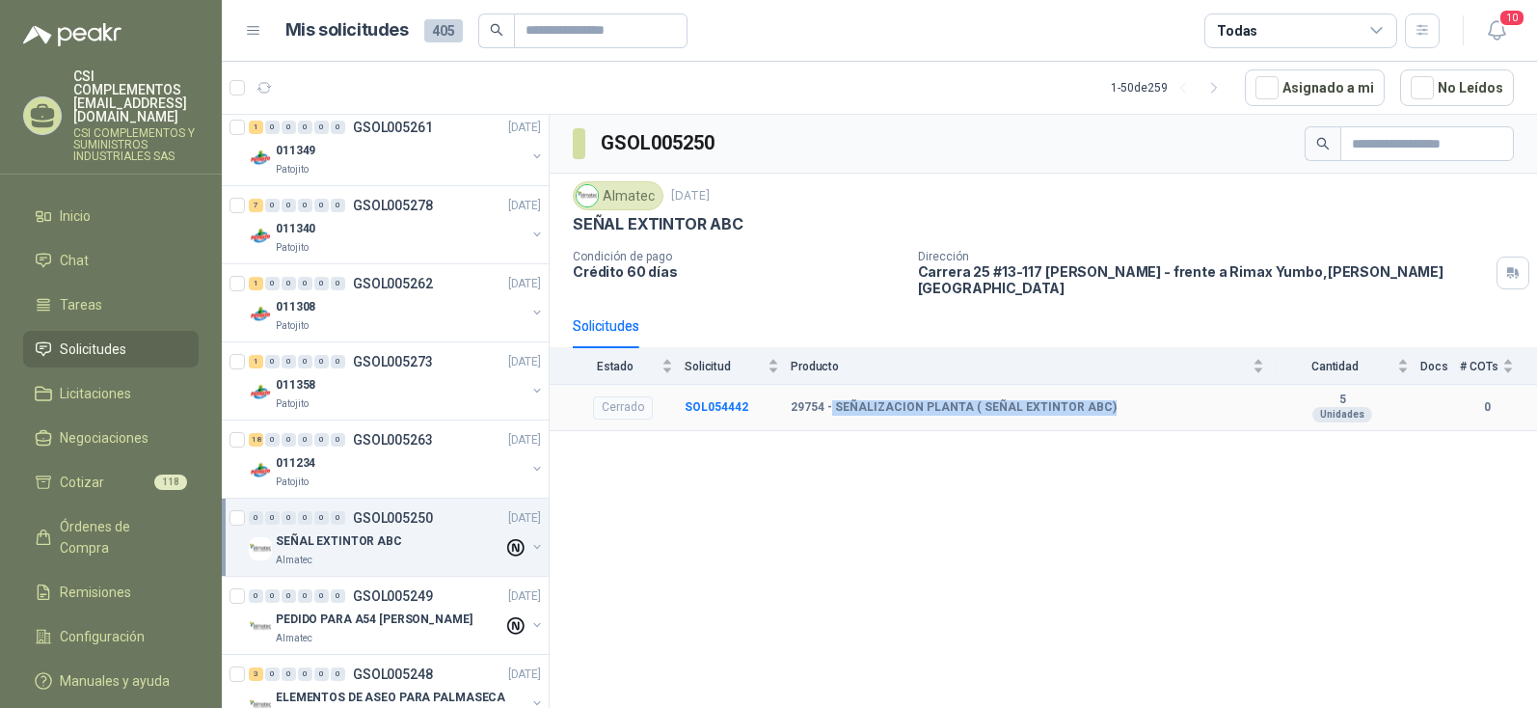
drag, startPoint x: 831, startPoint y: 392, endPoint x: 1103, endPoint y: 372, distance: 272.6
click at [1103, 385] on td "29754 - SEÑALIZACION PLANTA ( SEÑAL EXTINTOR ABC)" at bounding box center [1033, 408] width 485 height 47
copy b "SEÑALIZACION PLANTA ( SEÑAL EXTINTOR ABC)"
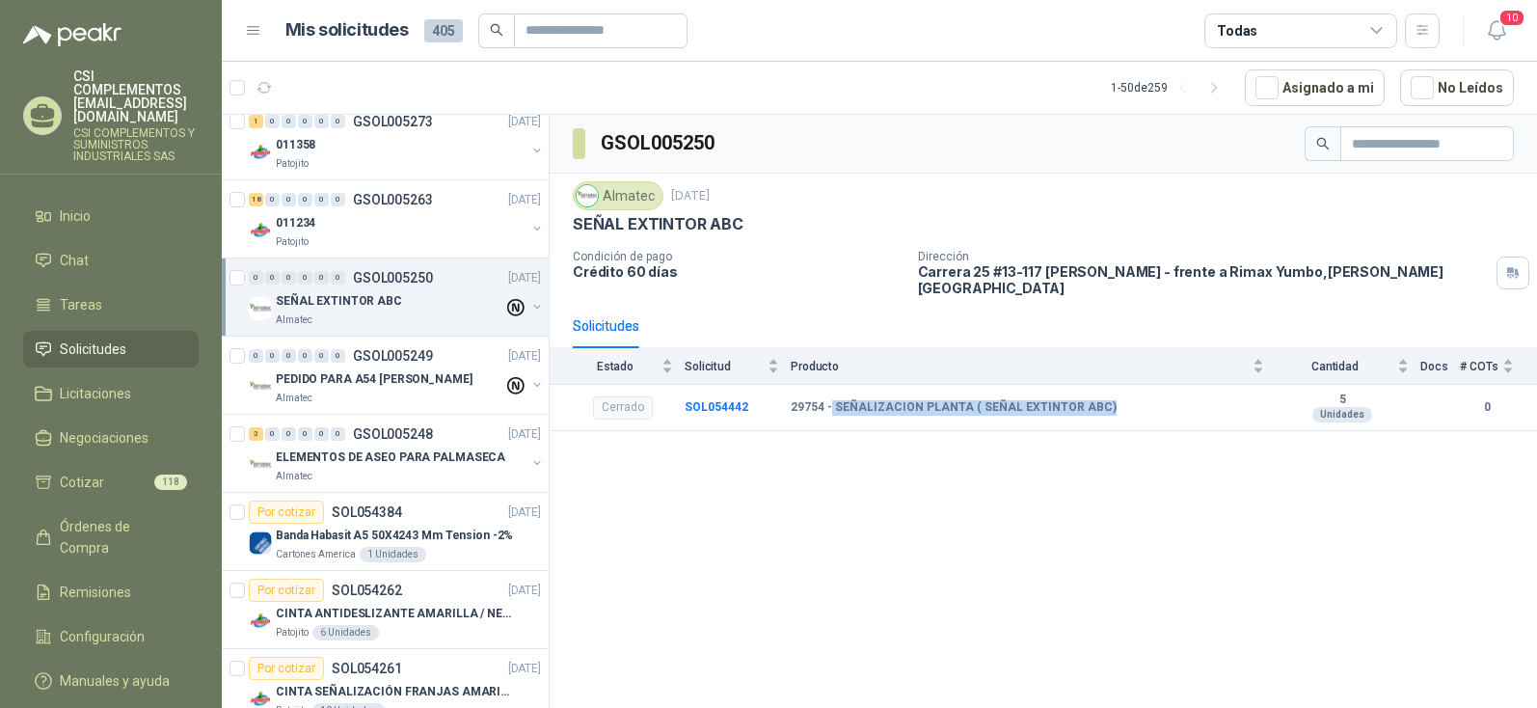
scroll to position [1253, 0]
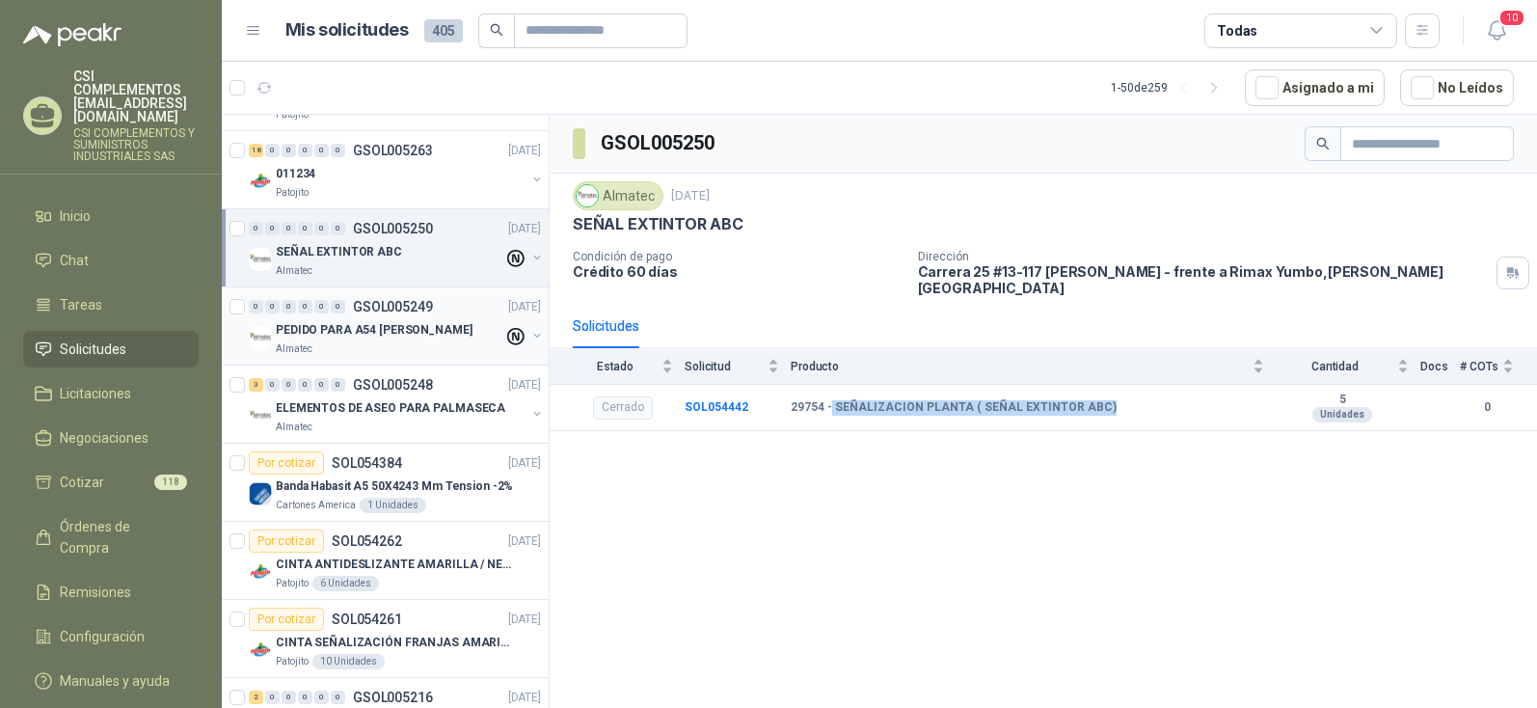
click at [351, 332] on p "PEDIDO PARA A54 [PERSON_NAME]" at bounding box center [374, 330] width 197 height 18
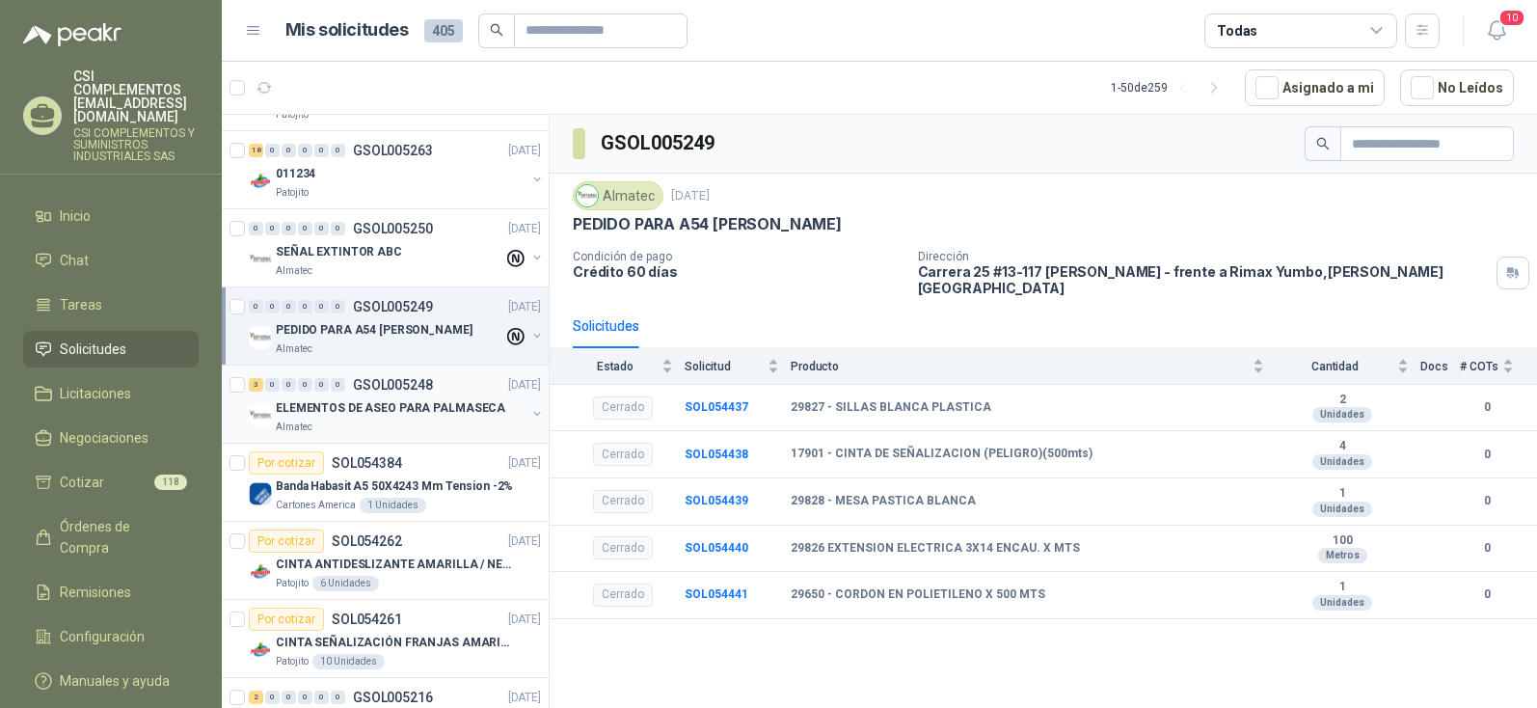
click at [363, 408] on p "ELEMENTOS DE ASEO PARA PALMASECA" at bounding box center [390, 408] width 229 height 18
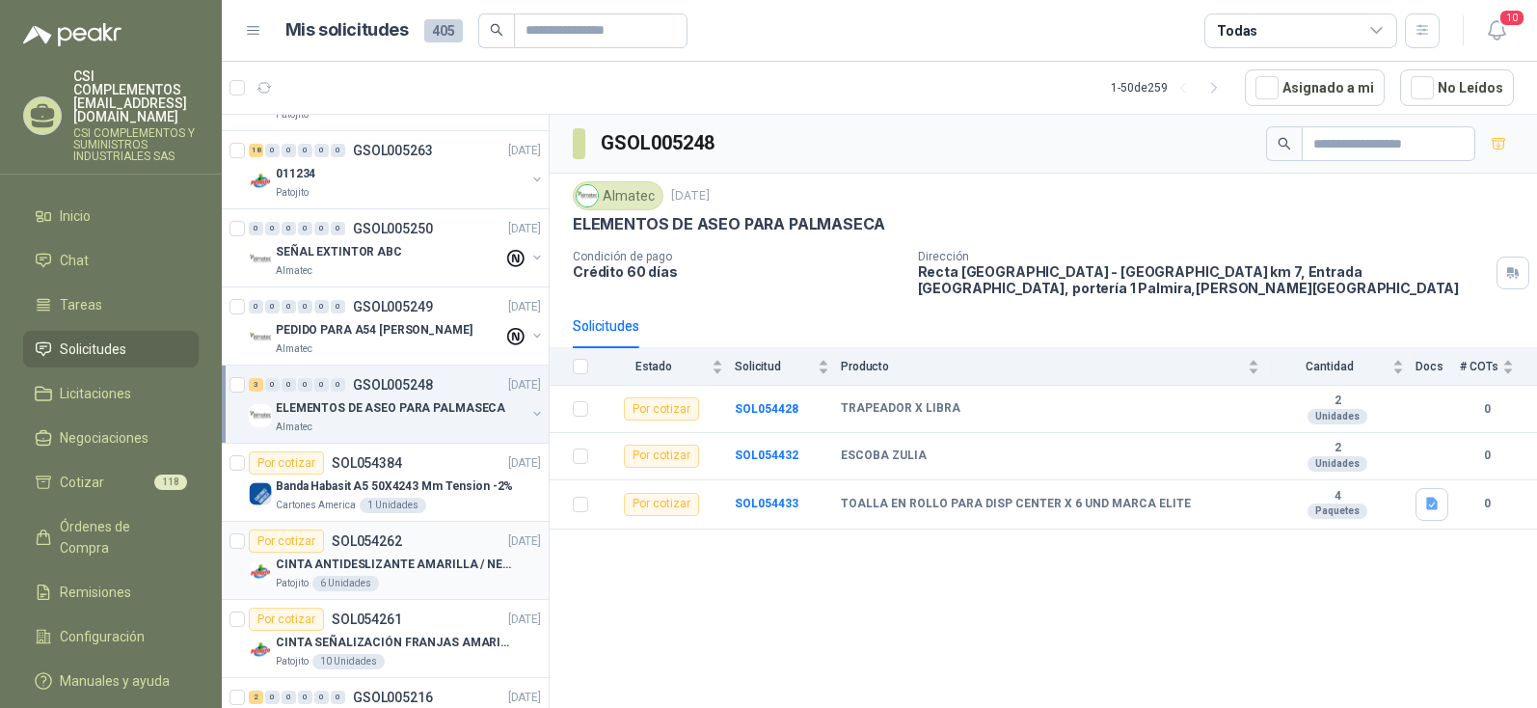
click at [355, 564] on p "CINTA ANTIDESLIZANTE AMARILLA / NEGRA" at bounding box center [396, 564] width 240 height 18
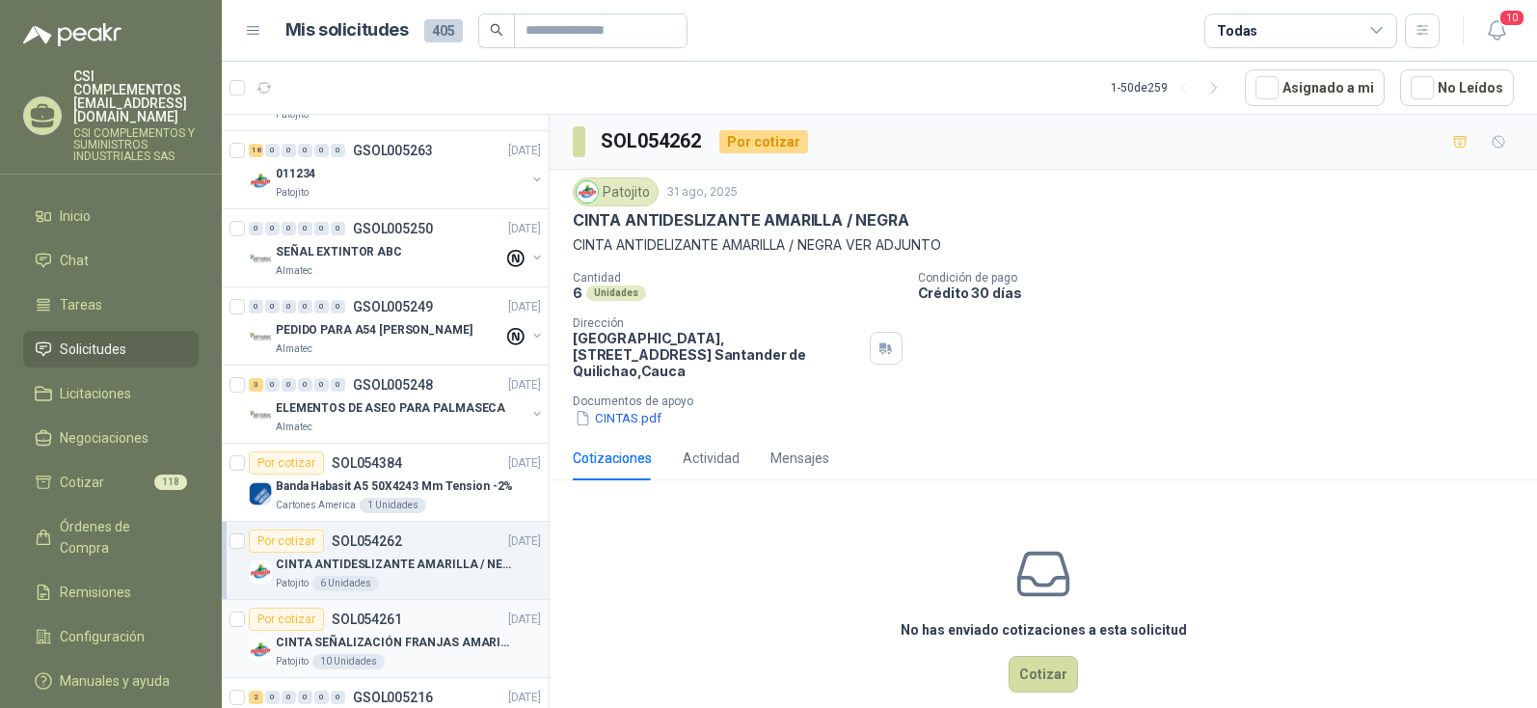
click at [376, 616] on p "SOL054261" at bounding box center [367, 618] width 70 height 13
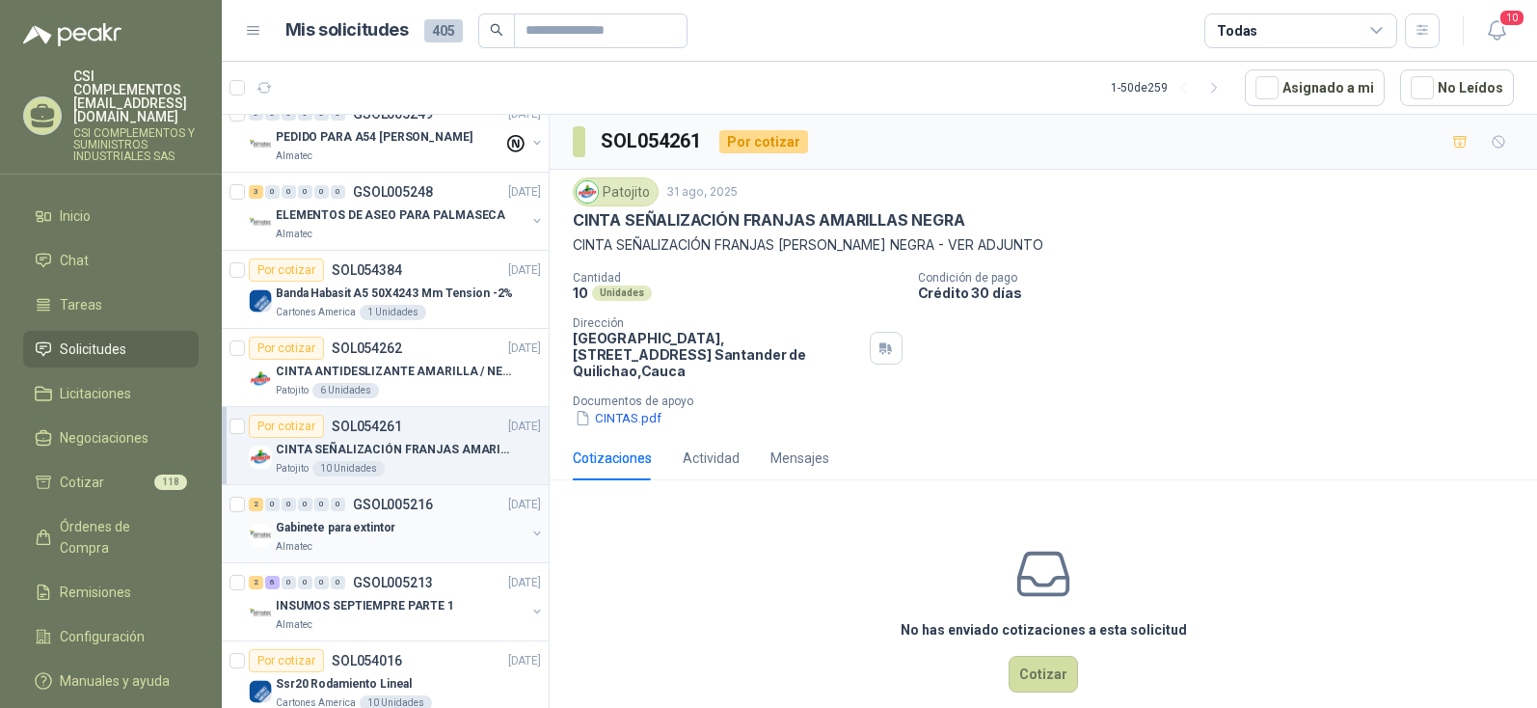
scroll to position [1543, 0]
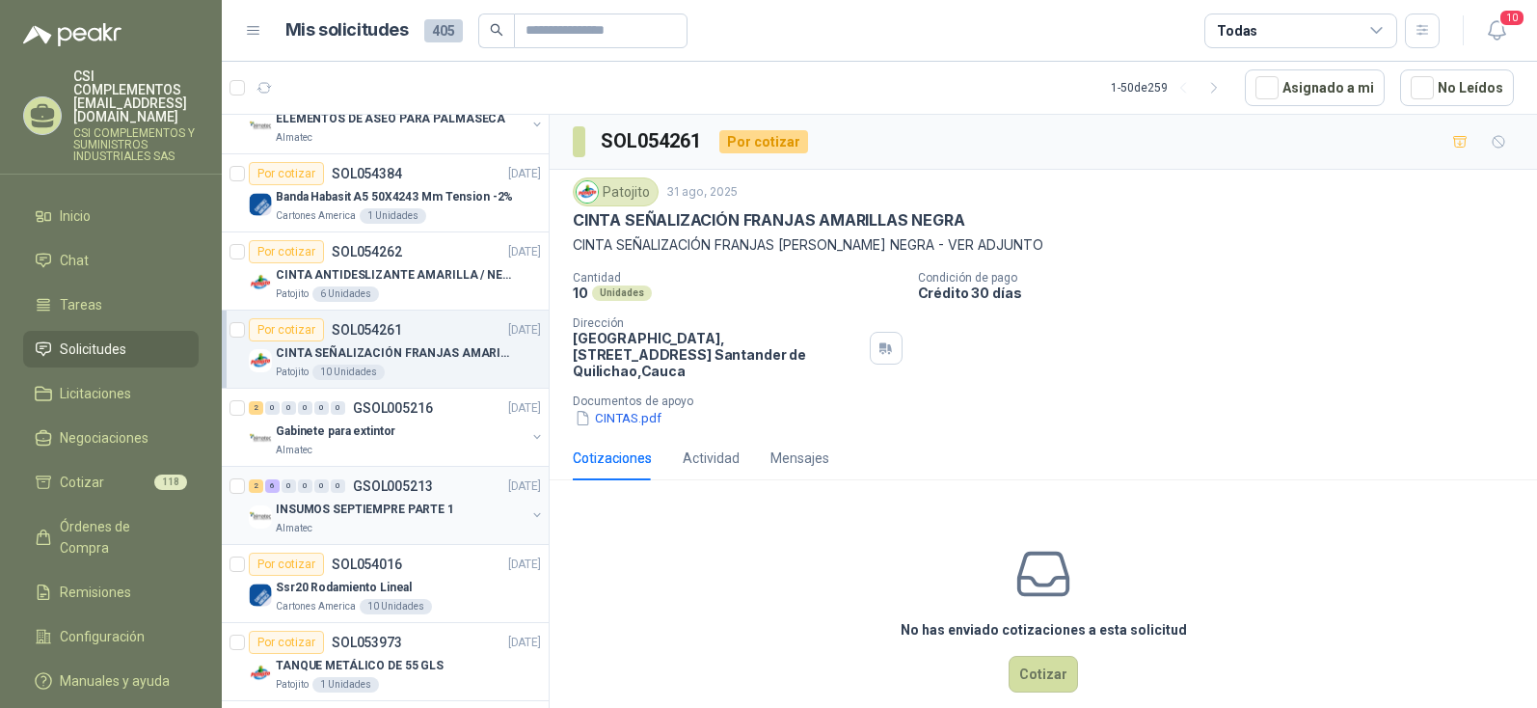
click at [352, 511] on p "INSUMOS SEPTIEMPRE PARTE 1" at bounding box center [365, 509] width 178 height 18
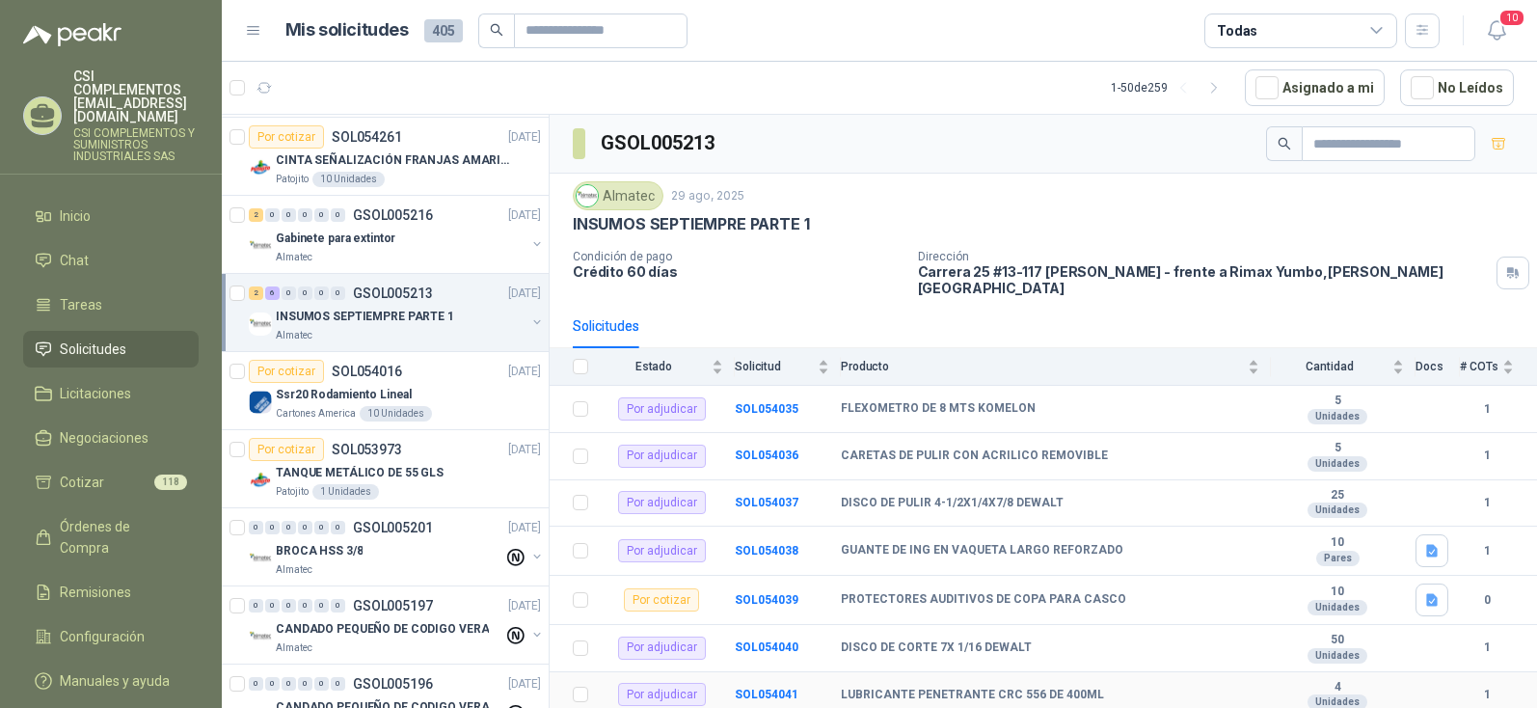
scroll to position [38, 0]
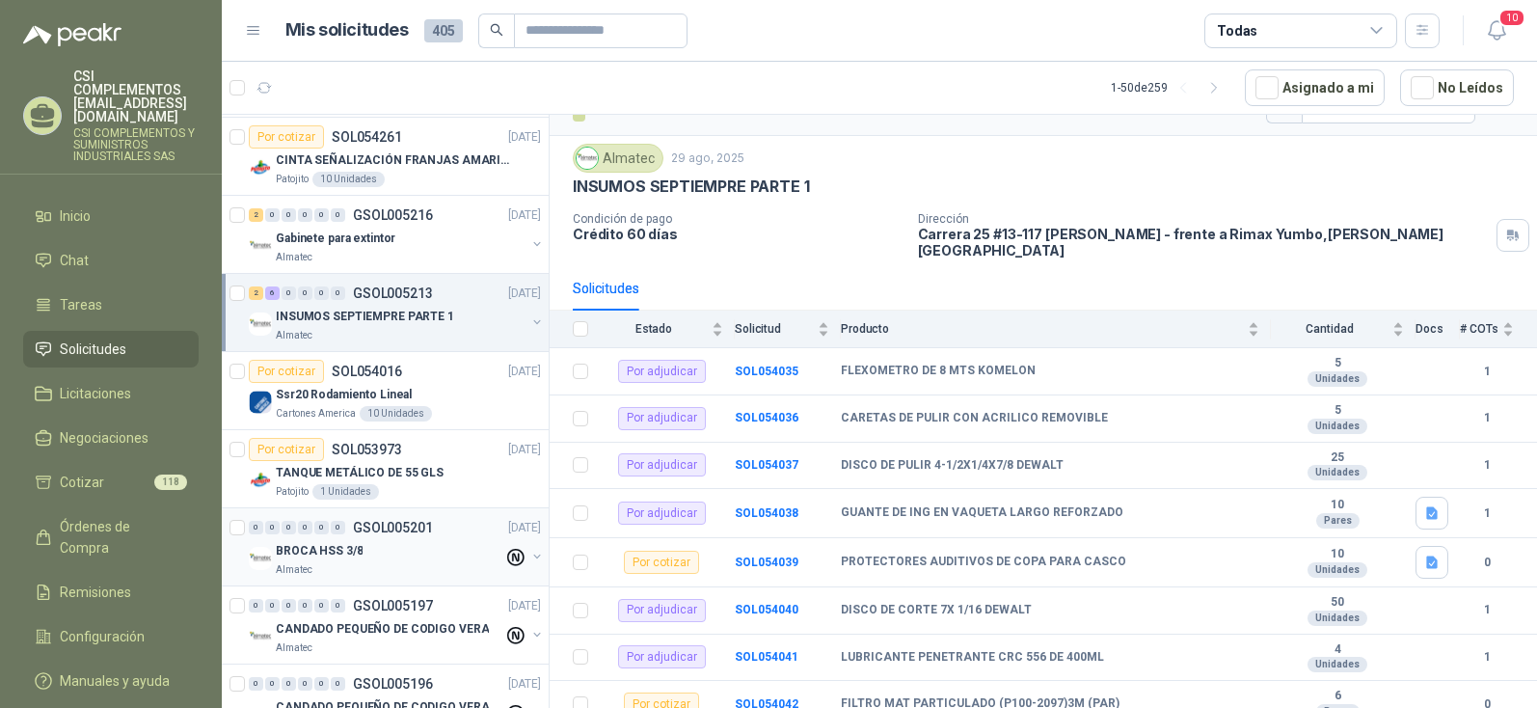
click at [312, 551] on p "BROCA HSS 3/8" at bounding box center [319, 551] width 87 height 18
